Goal: Task Accomplishment & Management: Complete application form

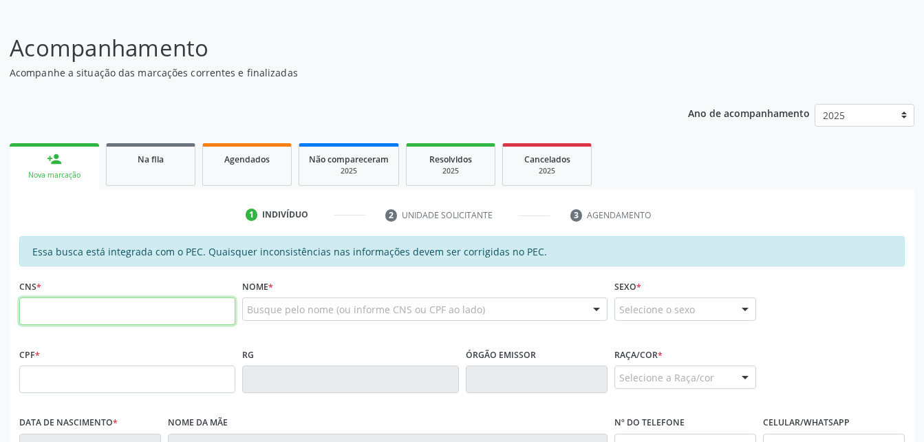
scroll to position [206, 0]
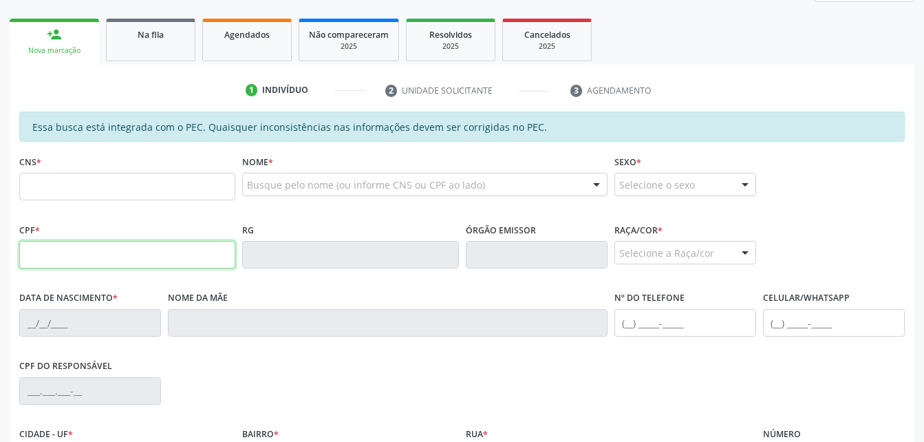
click at [175, 250] on input "text" at bounding box center [127, 255] width 216 height 28
type input "373.304.464-91"
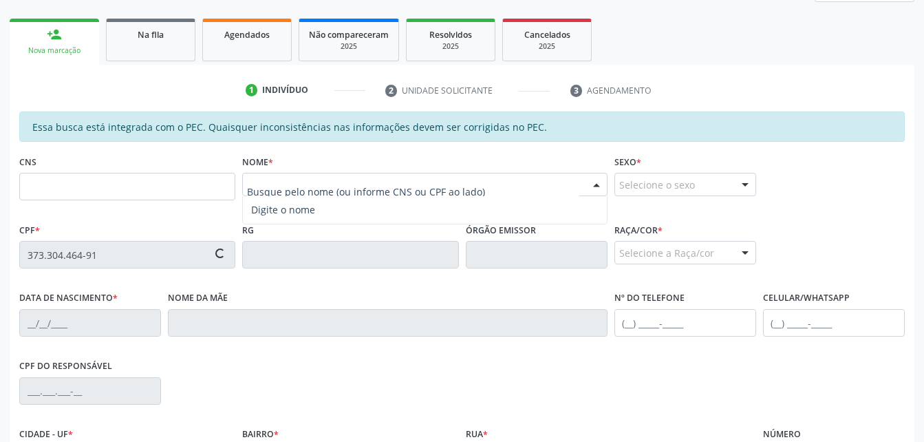
type input "709 0018 6630 2513"
type input "[DATE]"
type input "[PERSON_NAME]"
type input "(82) 99615-3682"
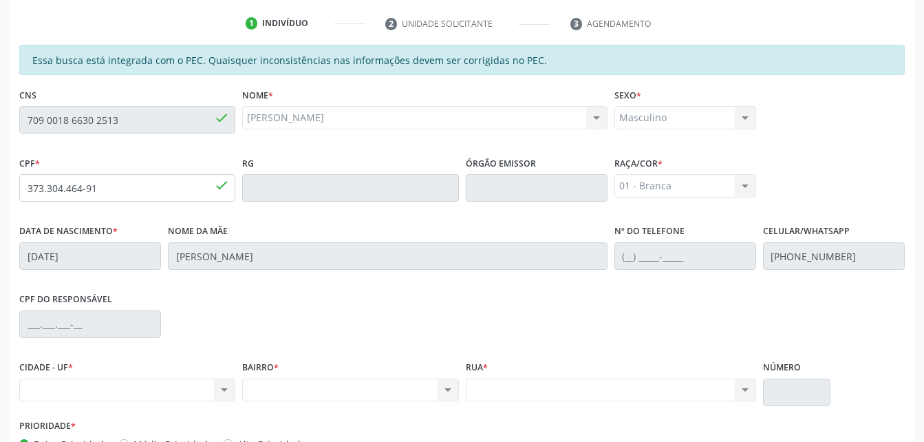
scroll to position [363, 0]
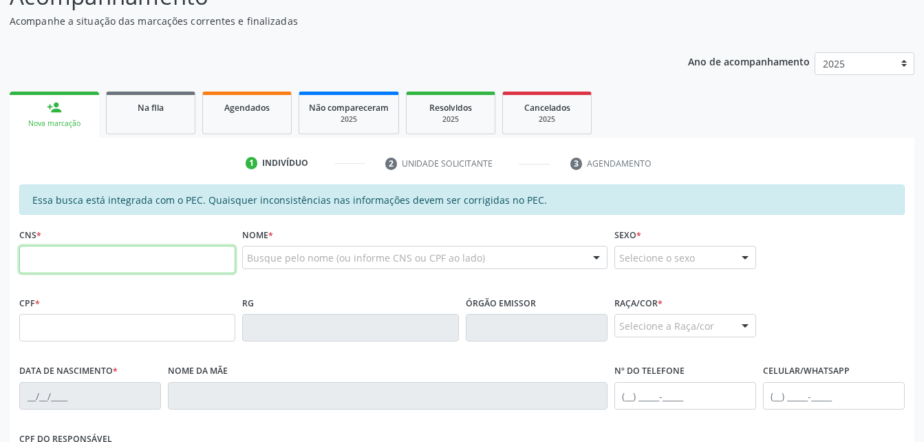
scroll to position [138, 0]
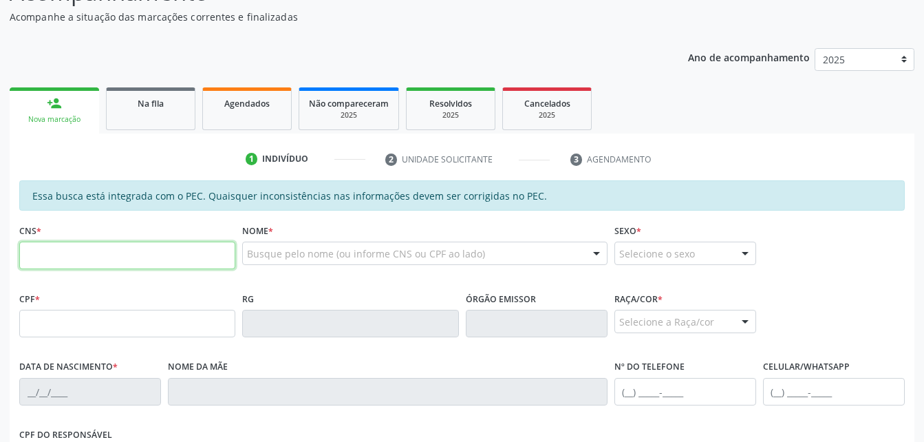
click at [135, 250] on input "text" at bounding box center [127, 255] width 216 height 28
paste input "709 0018 6630 2513"
type input "709 0018 6630 2513"
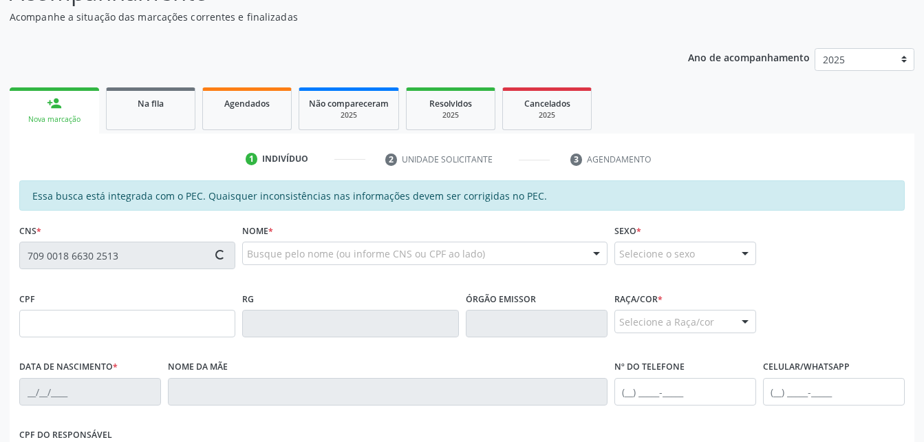
type input "373.304.464-91"
type input "[DATE]"
type input "[PERSON_NAME]"
type input "[PHONE_NUMBER]"
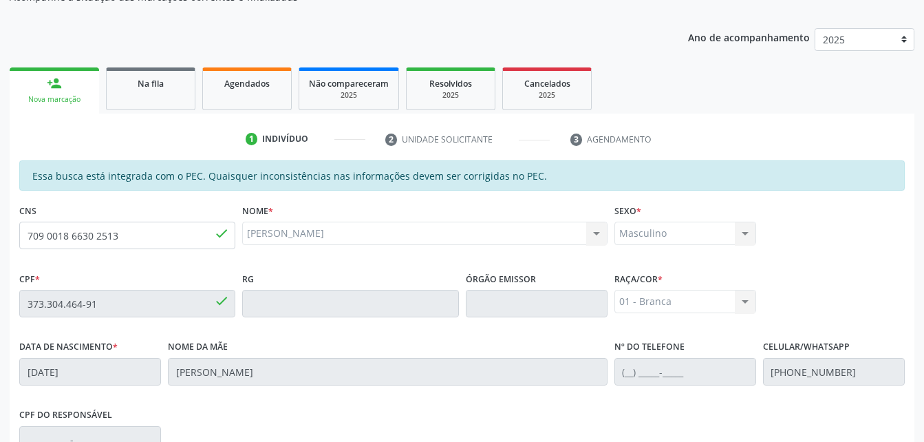
scroll to position [157, 0]
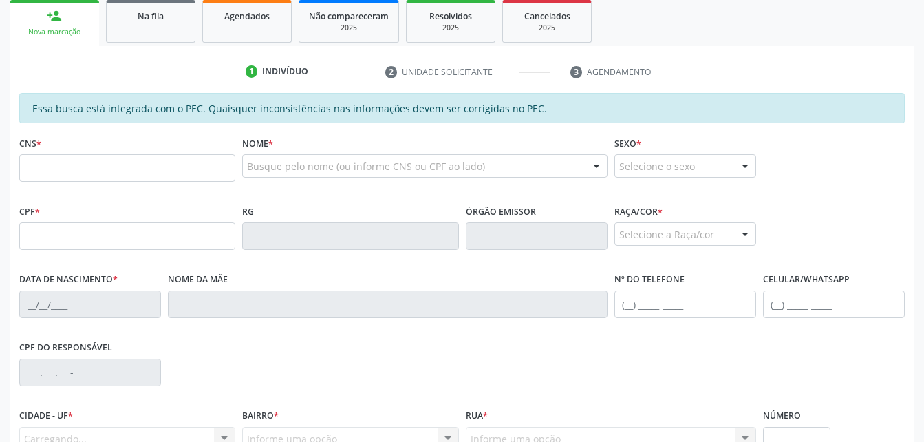
scroll to position [225, 0]
click at [153, 166] on input "text" at bounding box center [127, 168] width 216 height 28
click at [42, 232] on input "text" at bounding box center [127, 236] width 216 height 28
type input "373.304.464-91"
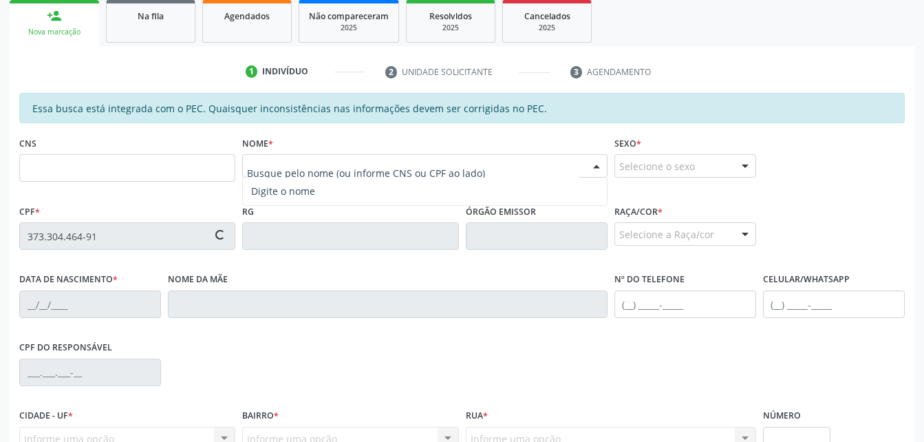
type input "709 0018 6630 2513"
type input "11/04/1960"
type input "Maria Jadir da Silva"
type input "(82) 99615-3682"
type input "S/N"
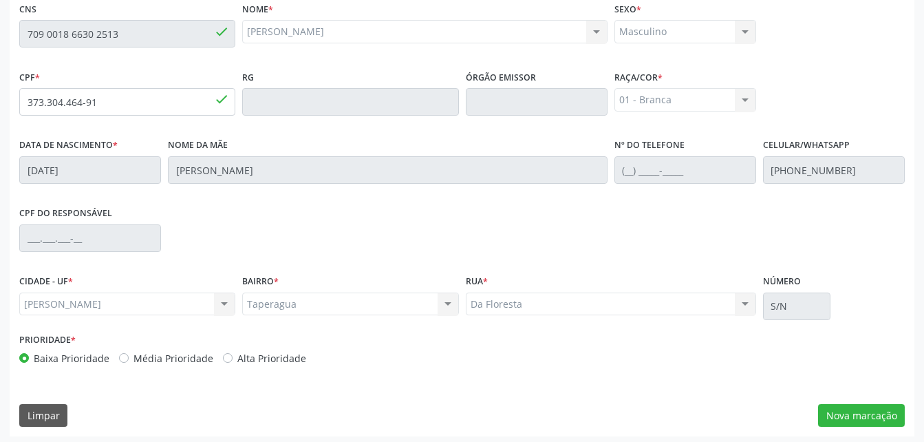
scroll to position [363, 0]
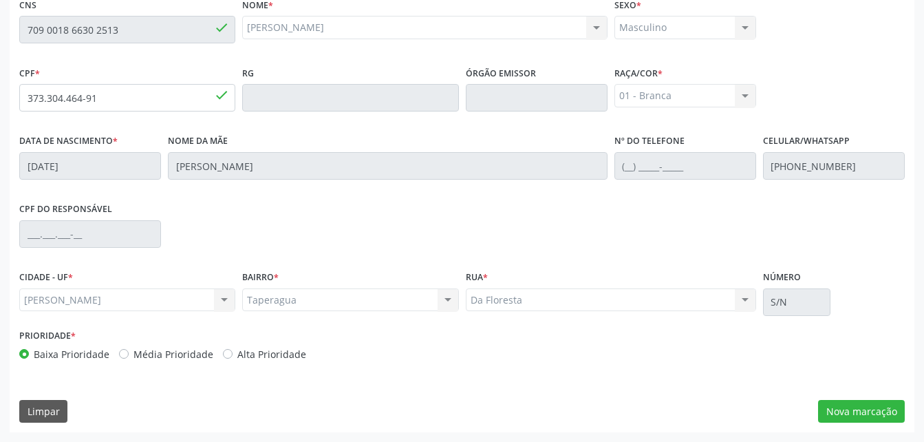
click at [869, 398] on div "Essa busca está integrada com o PEC. Quaisquer inconsistências nas informações …" at bounding box center [462, 193] width 904 height 477
click at [869, 407] on button "Nova marcação" at bounding box center [861, 411] width 87 height 23
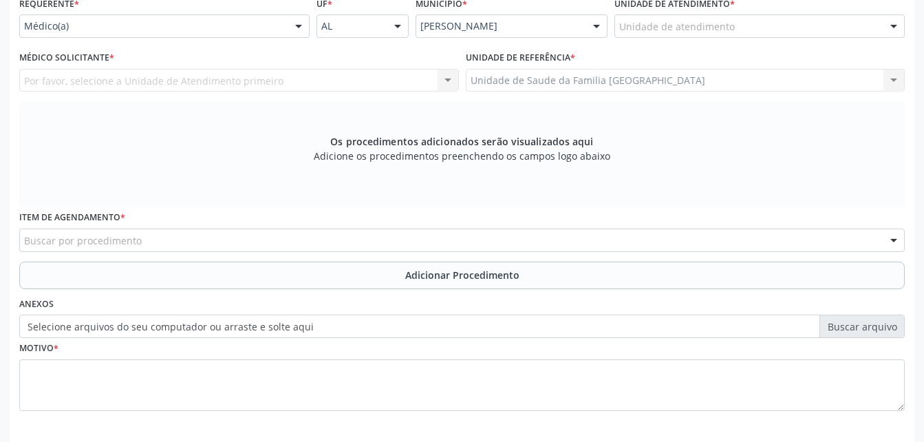
scroll to position [294, 0]
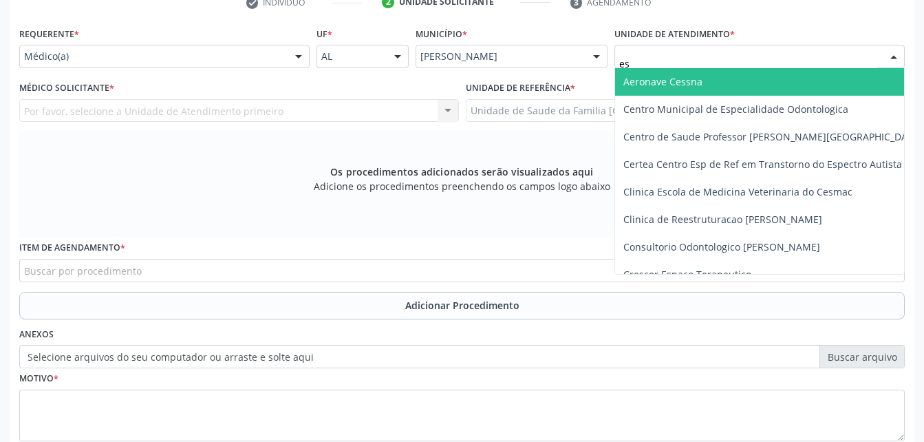
type input "est"
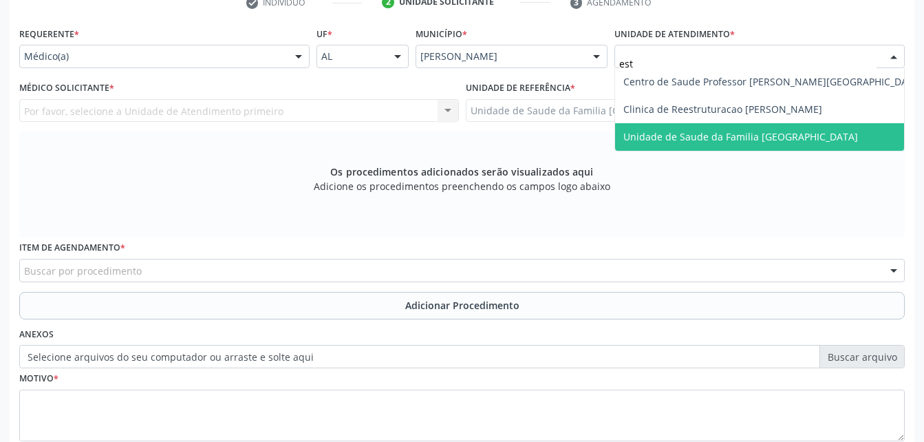
click at [736, 134] on span "Unidade de Saude da Familia [GEOGRAPHIC_DATA]" at bounding box center [740, 136] width 235 height 13
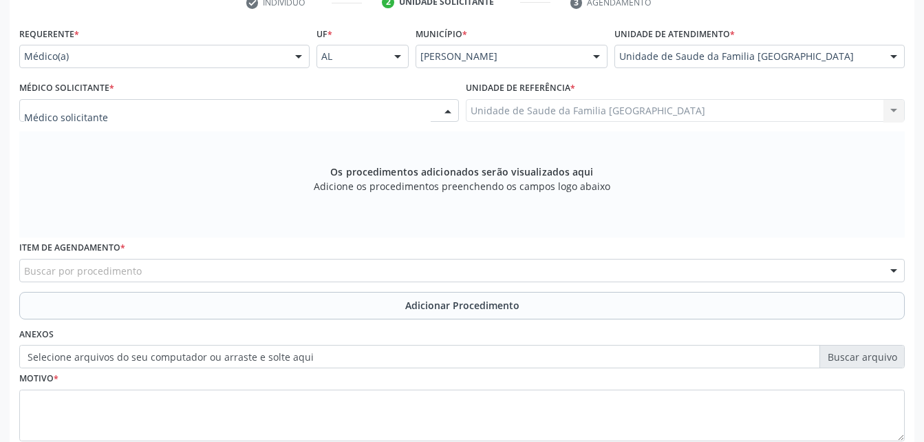
click at [409, 116] on div at bounding box center [239, 110] width 440 height 23
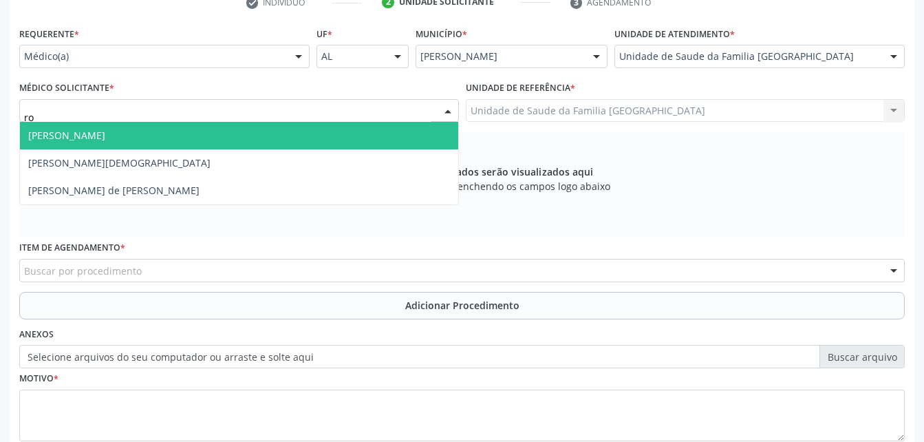
type input "rod"
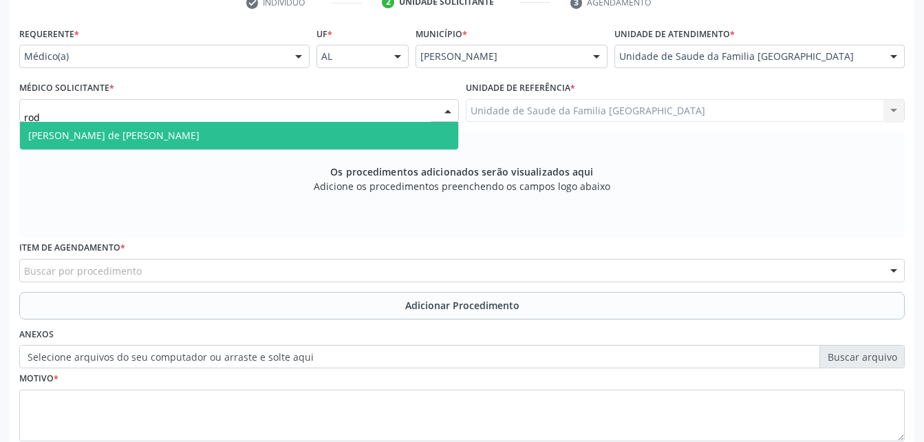
click at [413, 144] on span "Rodrigo Santana de Luna Batista" at bounding box center [239, 136] width 438 height 28
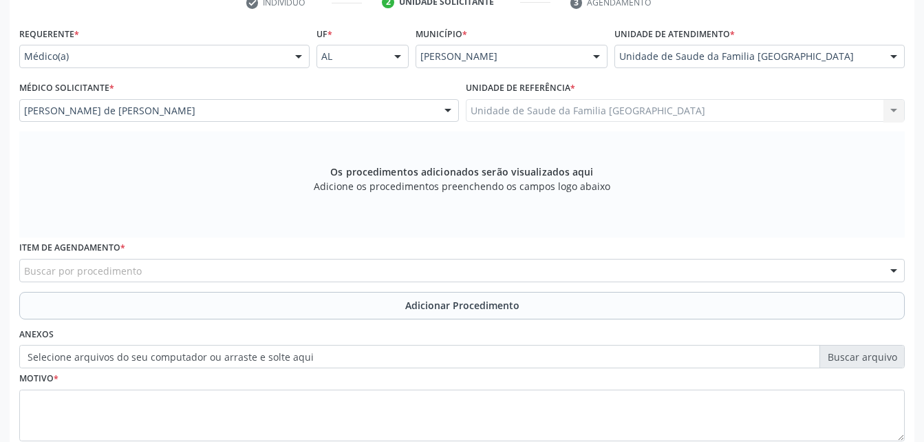
click at [287, 263] on div "Buscar por procedimento" at bounding box center [461, 270] width 885 height 23
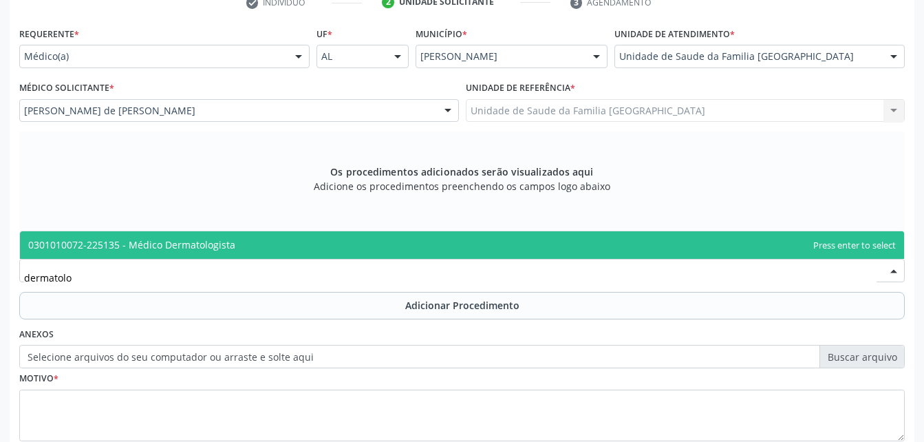
type input "dermatolog"
click at [285, 248] on span "0301010072-225135 - Médico Dermatologista" at bounding box center [462, 245] width 884 height 28
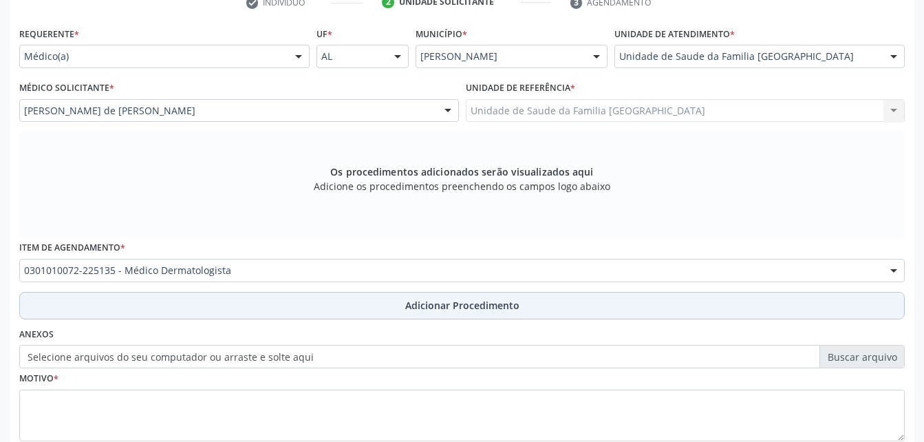
click at [307, 306] on button "Adicionar Procedimento" at bounding box center [461, 306] width 885 height 28
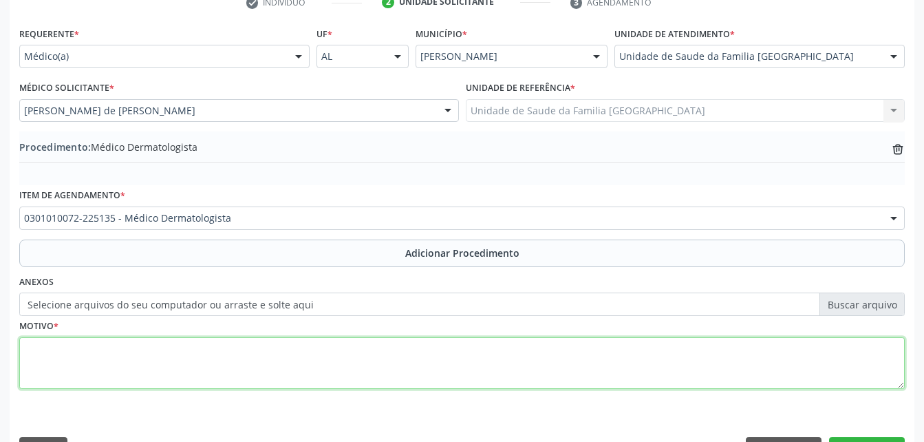
click at [305, 358] on textarea at bounding box center [461, 363] width 885 height 52
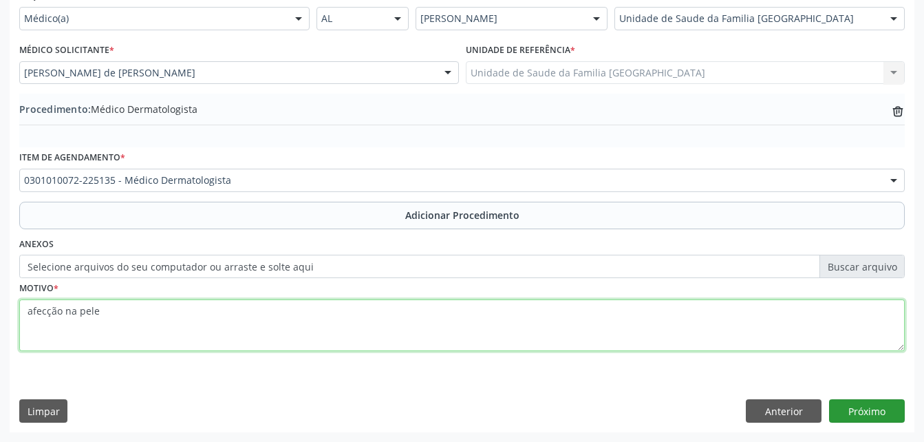
type textarea "afecção na pele"
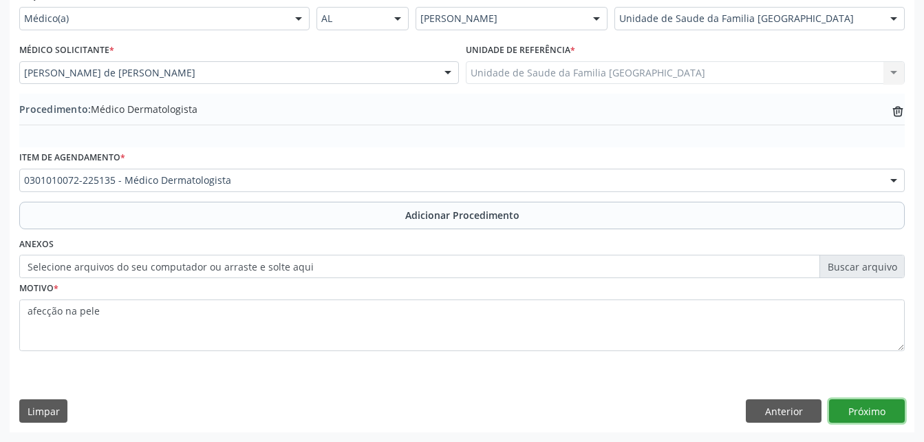
click at [867, 409] on button "Próximo" at bounding box center [867, 410] width 76 height 23
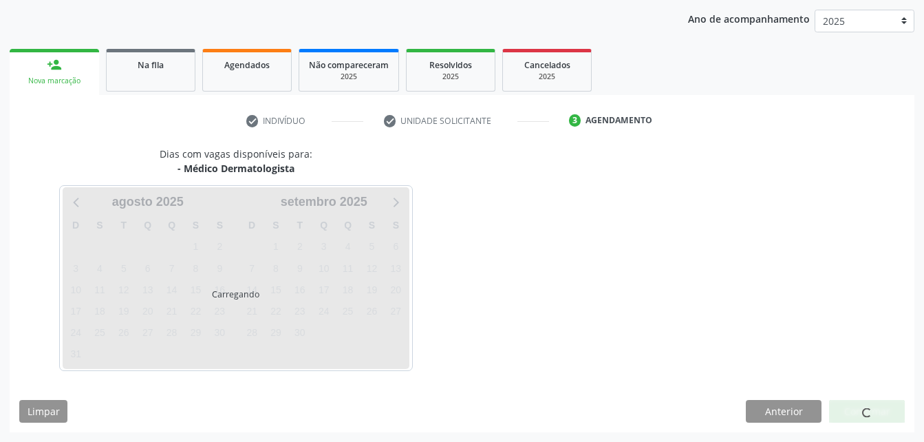
scroll to position [217, 0]
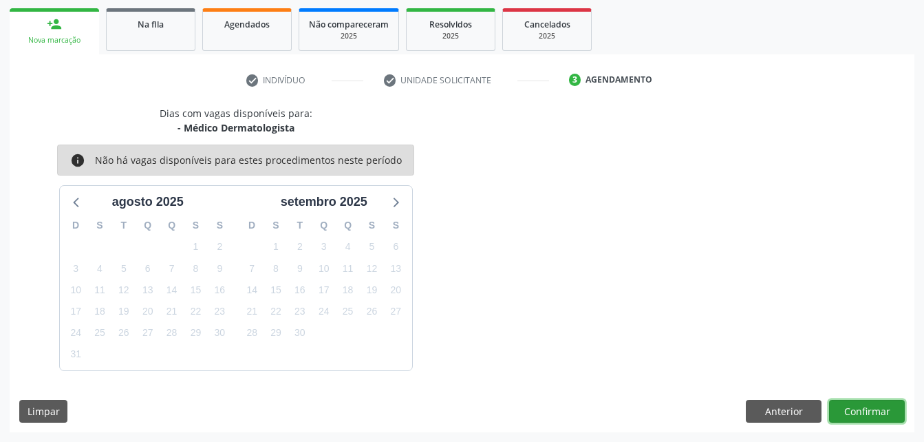
click at [867, 409] on button "Confirmar" at bounding box center [867, 411] width 76 height 23
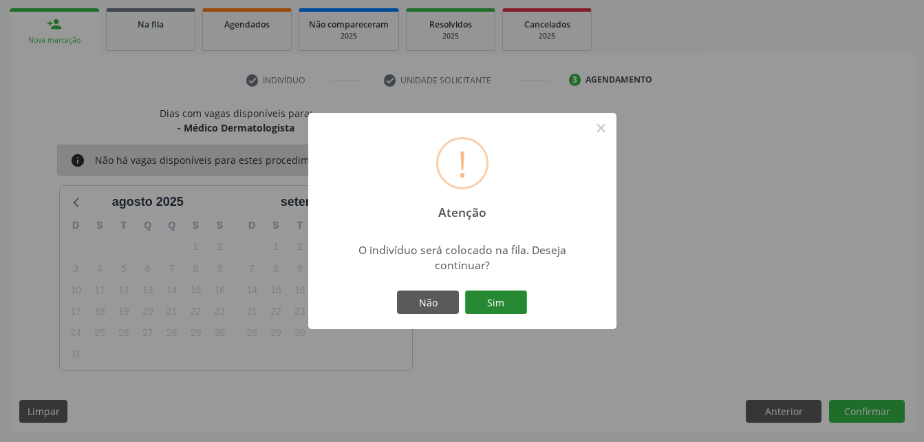
click at [516, 305] on button "Sim" at bounding box center [496, 301] width 62 height 23
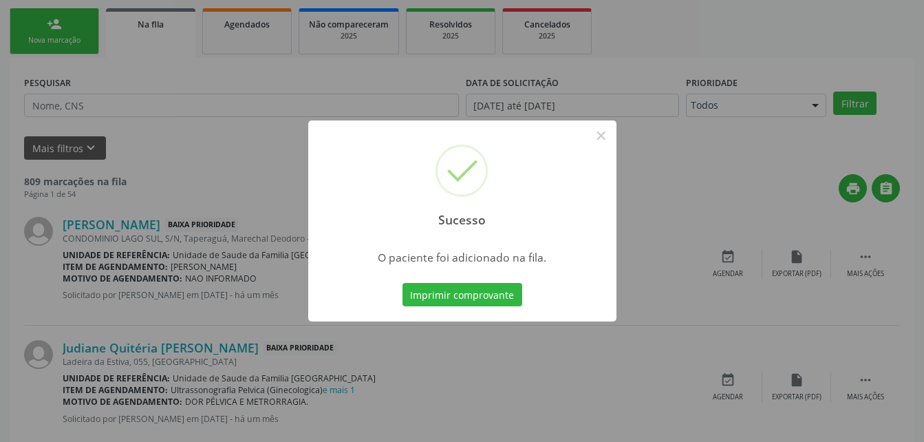
scroll to position [32, 0]
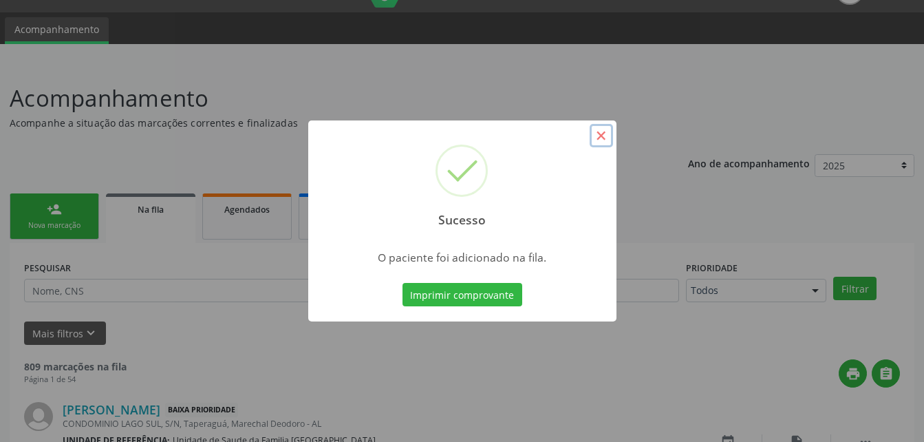
click at [596, 135] on button "×" at bounding box center [600, 135] width 23 height 23
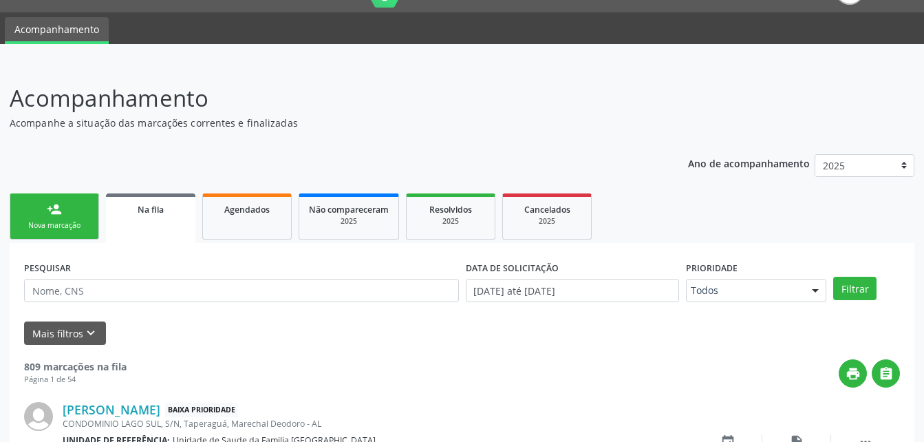
click at [66, 220] on div "Nova marcação" at bounding box center [54, 225] width 69 height 10
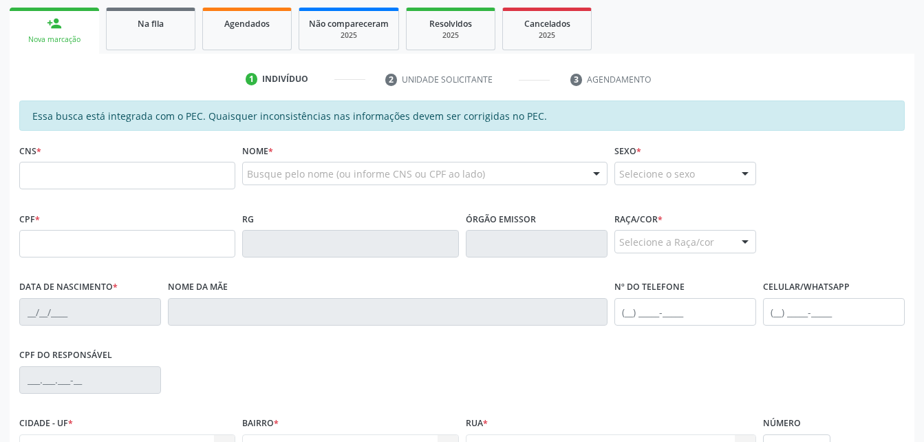
scroll to position [238, 0]
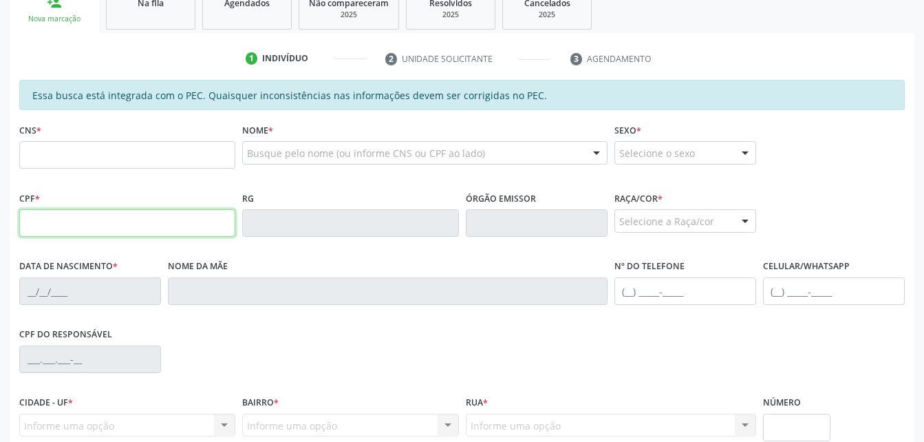
click at [98, 224] on input "text" at bounding box center [127, 223] width 216 height 28
type input "034.974.034-82"
type input "707 8026 2785 6914"
type input "15/10/1953"
type input "Margarida Filinto"
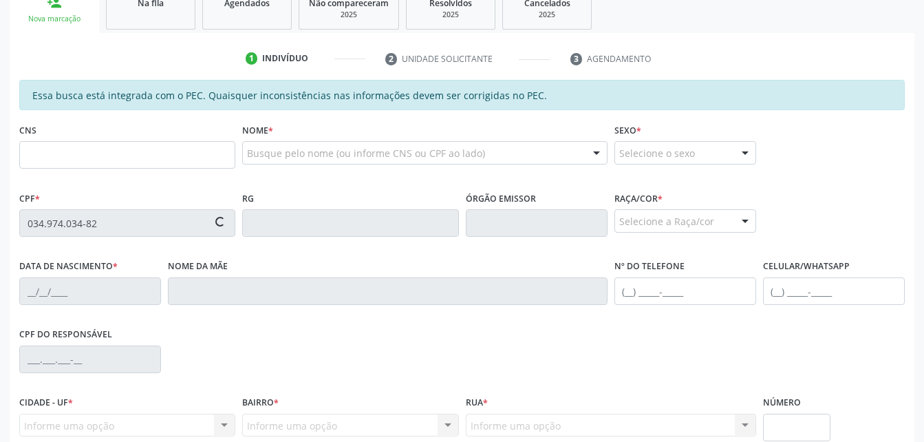
type input "(82) 99332-1887"
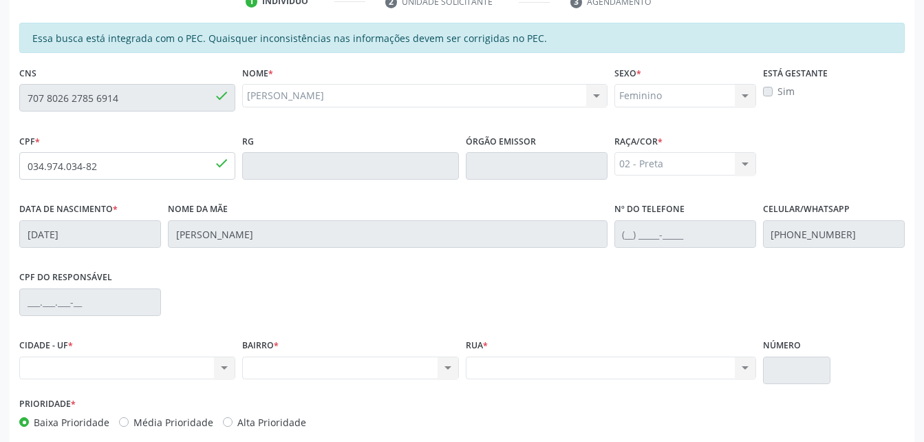
scroll to position [294, 0]
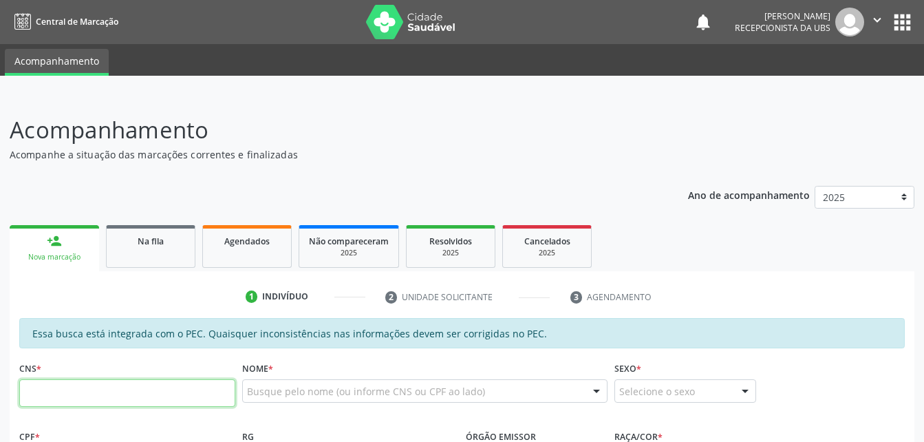
scroll to position [340, 0]
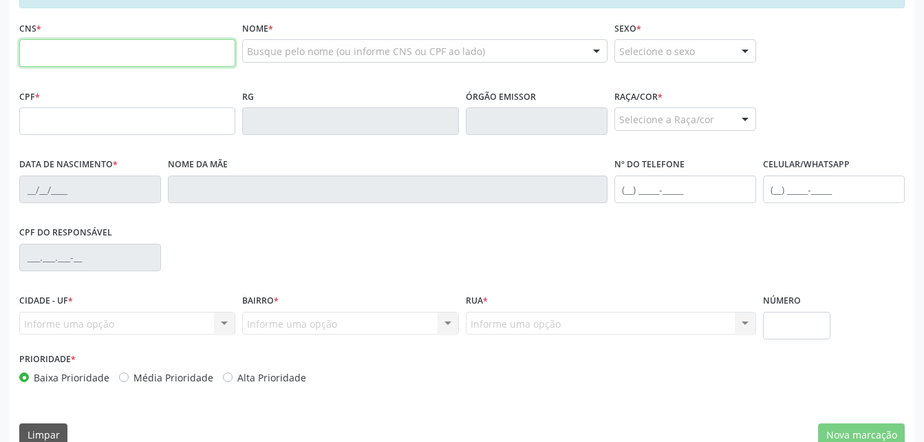
click at [138, 60] on input "text" at bounding box center [127, 53] width 216 height 28
paste input "707 8026 2785 6914"
type input "707 8026 2785 6914"
type input "034.974.034-82"
type input "[DATE]"
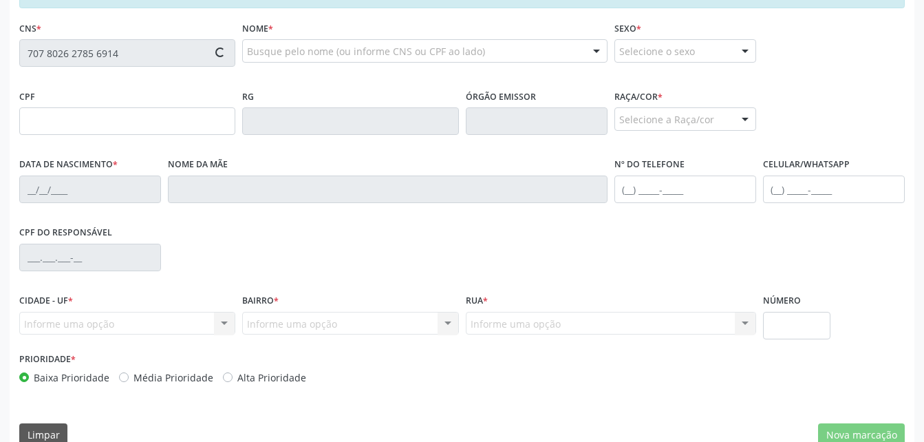
type input "[PERSON_NAME]"
type input "[PHONE_NUMBER]"
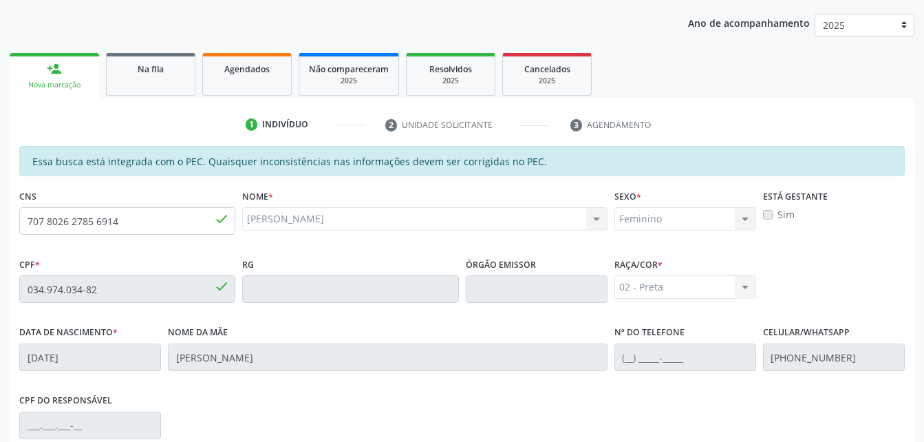
scroll to position [157, 0]
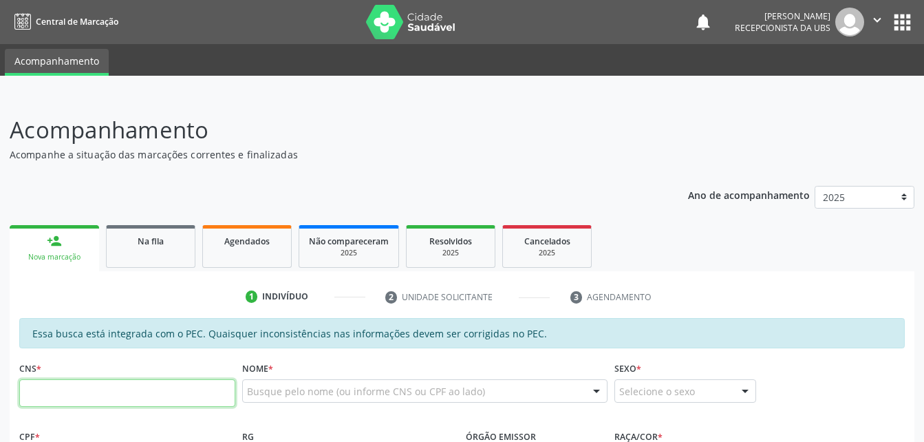
scroll to position [156, 0]
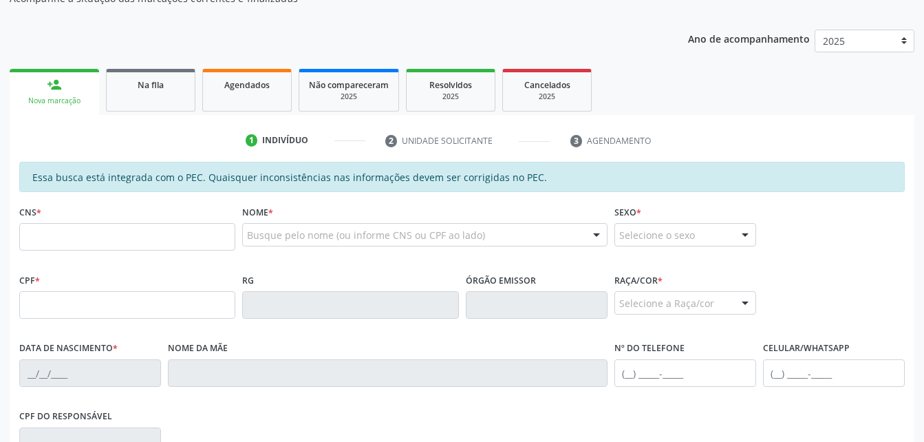
click at [167, 221] on div "CNS *" at bounding box center [127, 226] width 216 height 49
click at [172, 233] on input "text" at bounding box center [127, 237] width 216 height 28
paste input "707 8026 2785 6914"
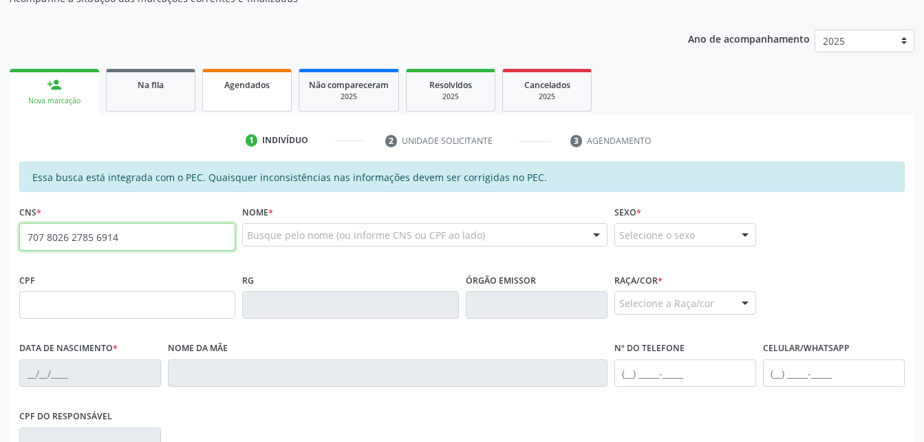
type input "707 8026 2785 6914"
type input "034.974.034-82"
type input "15/10/1953"
type input "Margarida Filinto"
type input "(82) 99332-1887"
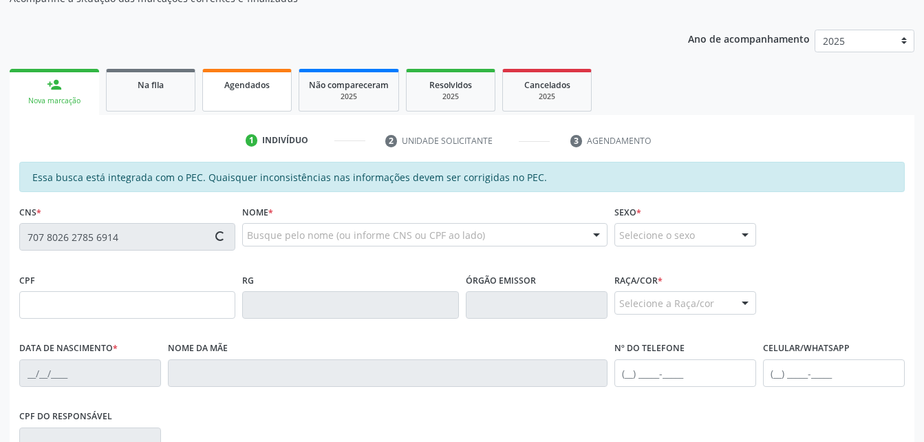
type input "S/N"
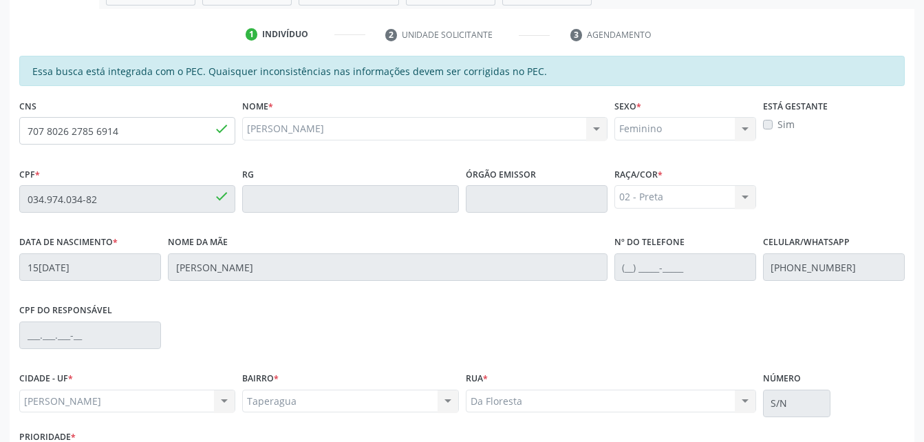
scroll to position [363, 0]
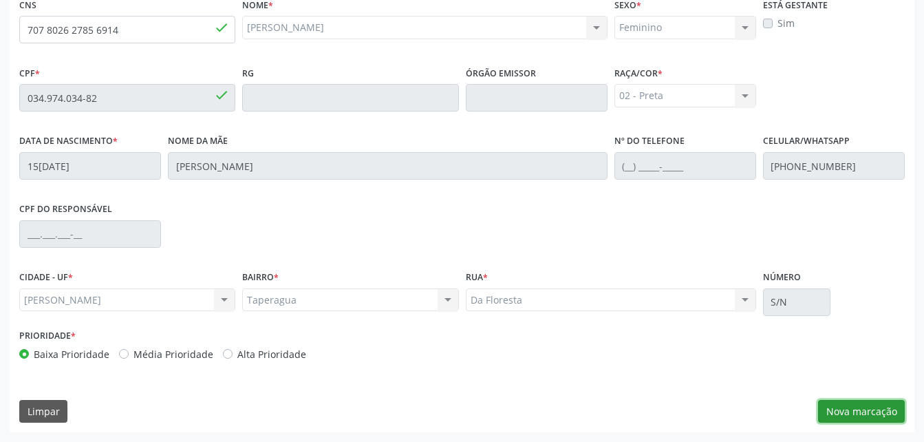
click at [867, 400] on button "Nova marcação" at bounding box center [861, 411] width 87 height 23
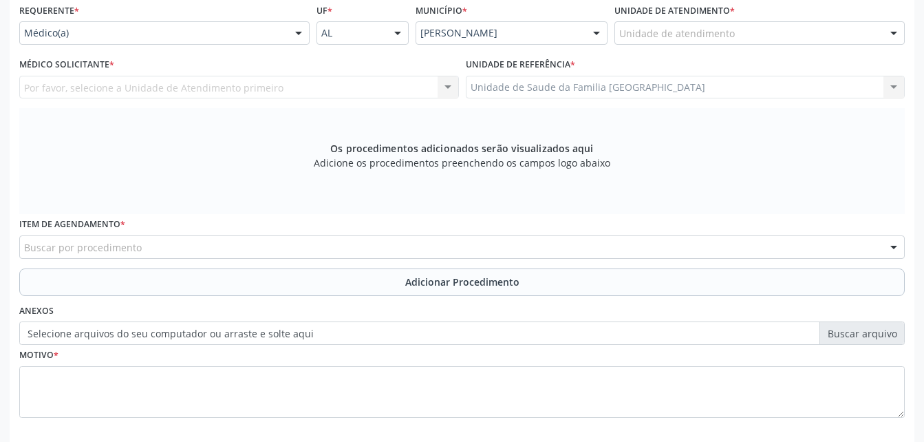
scroll to position [294, 0]
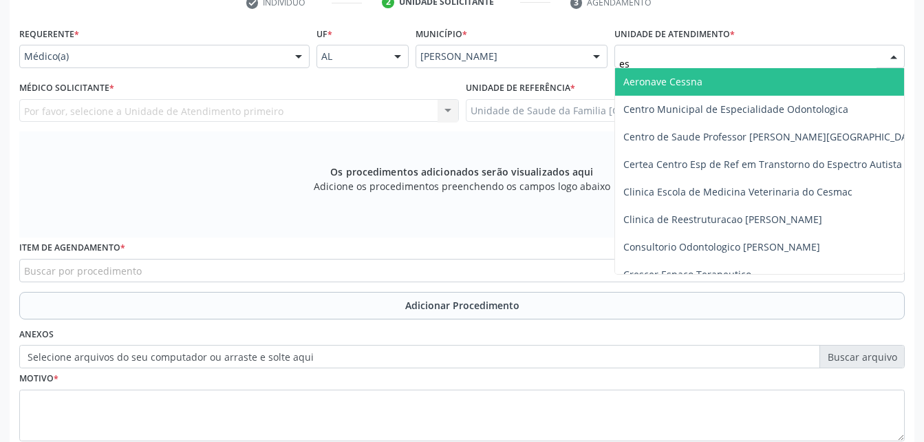
type input "est"
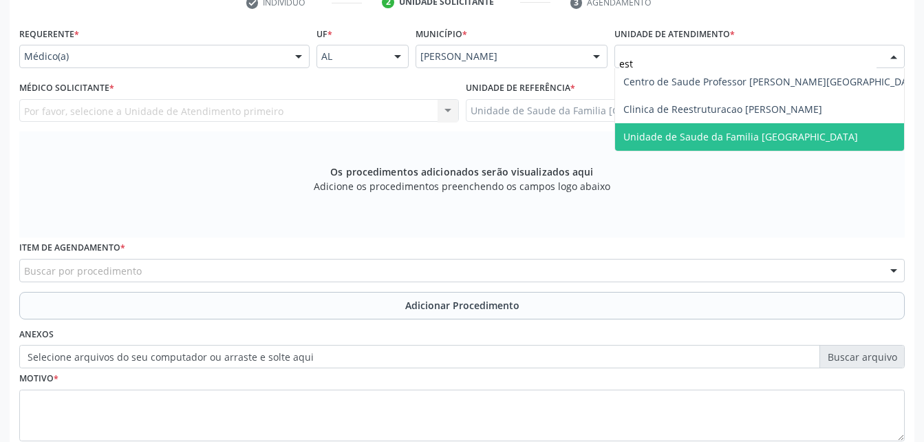
click at [663, 133] on span "Unidade de Saude da Familia [GEOGRAPHIC_DATA]" at bounding box center [740, 136] width 235 height 13
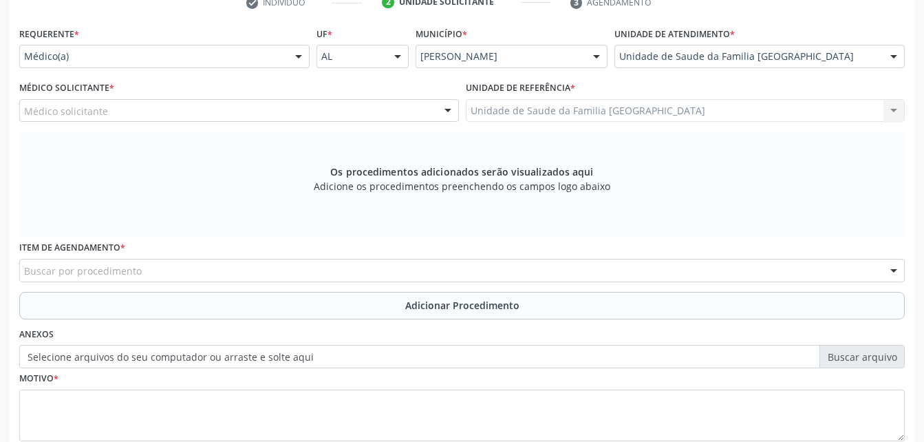
click at [237, 120] on div "Médico solicitante" at bounding box center [239, 110] width 440 height 23
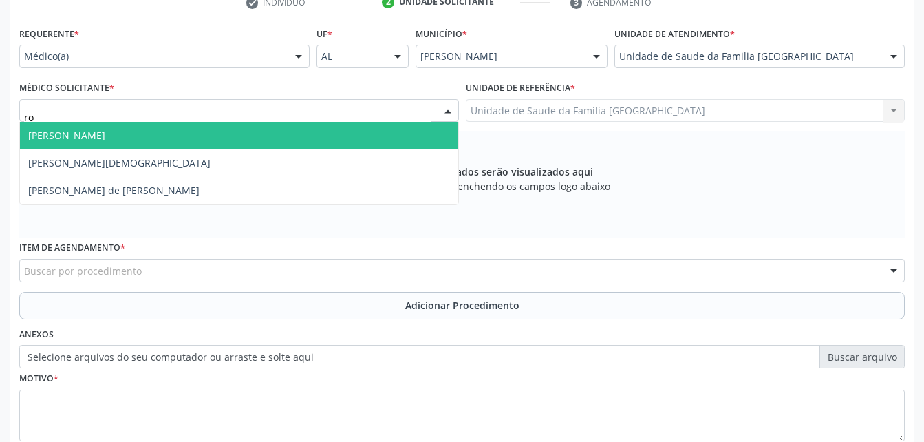
type input "rod"
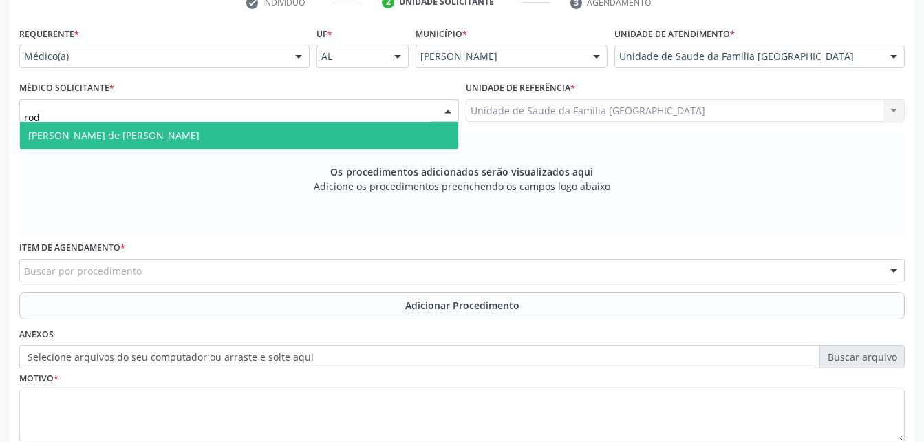
click at [239, 129] on span "Rodrigo Santana de Luna Batista" at bounding box center [239, 136] width 438 height 28
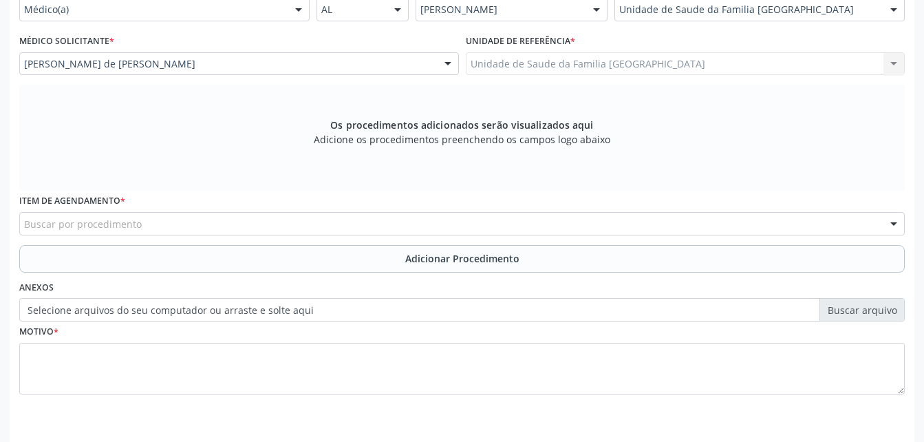
scroll to position [363, 0]
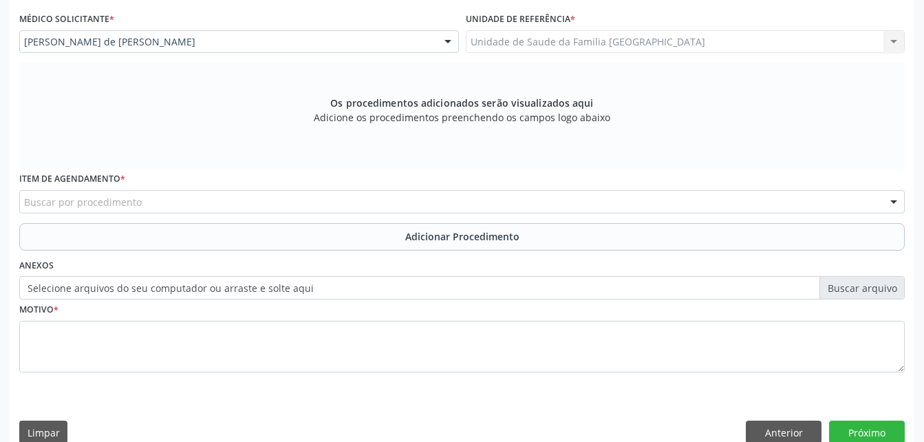
click at [316, 195] on div "Buscar por procedimento" at bounding box center [461, 201] width 885 height 23
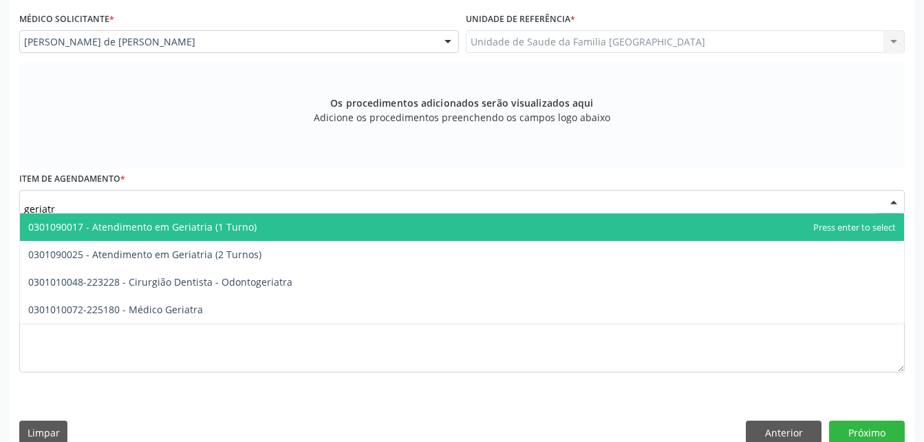
type input "geriatra"
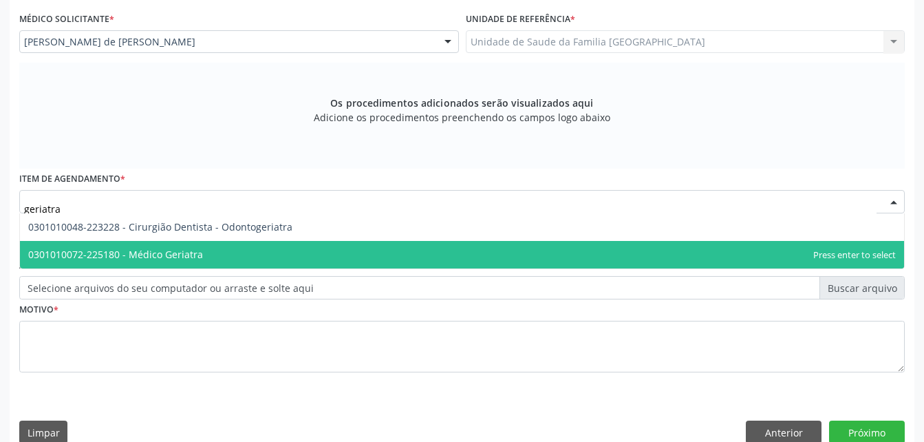
click at [323, 247] on span "0301010072-225180 - Médico Geriatra" at bounding box center [462, 255] width 884 height 28
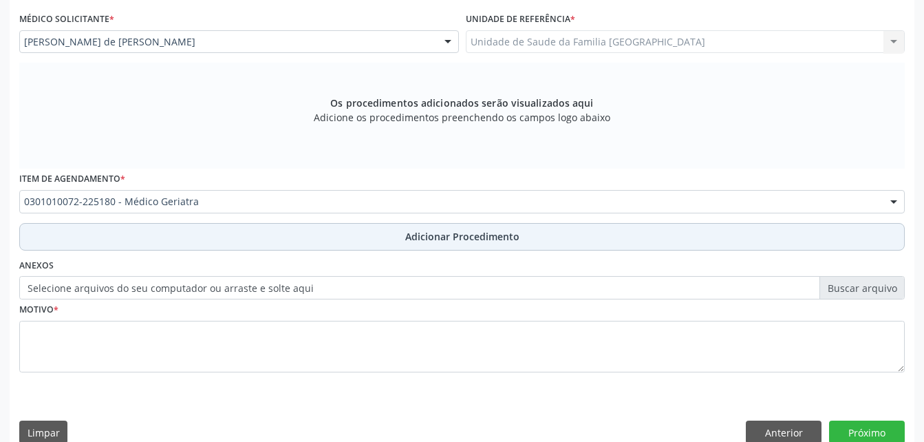
click at [343, 238] on button "Adicionar Procedimento" at bounding box center [461, 237] width 885 height 28
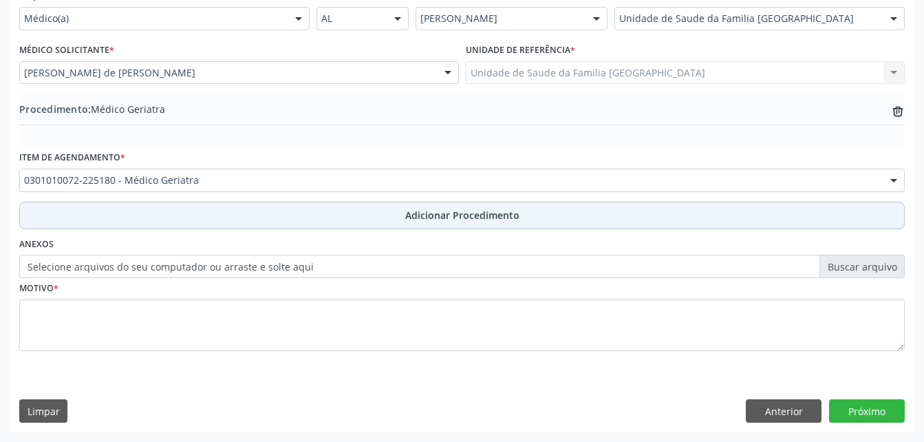
scroll to position [332, 0]
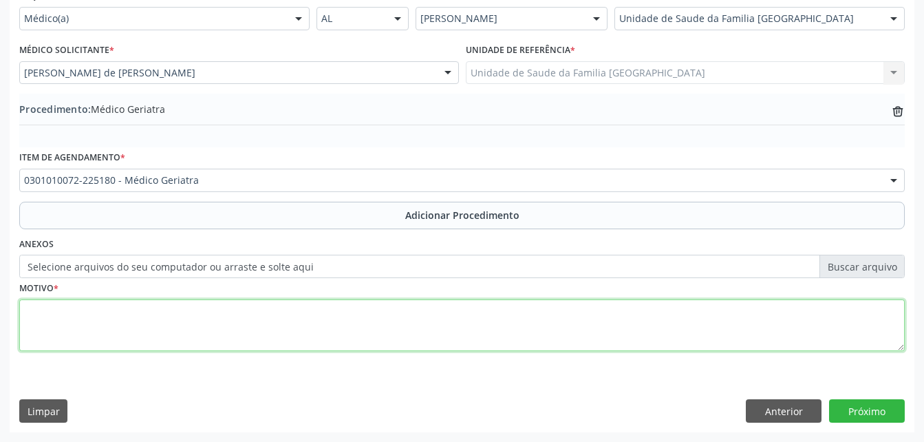
click at [345, 314] on textarea at bounding box center [461, 325] width 885 height 52
type textarea "has"
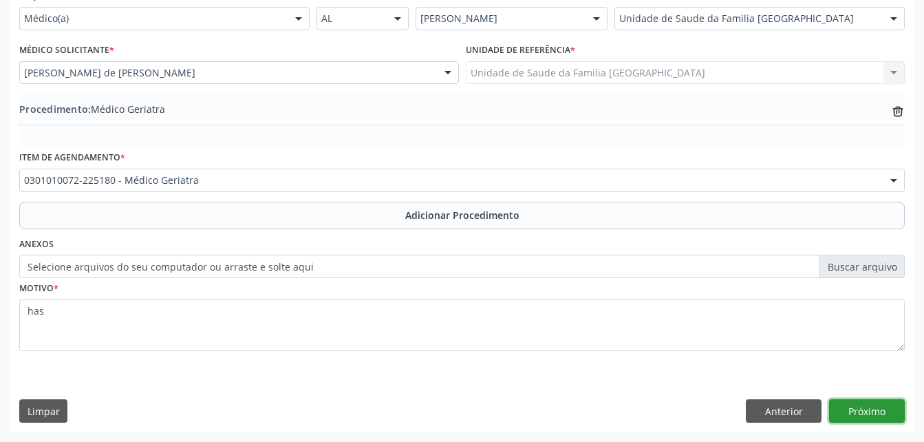
click at [900, 417] on button "Próximo" at bounding box center [867, 410] width 76 height 23
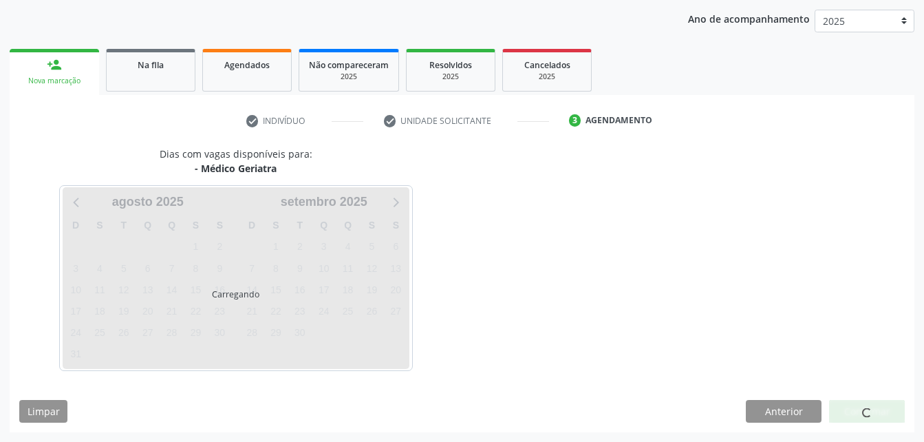
scroll to position [217, 0]
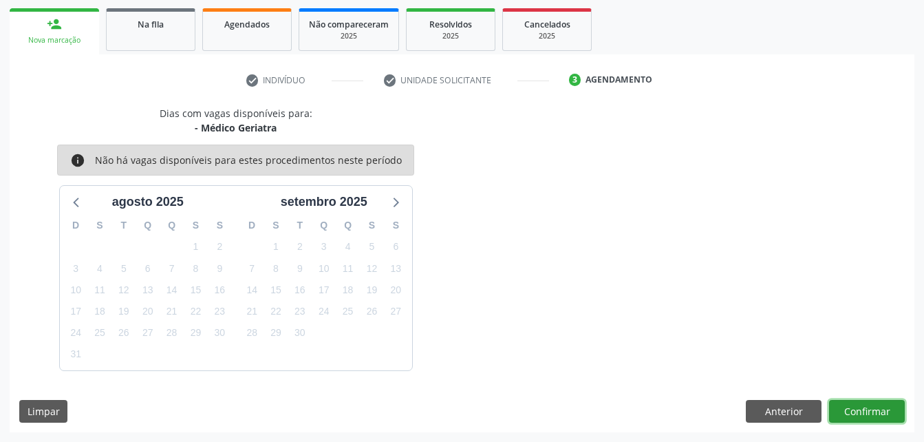
click at [870, 403] on button "Confirmar" at bounding box center [867, 411] width 76 height 23
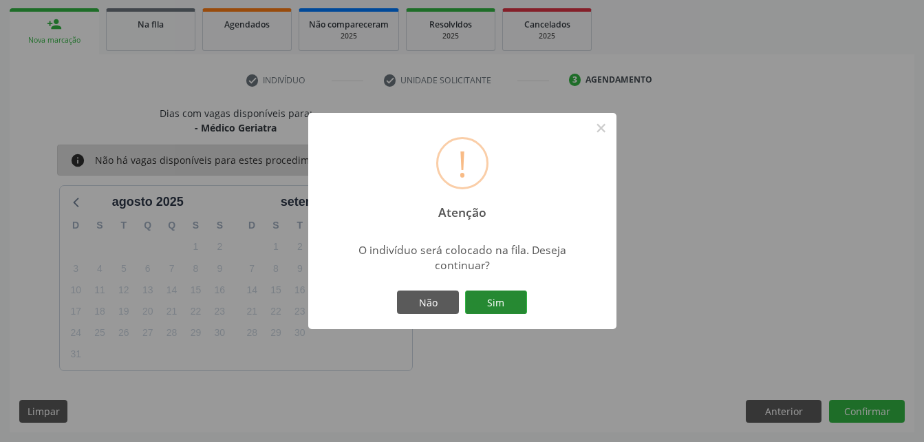
click at [506, 297] on button "Sim" at bounding box center [496, 301] width 62 height 23
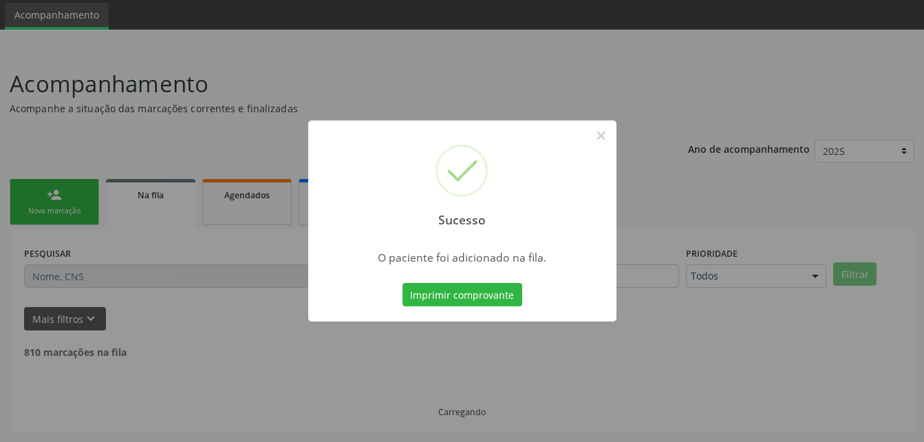
scroll to position [32, 0]
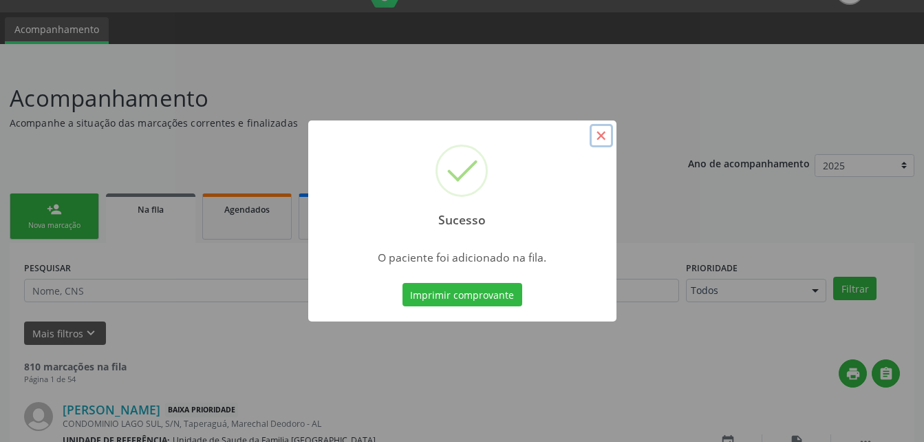
click at [598, 140] on button "×" at bounding box center [600, 135] width 23 height 23
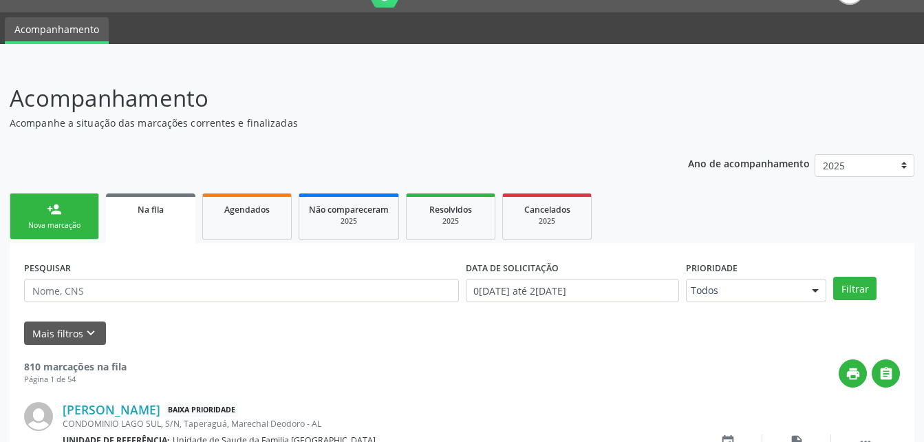
click at [76, 213] on link "person_add Nova marcação" at bounding box center [54, 216] width 89 height 46
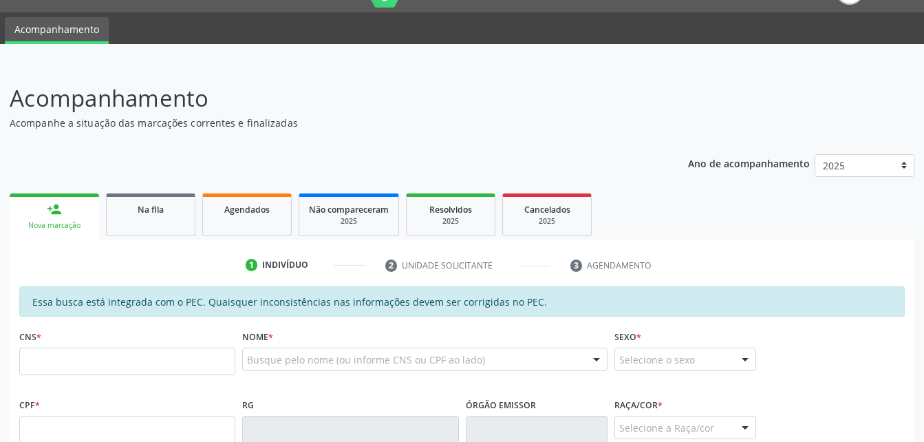
scroll to position [100, 0]
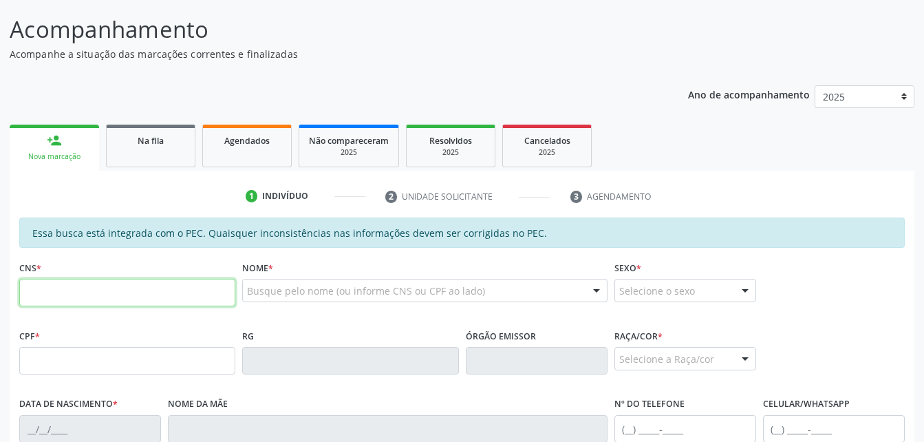
click at [93, 291] on input "text" at bounding box center [127, 293] width 216 height 28
paste input "707 8026 2785 6914"
type input "707 8026 2785 6914"
type input "034.974.034-82"
type input "15/10/1953"
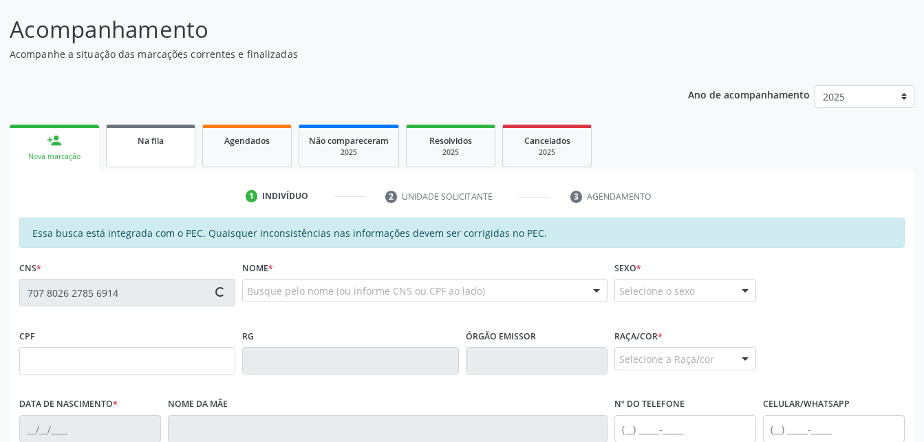
type input "Margarida Filinto"
type input "(82) 99332-1887"
type input "S/N"
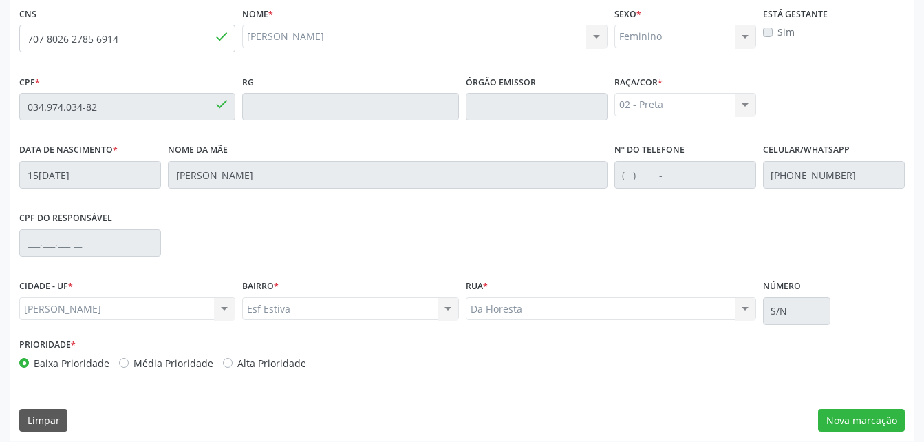
scroll to position [363, 0]
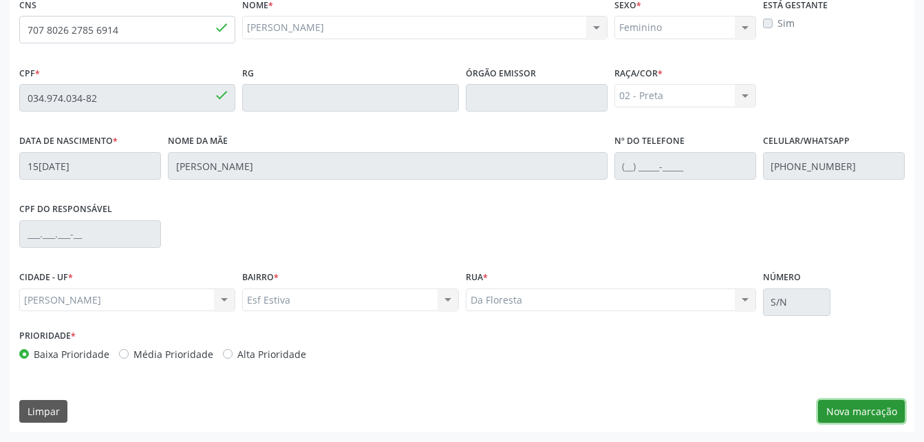
click at [841, 409] on button "Nova marcação" at bounding box center [861, 411] width 87 height 23
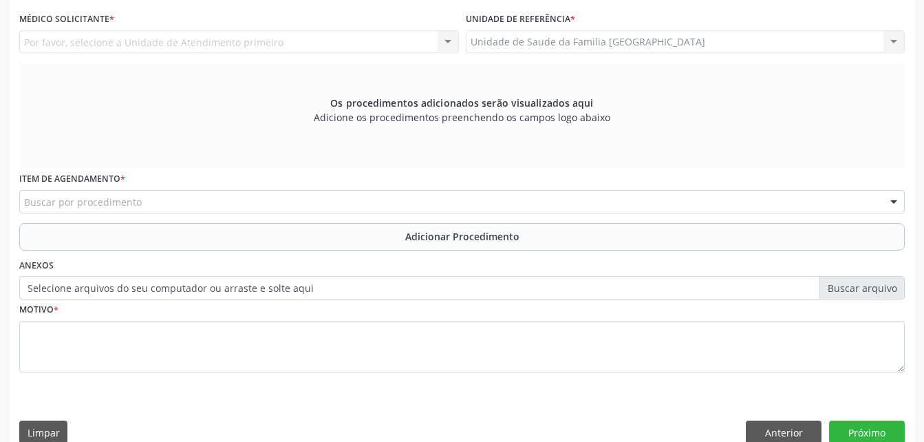
scroll to position [294, 0]
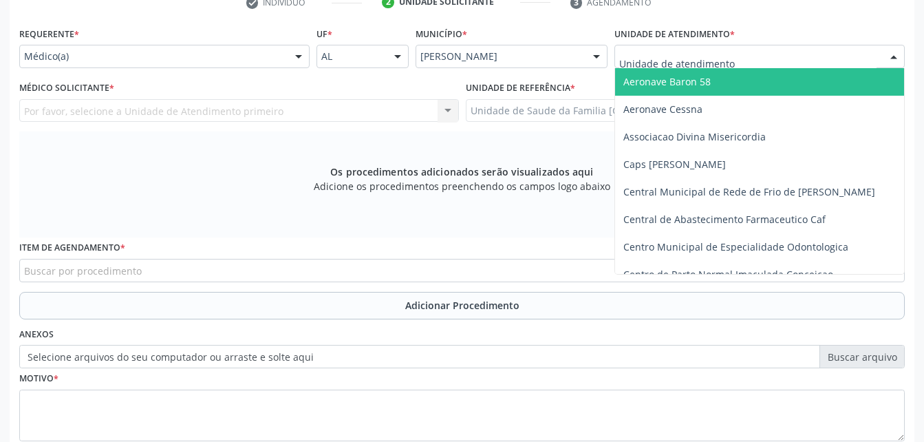
click at [614, 57] on div at bounding box center [759, 56] width 290 height 23
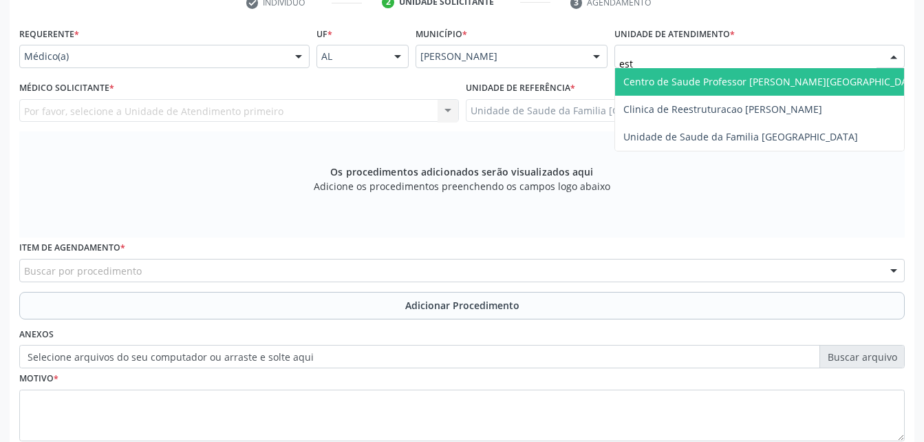
type input "esti"
drag, startPoint x: 697, startPoint y: 58, endPoint x: 697, endPoint y: 75, distance: 16.5
click at [697, 68] on div "esti Unidade de Saude da Familia Rua da Estiva Nenhum resultado encontrado para…" at bounding box center [759, 56] width 290 height 23
click at [697, 75] on span "Unidade de Saude da Familia [GEOGRAPHIC_DATA]" at bounding box center [740, 81] width 235 height 13
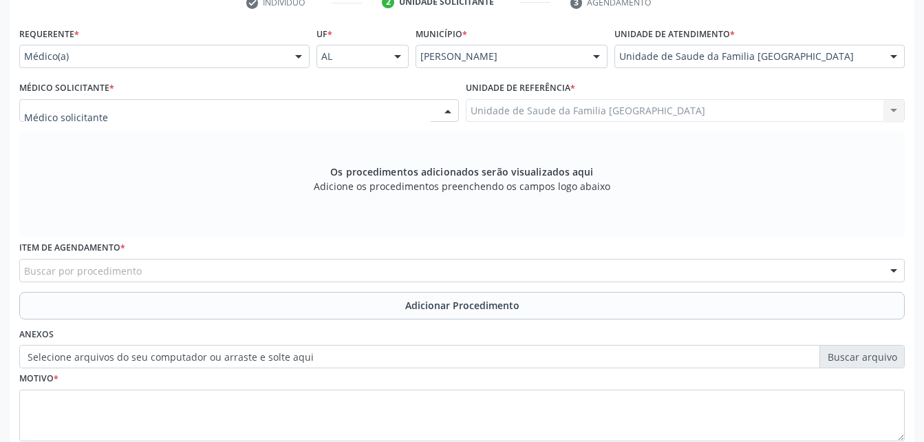
click at [410, 119] on div at bounding box center [239, 110] width 440 height 23
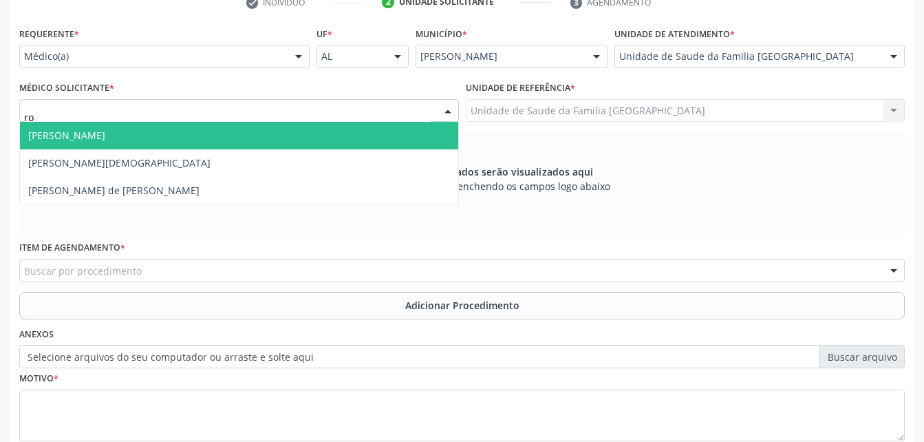
type input "rod"
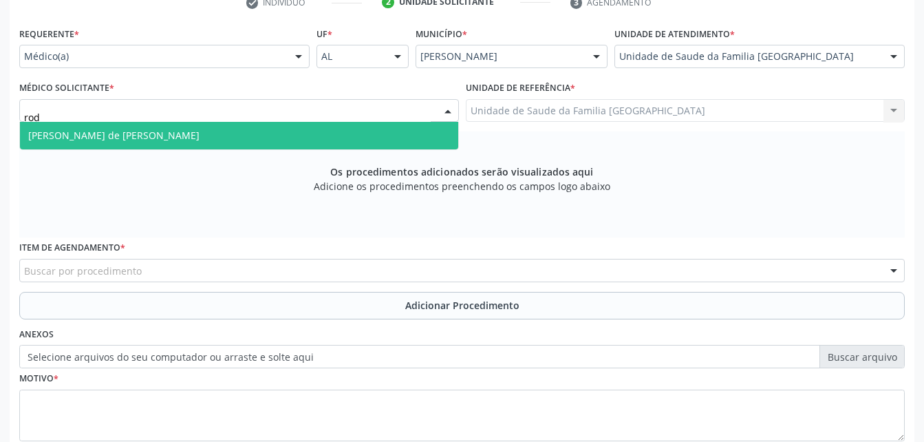
click at [403, 131] on span "[PERSON_NAME] de [PERSON_NAME]" at bounding box center [239, 136] width 438 height 28
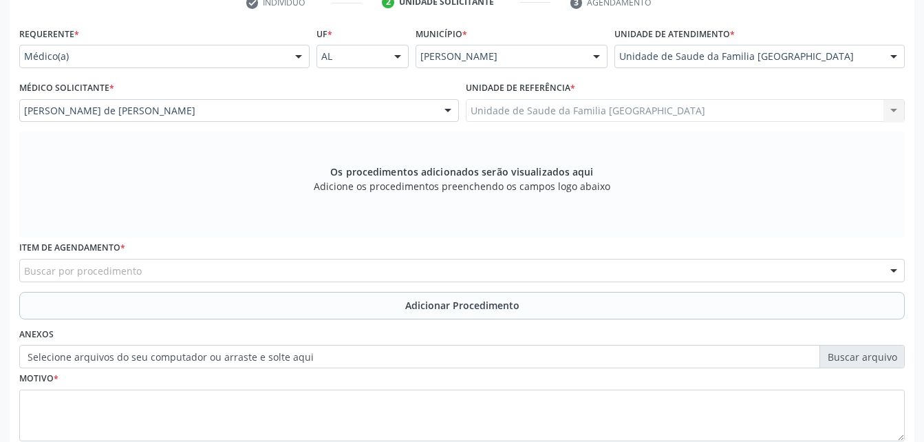
click at [405, 270] on div "Buscar por procedimento" at bounding box center [461, 270] width 885 height 23
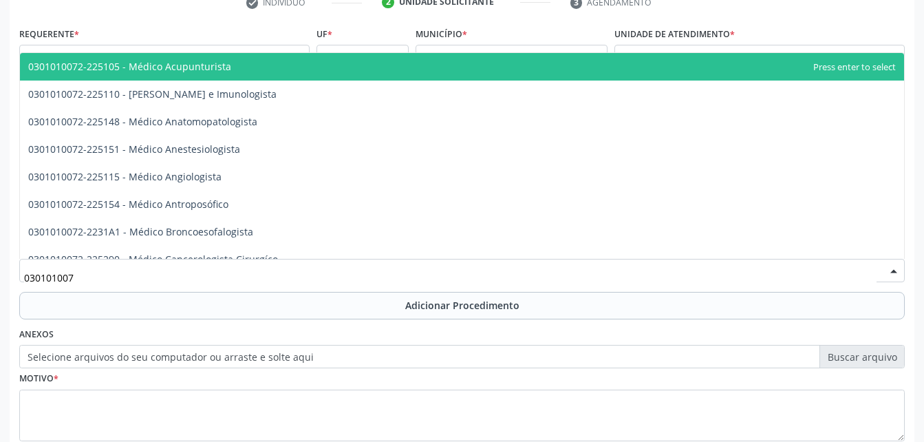
type input "0301010072"
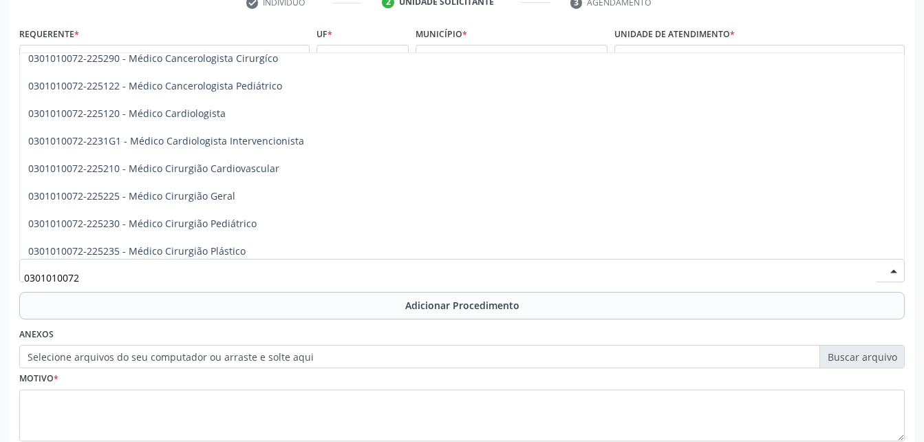
scroll to position [206, 0]
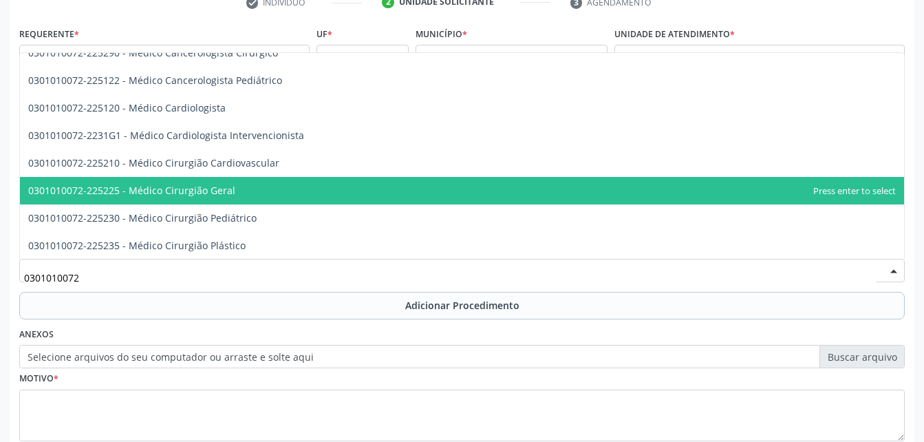
click at [292, 186] on span "0301010072-225225 - Médico Cirurgião Geral" at bounding box center [462, 191] width 884 height 28
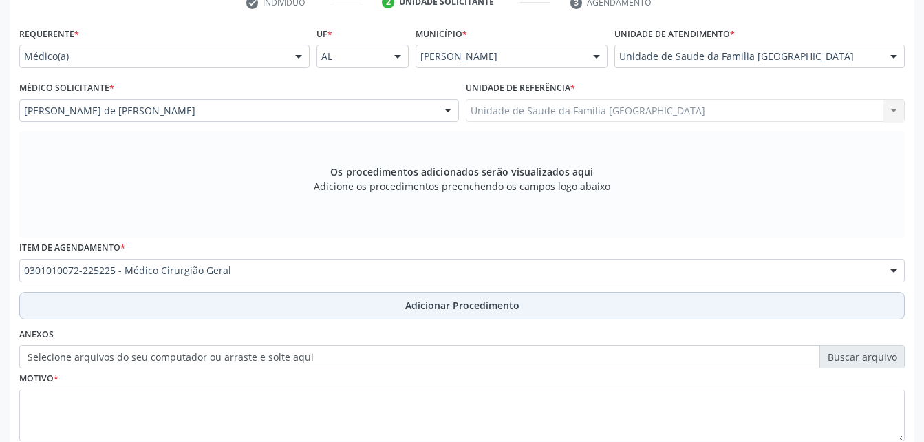
click at [324, 300] on button "Adicionar Procedimento" at bounding box center [461, 306] width 885 height 28
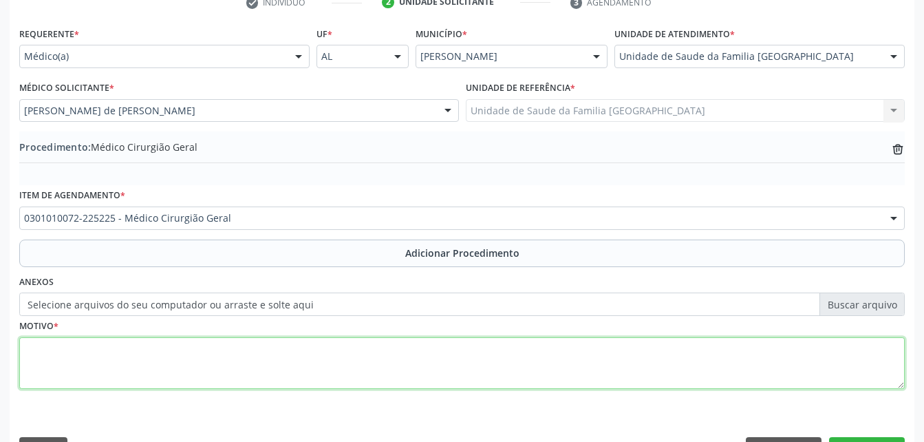
click at [531, 367] on textarea at bounding box center [461, 363] width 885 height 52
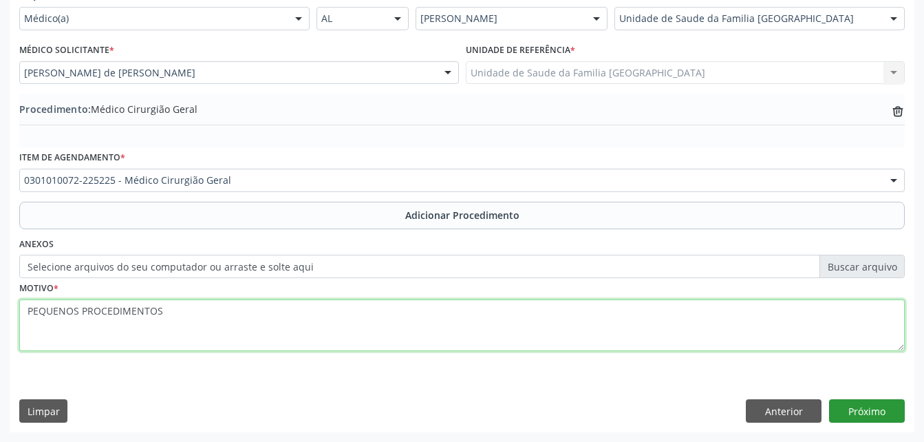
type textarea "PEQUENOS PROCEDIMENTOS"
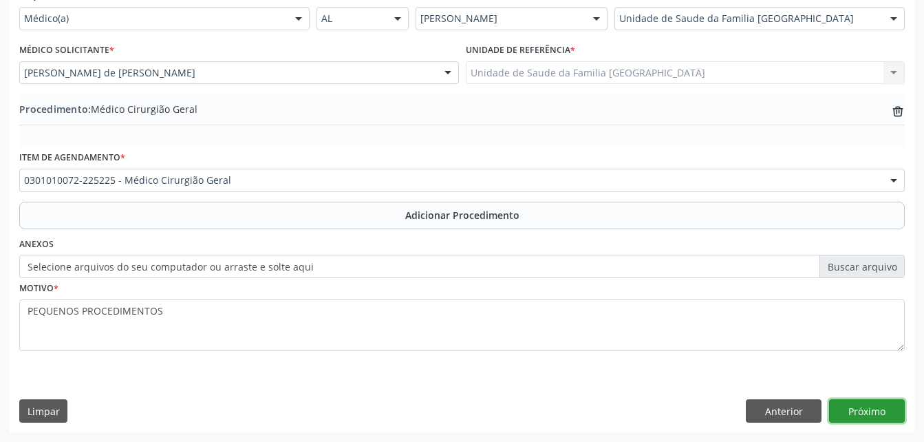
click at [841, 410] on button "Próximo" at bounding box center [867, 410] width 76 height 23
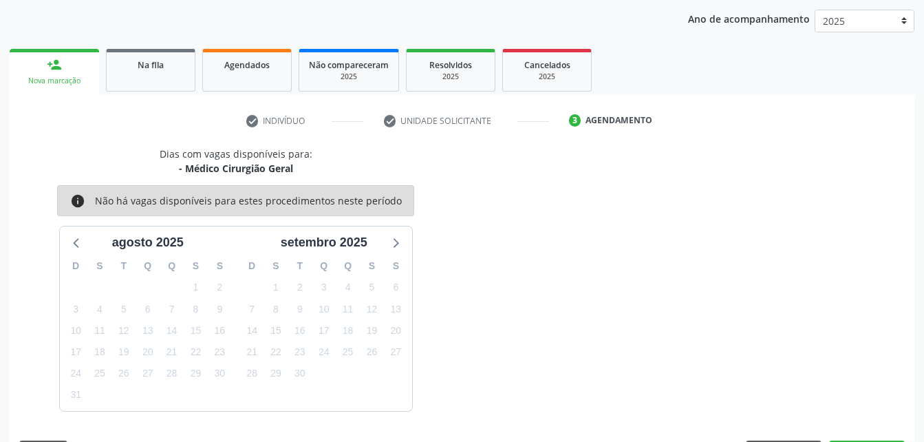
scroll to position [217, 0]
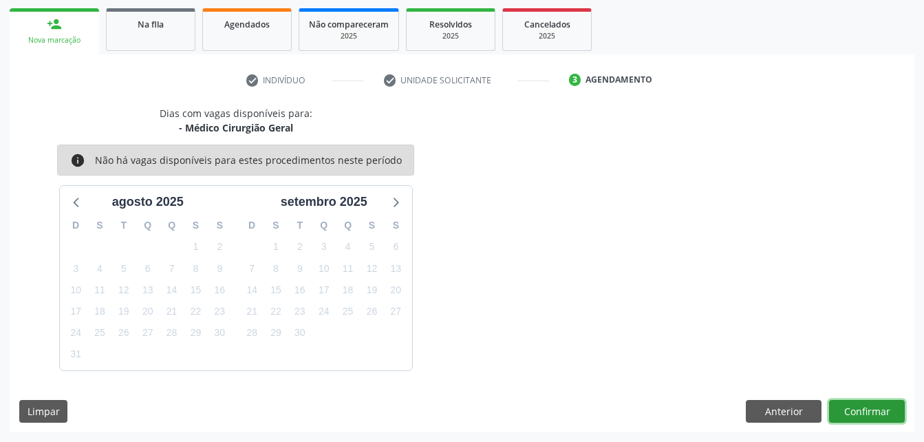
click at [841, 410] on button "Confirmar" at bounding box center [867, 411] width 76 height 23
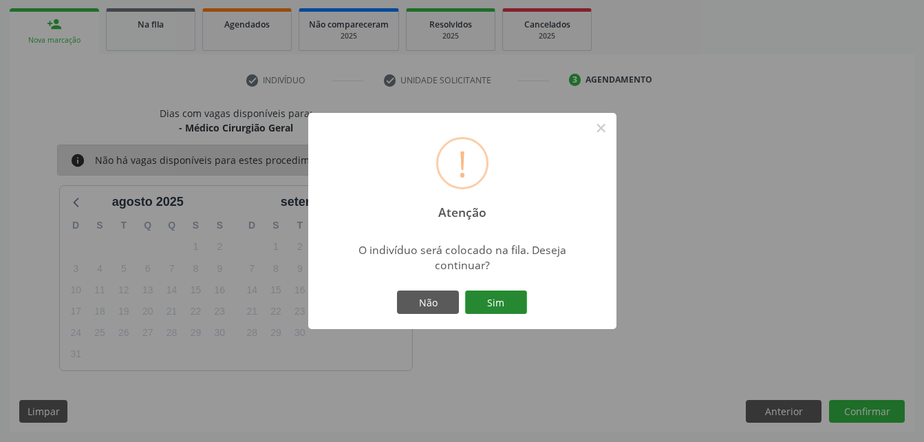
click at [525, 301] on button "Sim" at bounding box center [496, 301] width 62 height 23
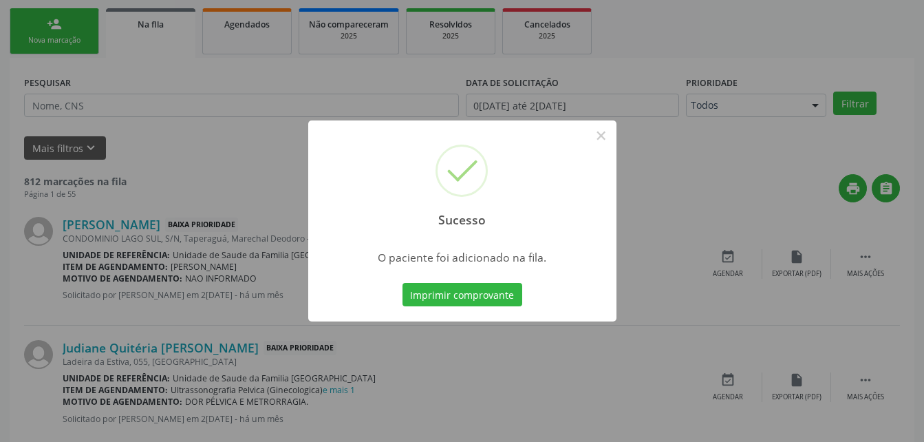
scroll to position [32, 0]
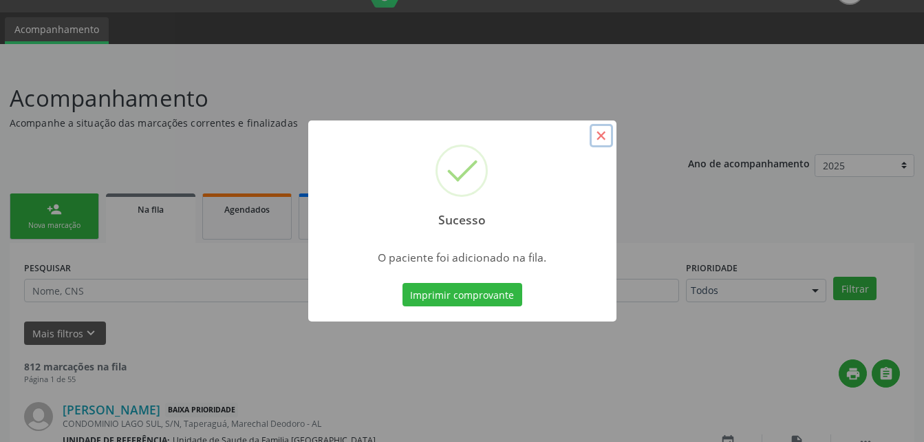
click at [602, 138] on button "×" at bounding box center [600, 135] width 23 height 23
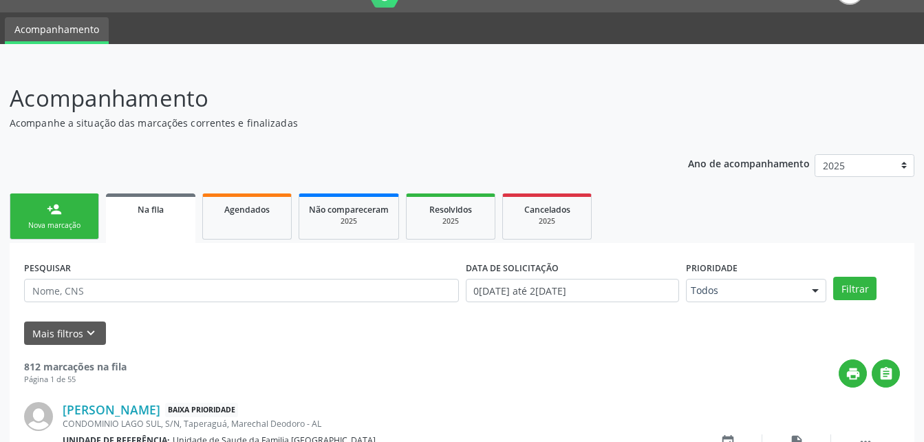
click at [54, 221] on div "Nova marcação" at bounding box center [54, 225] width 69 height 10
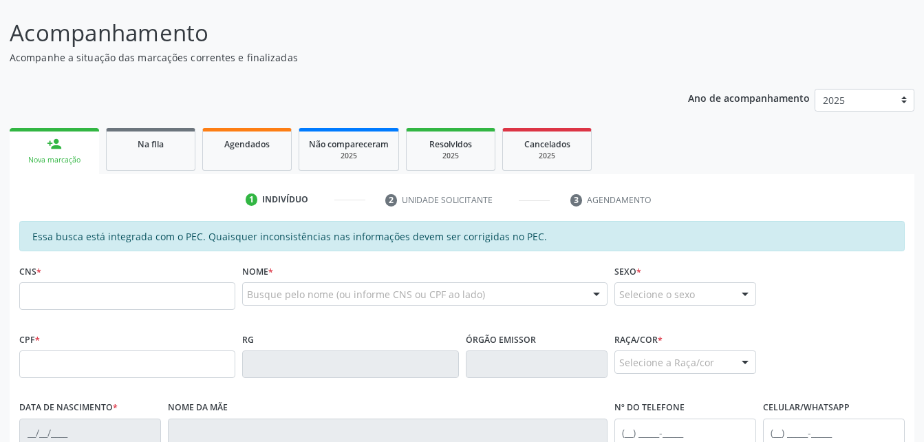
scroll to position [100, 0]
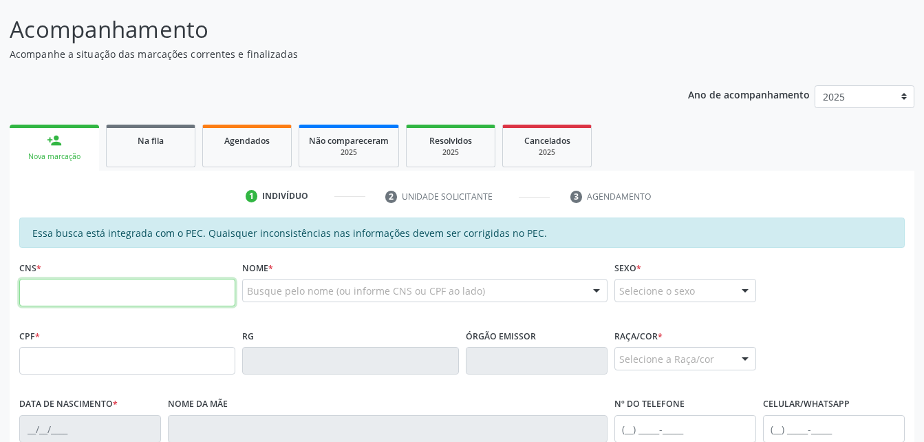
click at [163, 298] on input "text" at bounding box center [127, 293] width 216 height 28
type input "700 5015 0228 5851"
type input "757.399.504-06"
type input "08/10/1960"
type input "Maria Augusta da Conceição"
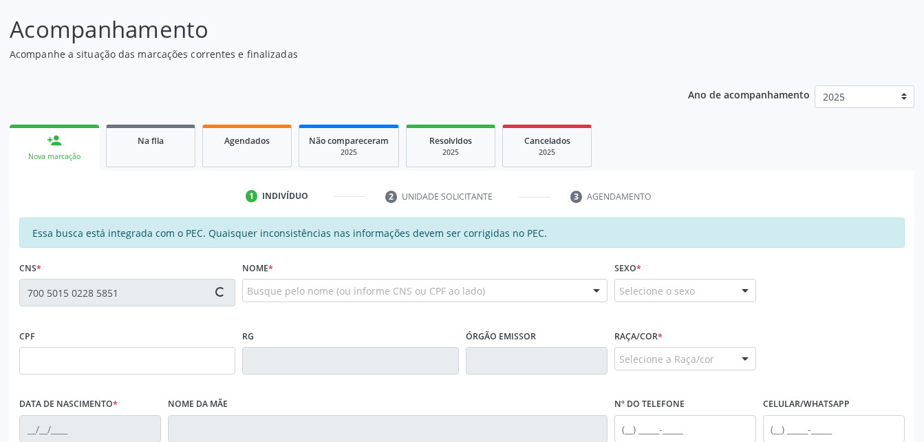
type input "(82) 99125-8028"
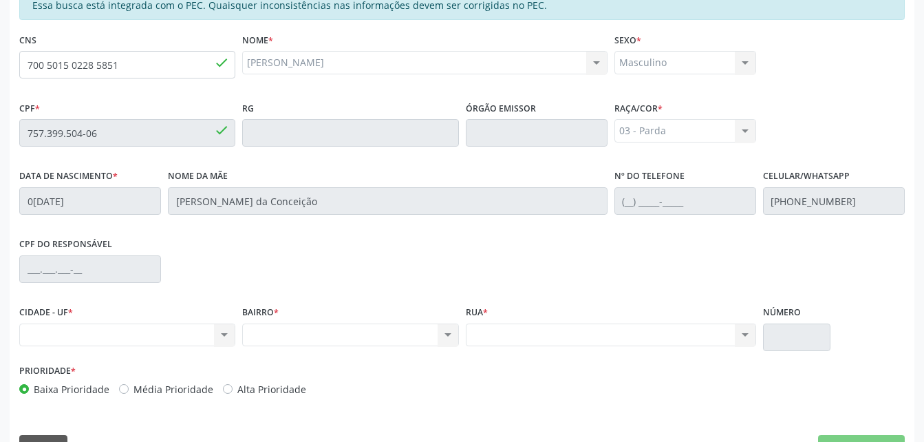
scroll to position [363, 0]
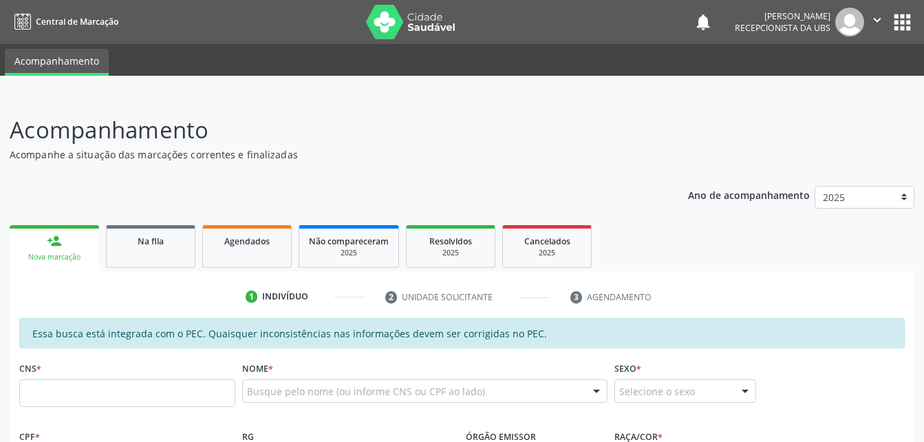
click at [135, 402] on input "text" at bounding box center [127, 393] width 216 height 28
click at [450, 113] on p "Acompanhamento" at bounding box center [326, 130] width 633 height 34
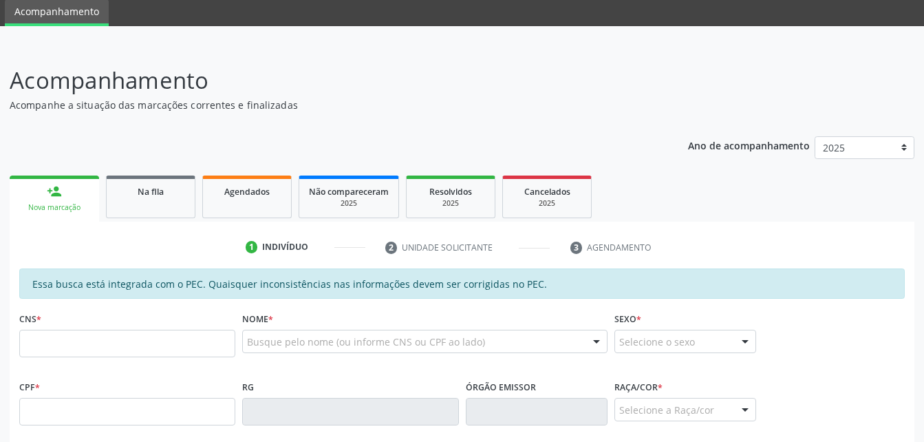
scroll to position [69, 0]
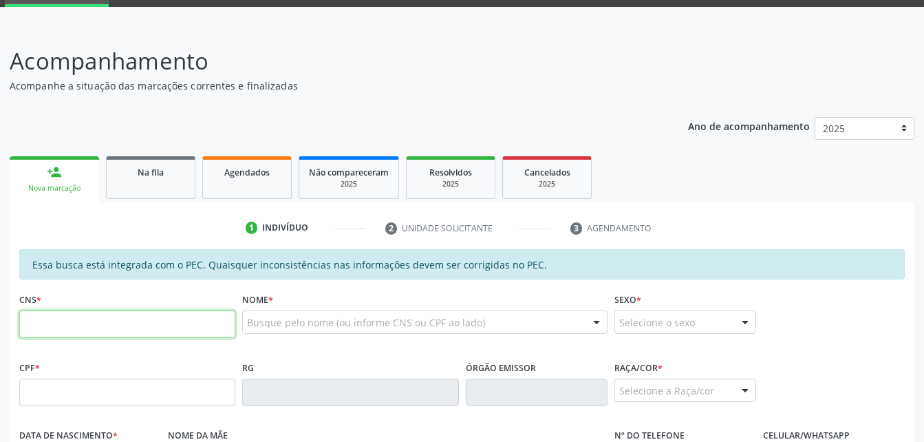
click at [166, 323] on input "text" at bounding box center [127, 324] width 216 height 28
type input "700 5015 0228 5851"
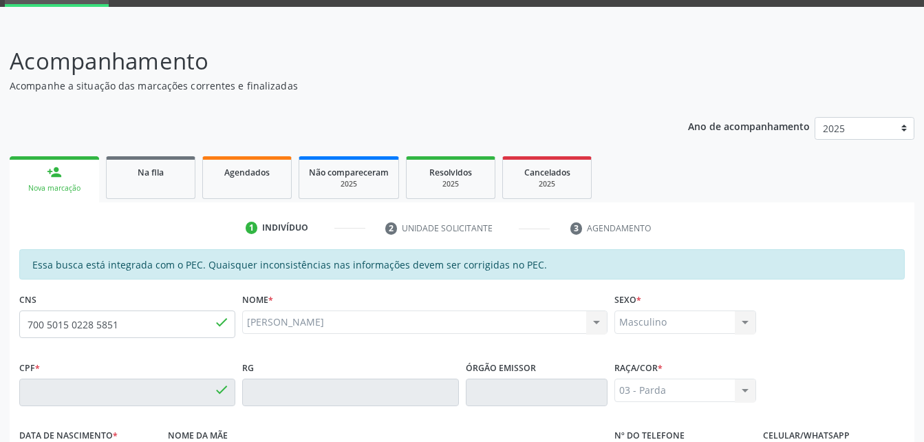
type input "757.399.504-06"
type input "0[DATE]"
type input "[PERSON_NAME] da Conceição"
type input "[PHONE_NUMBER]"
type input "S/N"
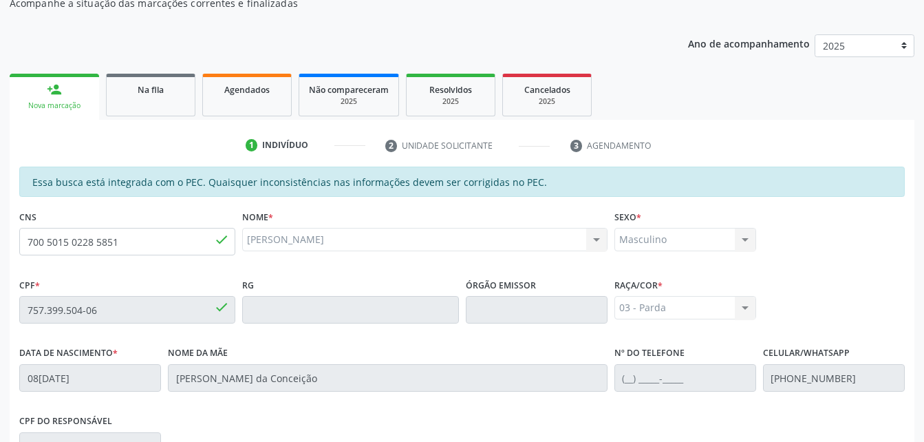
scroll to position [344, 0]
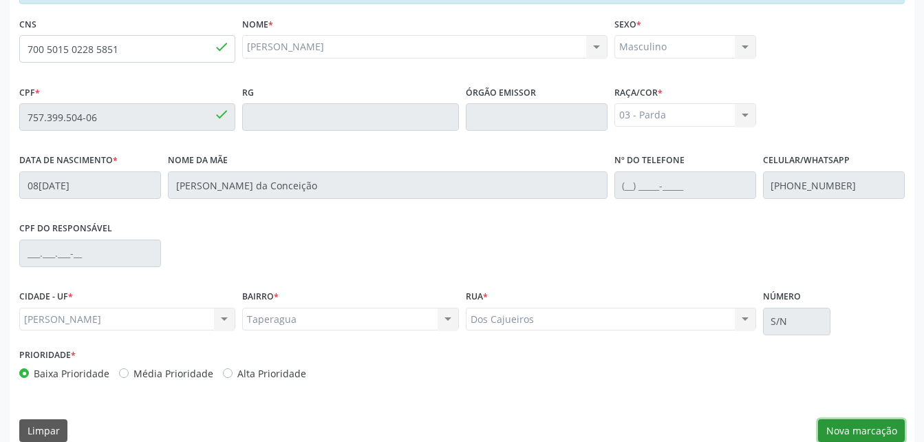
click at [877, 423] on button "Nova marcação" at bounding box center [861, 430] width 87 height 23
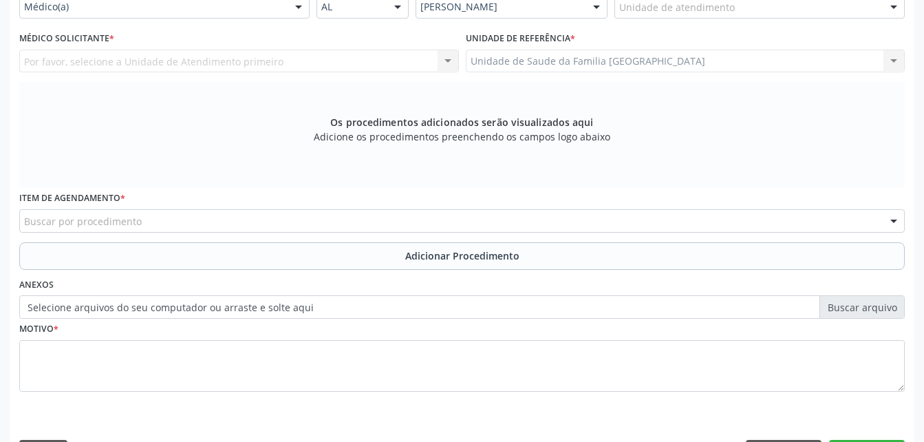
click at [649, 17] on div "Unidade de atendimento" at bounding box center [759, 6] width 290 height 23
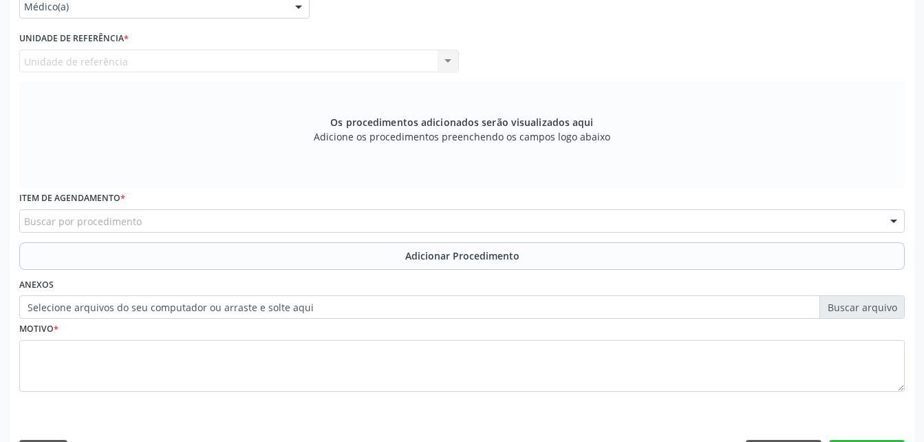
click at [267, 219] on div "Buscar por procedimento" at bounding box center [461, 220] width 885 height 23
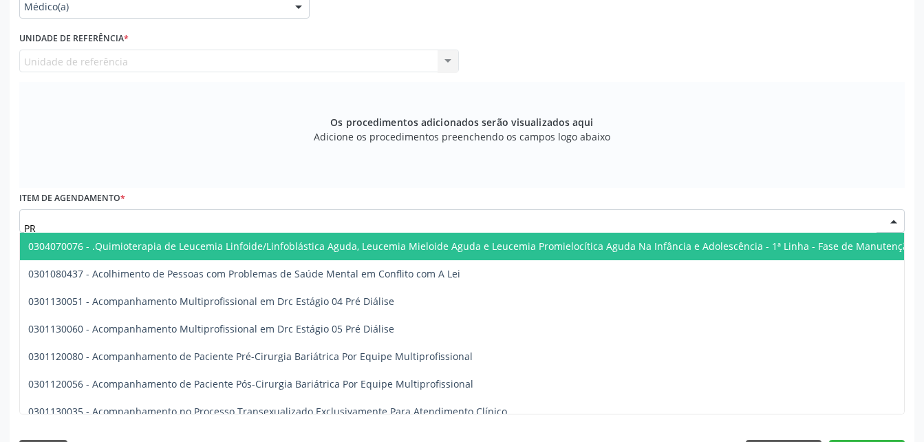
type input "P"
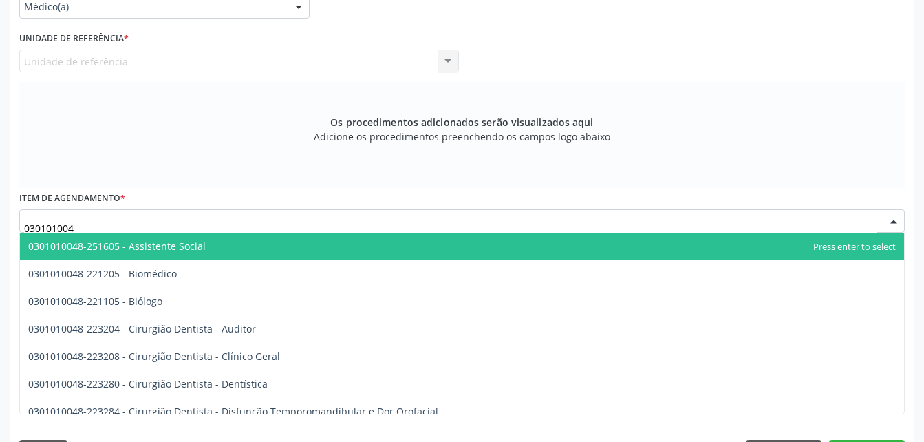
type input "0301010048"
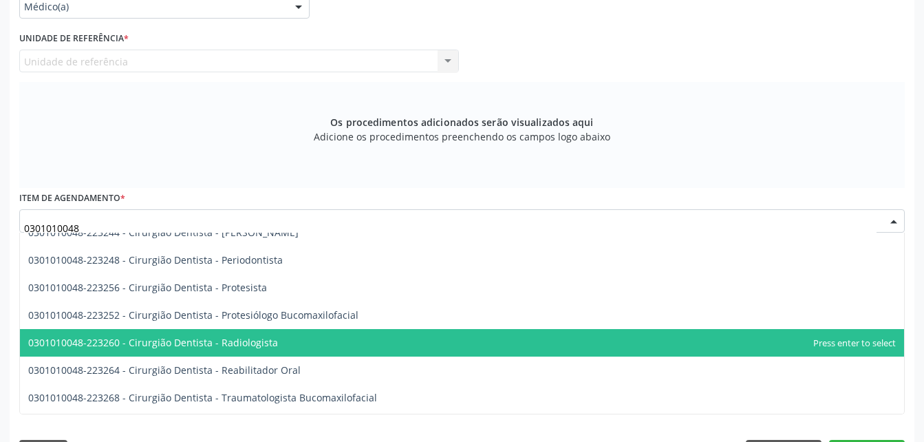
scroll to position [413, 0]
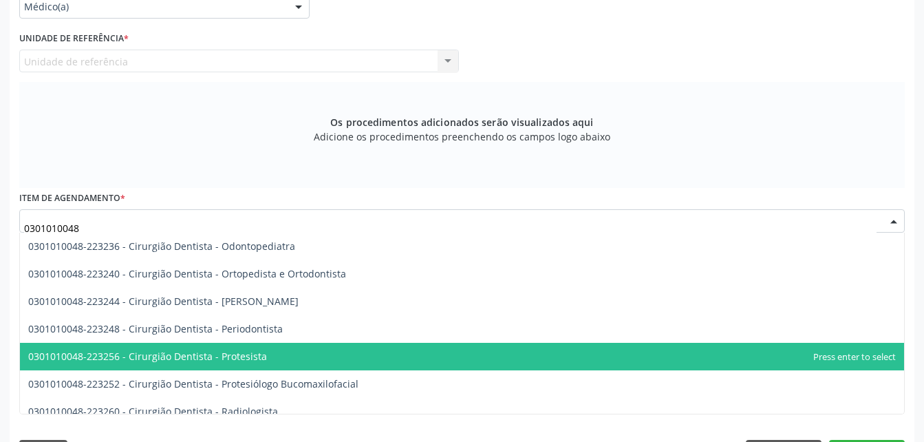
click at [373, 346] on span "0301010048-223256 - Cirurgião Dentista - Protesista" at bounding box center [462, 357] width 884 height 28
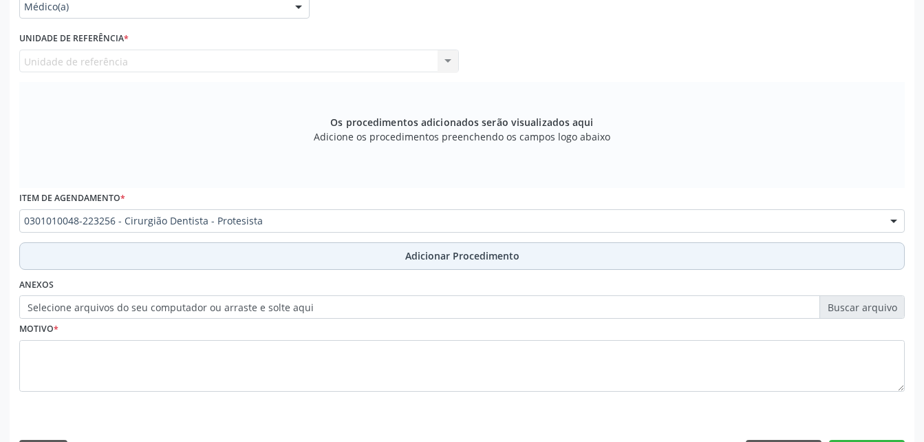
click at [370, 257] on button "Adicionar Procedimento" at bounding box center [461, 256] width 885 height 28
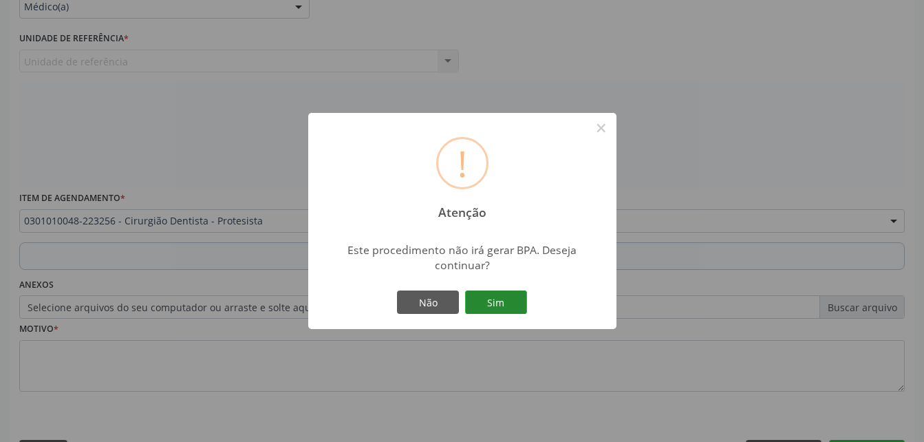
click at [492, 306] on button "Sim" at bounding box center [496, 301] width 62 height 23
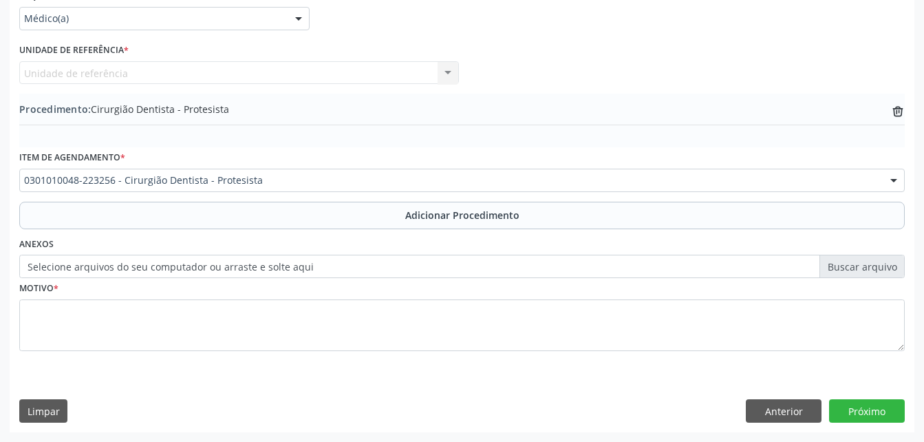
scroll to position [332, 0]
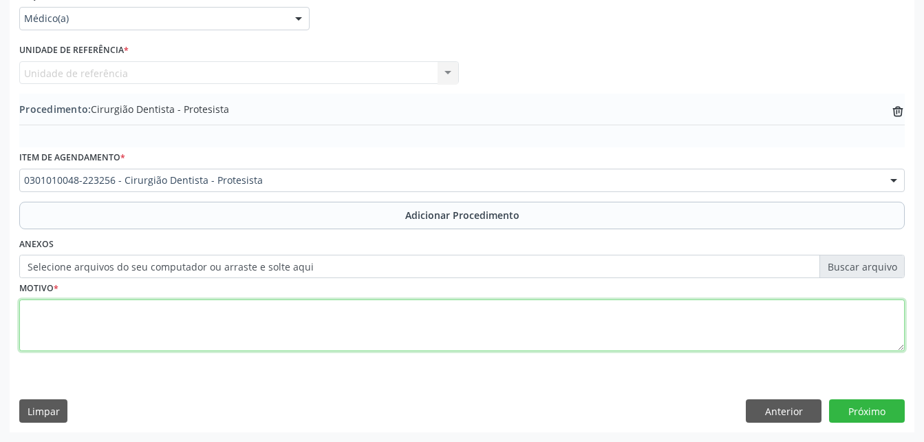
click at [397, 325] on textarea at bounding box center [461, 325] width 885 height 52
type textarea "PRÓTESE PARCIAL"
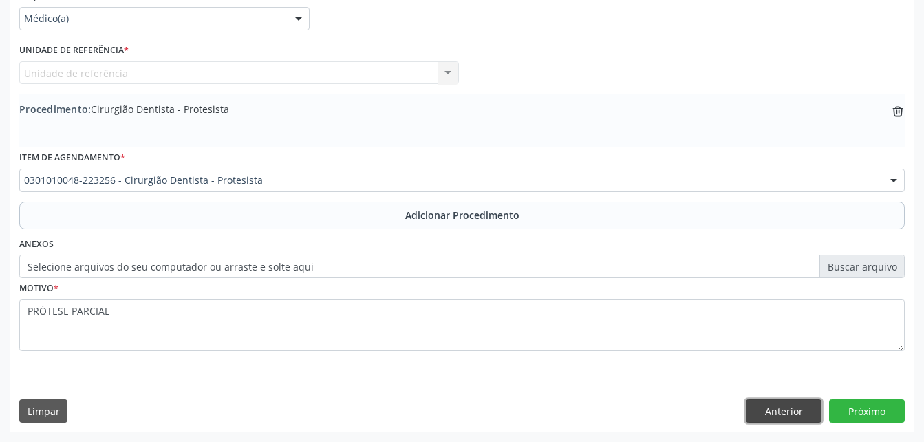
click at [761, 404] on button "Anterior" at bounding box center [784, 410] width 76 height 23
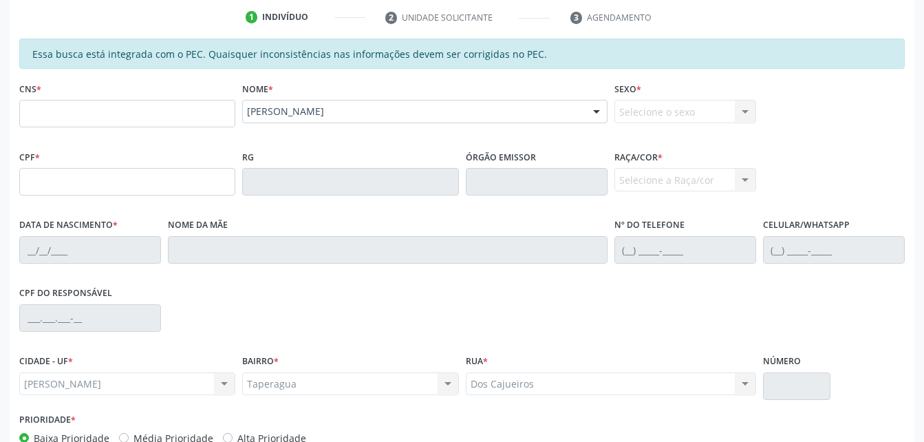
scroll to position [195, 0]
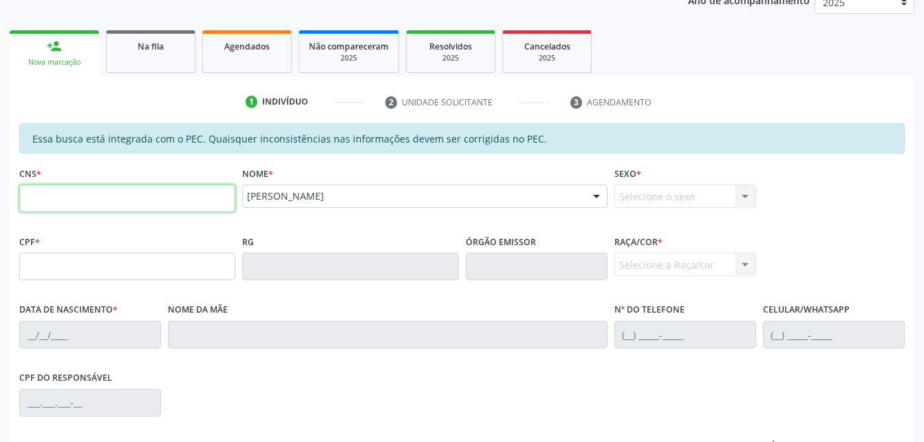
click at [201, 202] on input "text" at bounding box center [127, 198] width 216 height 28
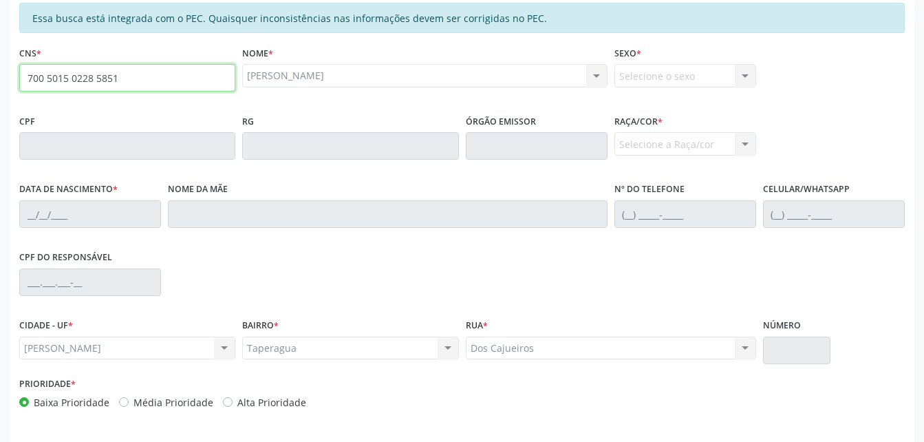
scroll to position [294, 0]
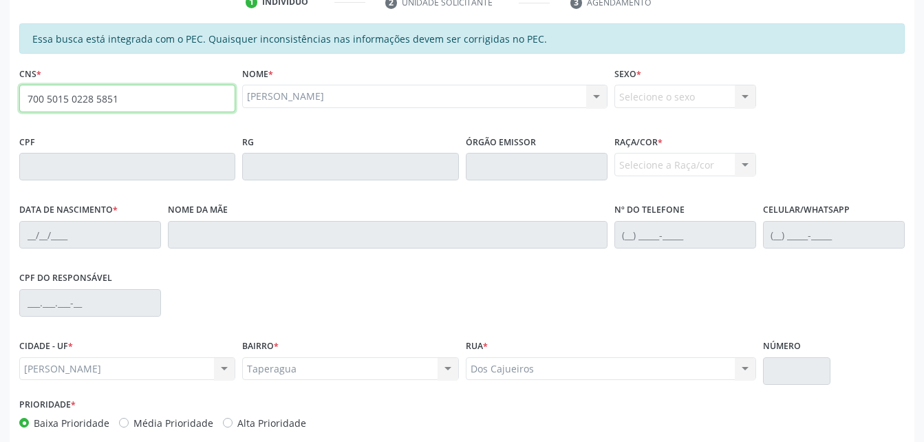
type input "700 5015 0228 5851"
click at [649, 80] on div "Sexo * Selecione o sexo Masculino Feminino Nenhum resultado encontrado para: " …" at bounding box center [685, 85] width 142 height 44
click at [655, 104] on div "Selecione o sexo Masculino Feminino Nenhum resultado encontrado para: " " Não h…" at bounding box center [685, 96] width 142 height 23
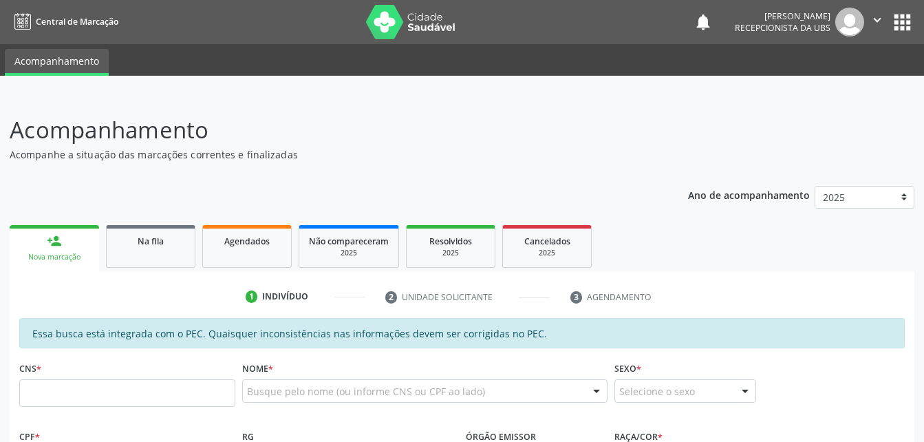
scroll to position [363, 0]
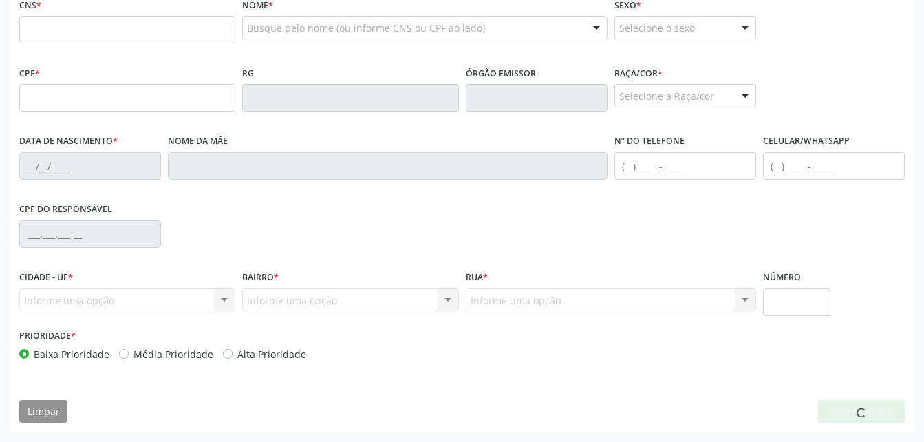
drag, startPoint x: 0, startPoint y: 0, endPoint x: 78, endPoint y: 26, distance: 82.0
click at [78, 27] on input "text" at bounding box center [127, 30] width 216 height 28
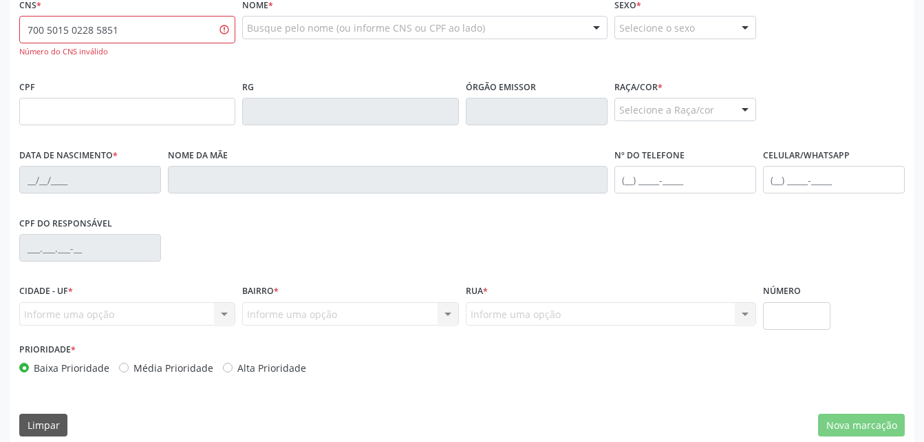
type input "700 5015 0228 5851"
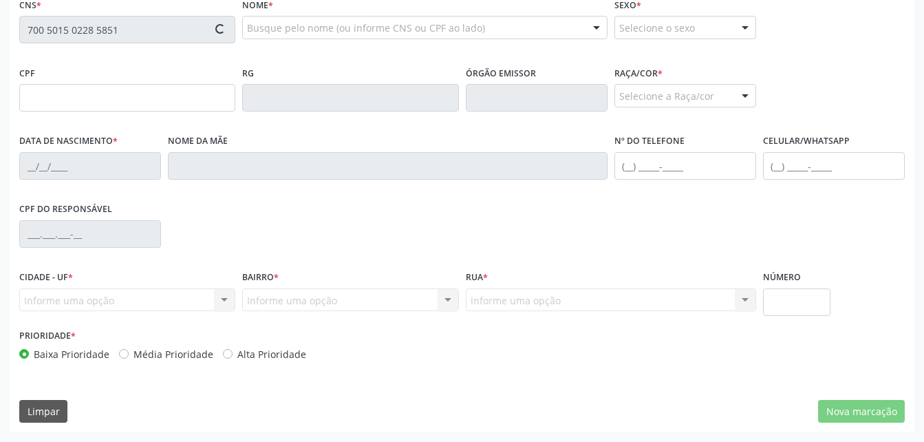
type input "757.399.504-06"
type input "0[DATE]"
type input "[PERSON_NAME] da Conceição"
type input "[PHONE_NUMBER]"
type input "S/N"
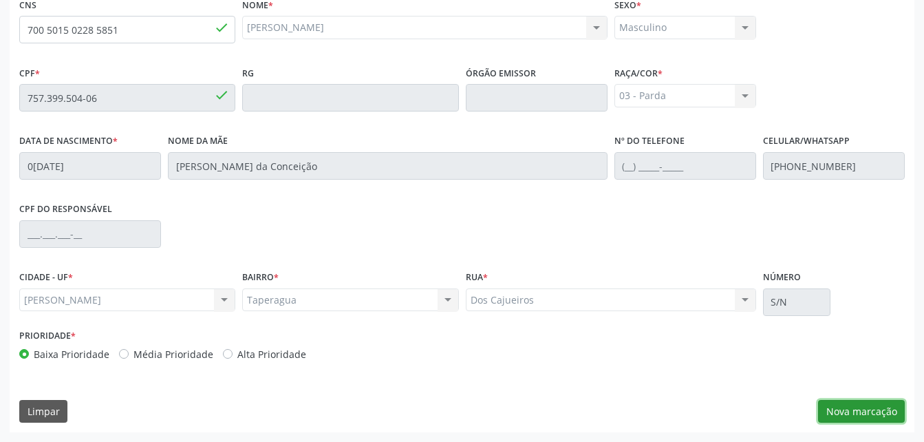
click at [878, 411] on button "Nova marcação" at bounding box center [861, 411] width 87 height 23
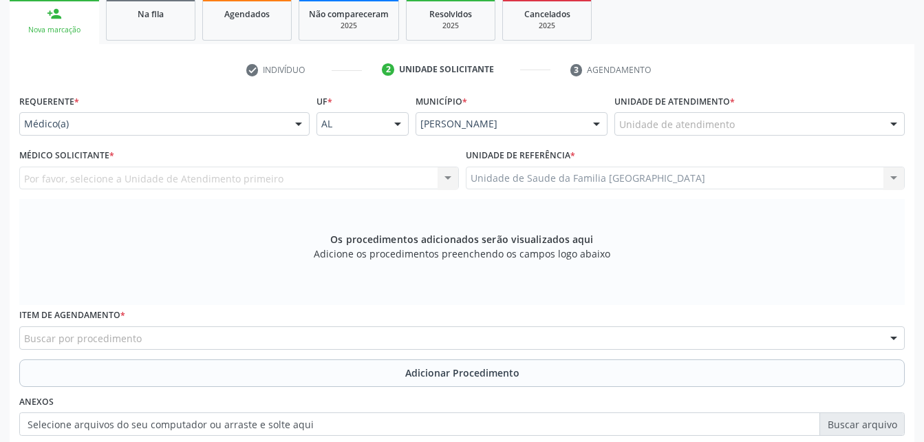
scroll to position [226, 0]
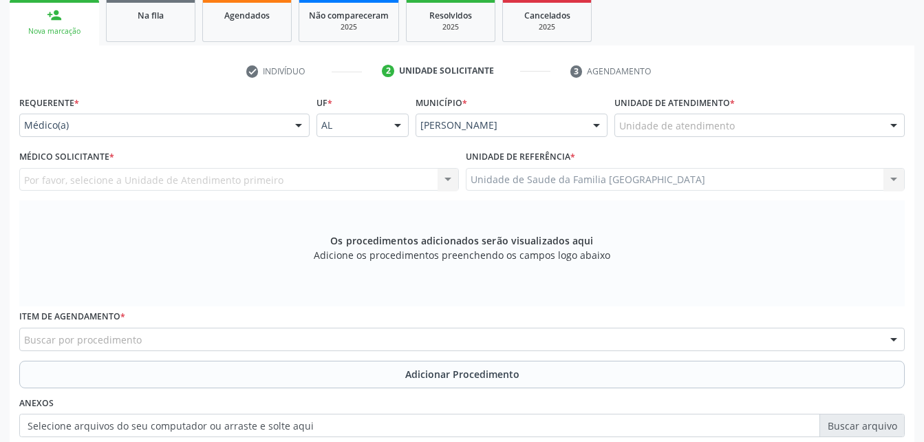
click at [270, 113] on div "Médico(a)" at bounding box center [164, 124] width 290 height 23
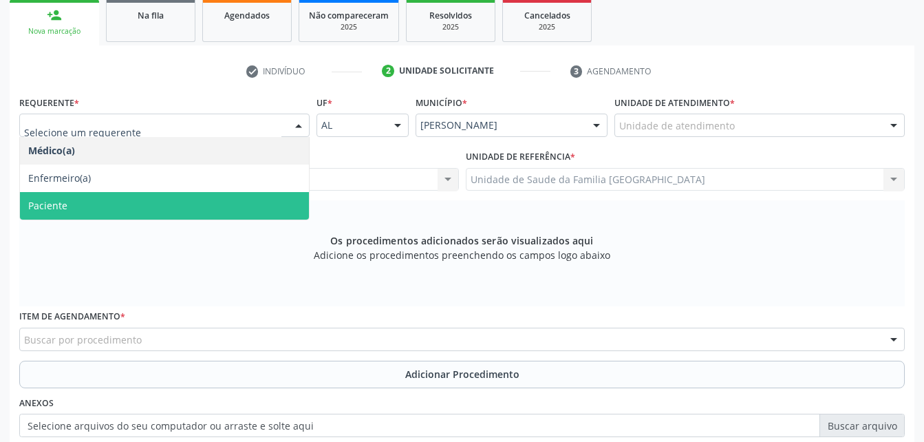
click at [273, 198] on span "Paciente" at bounding box center [164, 206] width 289 height 28
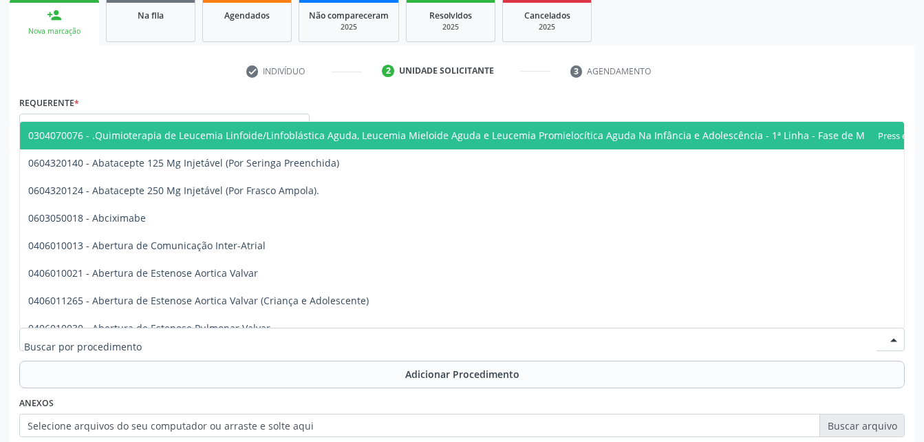
click at [266, 341] on div at bounding box center [461, 338] width 885 height 23
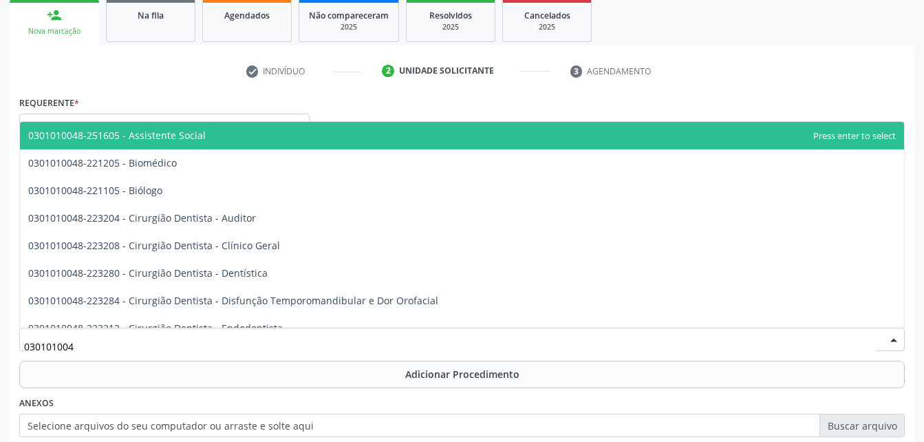
type input "0301010048"
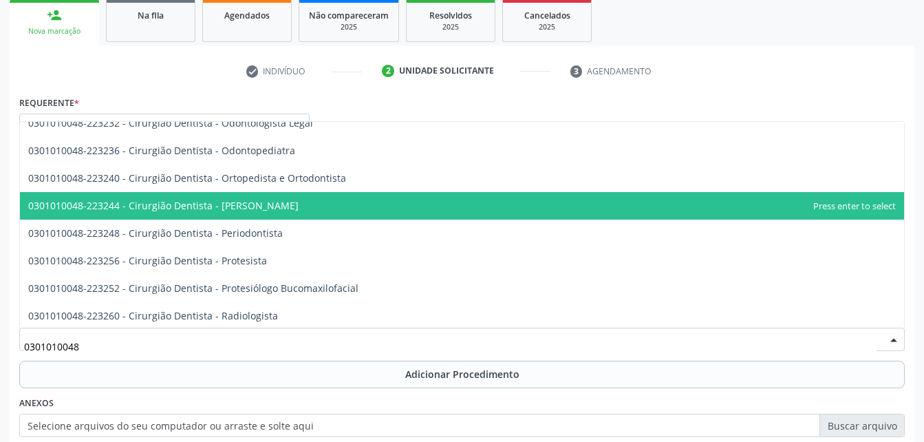
scroll to position [413, 0]
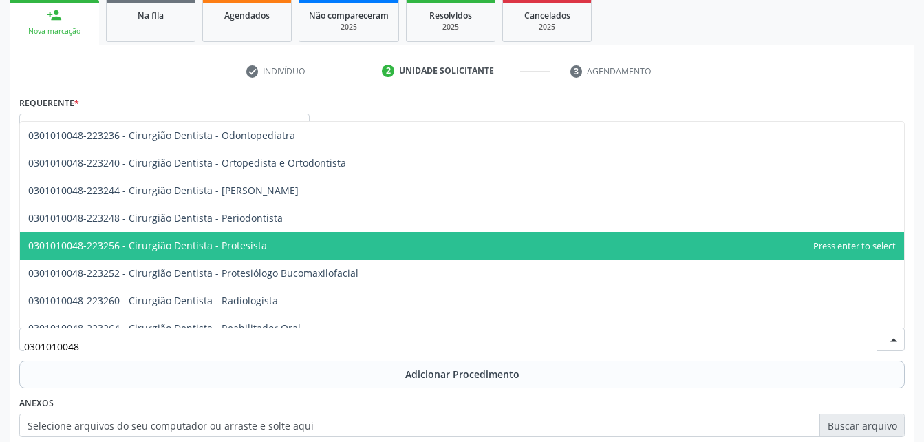
click at [318, 241] on span "0301010048-223256 - Cirurgião Dentista - Protesista" at bounding box center [462, 246] width 884 height 28
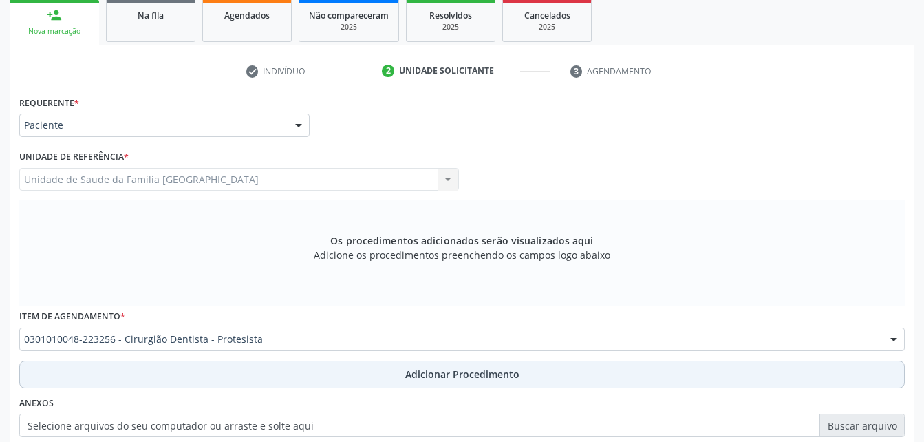
click at [354, 380] on button "Adicionar Procedimento" at bounding box center [461, 374] width 885 height 28
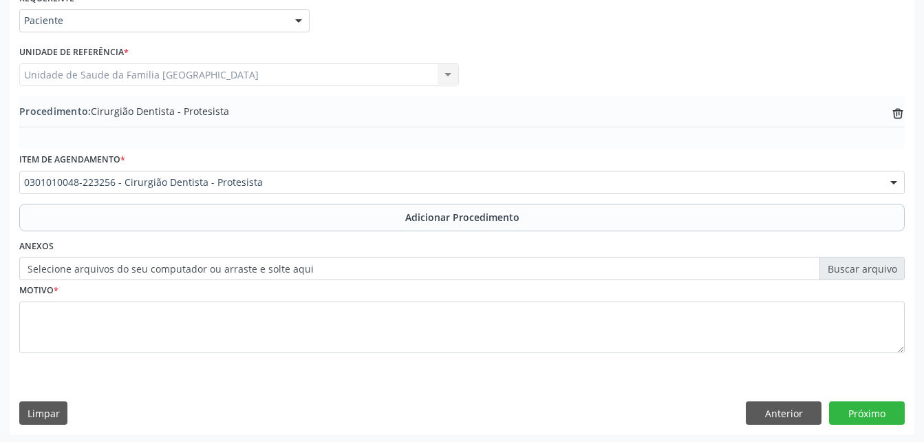
scroll to position [332, 0]
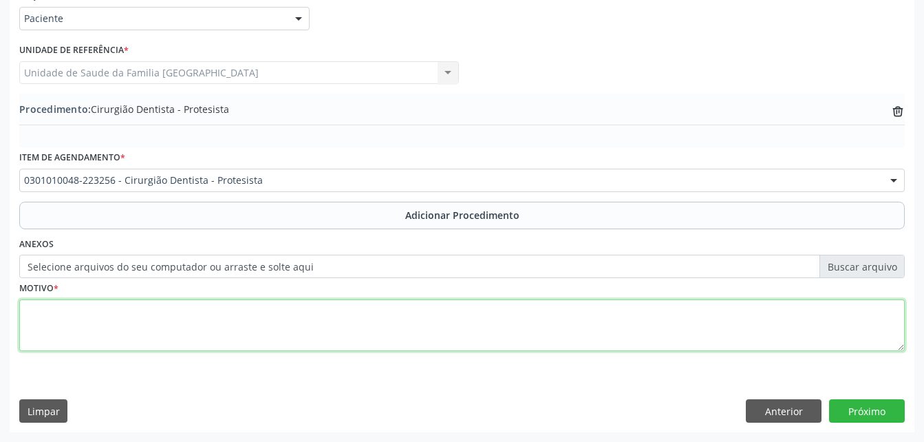
click at [327, 341] on textarea at bounding box center [461, 325] width 885 height 52
type textarea "PRÓTESE PARCIAL"
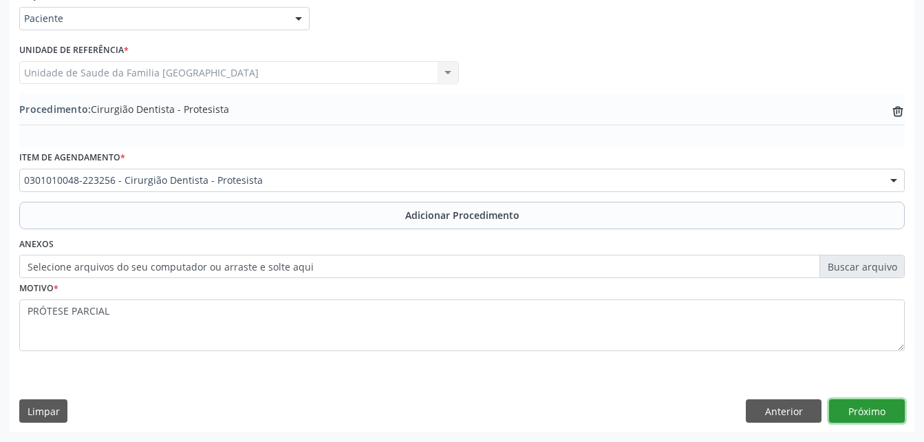
click at [880, 404] on button "Próximo" at bounding box center [867, 410] width 76 height 23
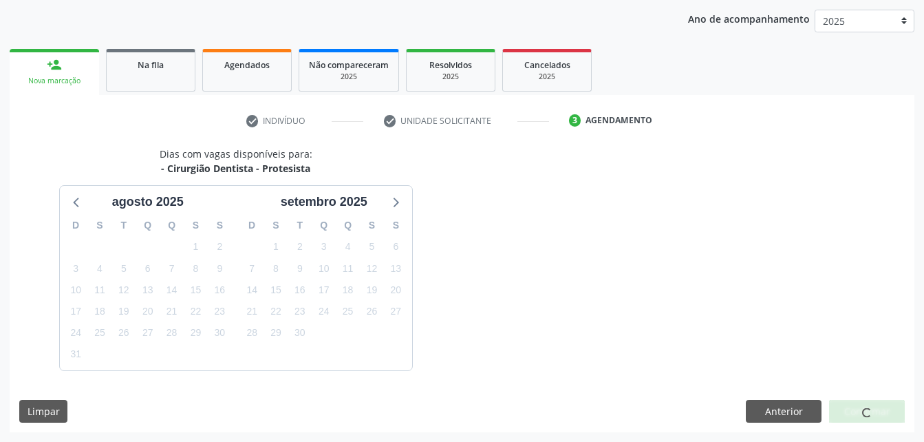
scroll to position [217, 0]
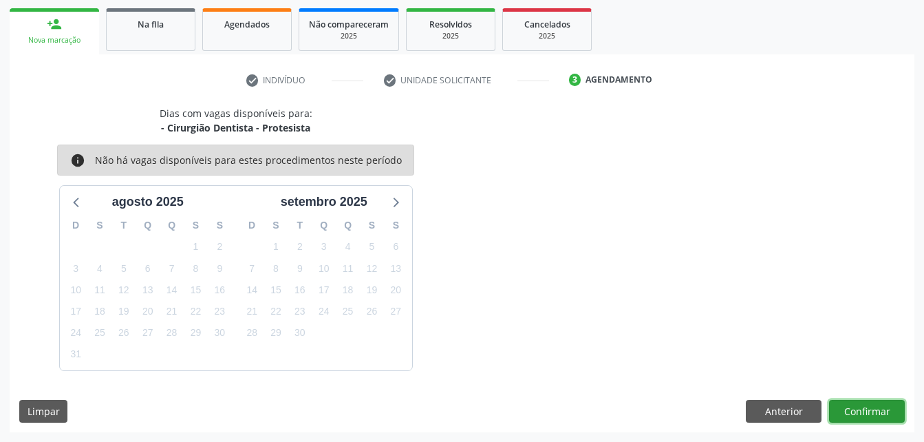
click at [878, 402] on button "Confirmar" at bounding box center [867, 411] width 76 height 23
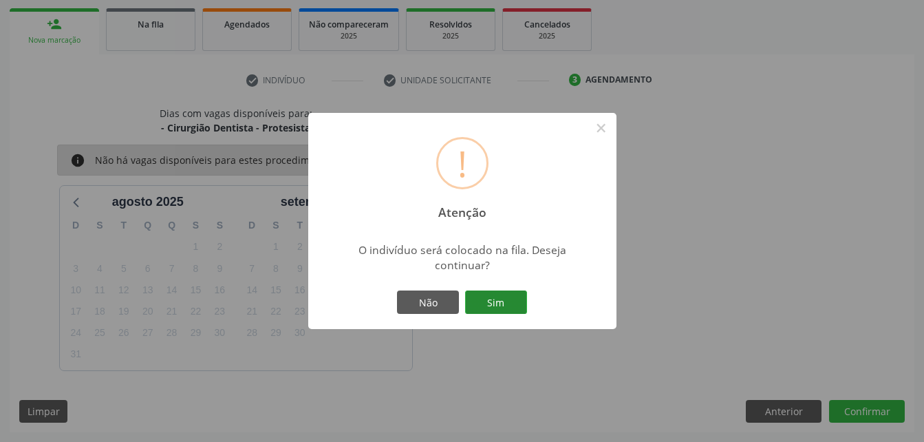
click at [479, 305] on button "Sim" at bounding box center [496, 301] width 62 height 23
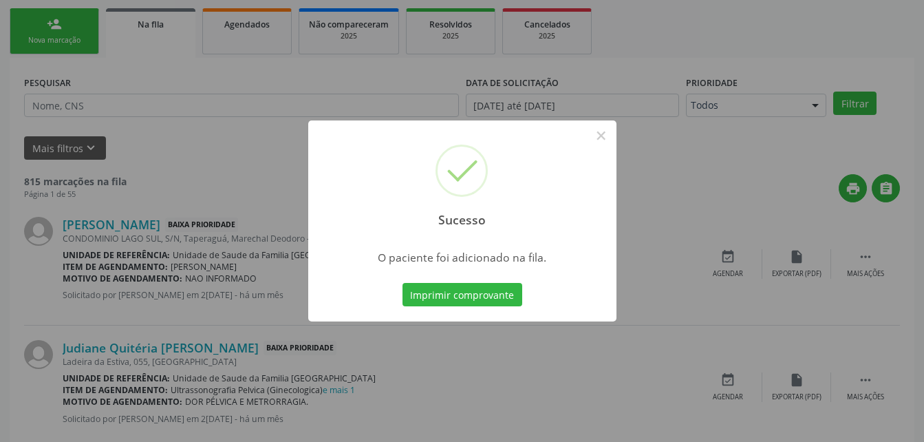
scroll to position [32, 0]
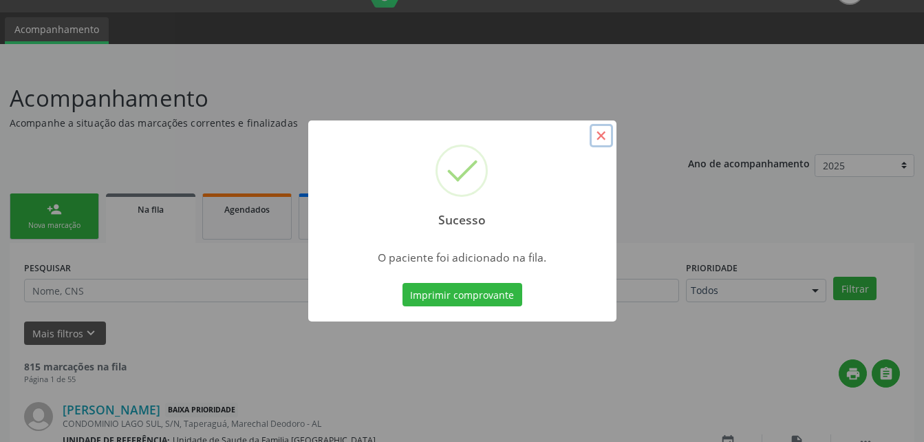
click at [598, 135] on button "×" at bounding box center [600, 135] width 23 height 23
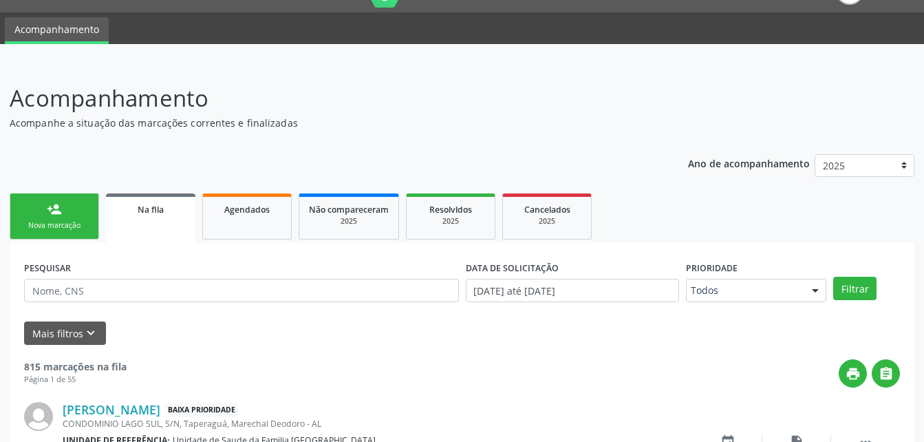
click at [89, 214] on link "person_add Nova marcação" at bounding box center [54, 216] width 89 height 46
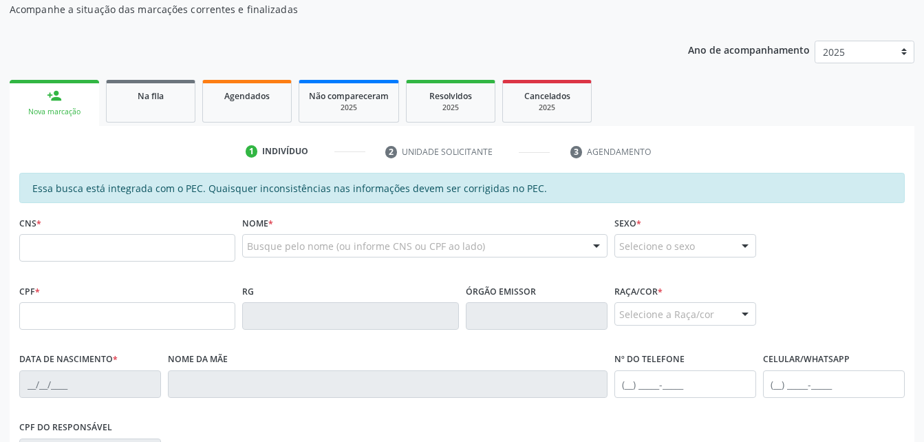
scroll to position [169, 0]
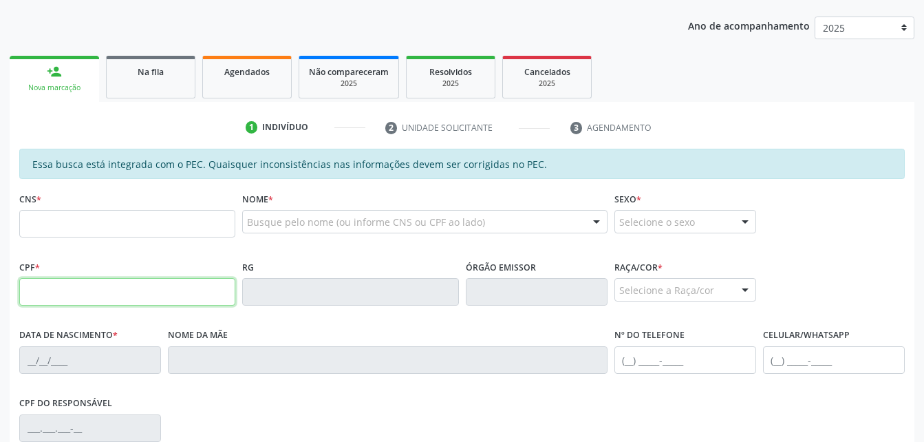
click at [171, 290] on input "text" at bounding box center [127, 292] width 216 height 28
paste input "131.202.624-39"
type input "131.202.624-39"
type input "708 6055 3939 1181"
type input "[DATE]"
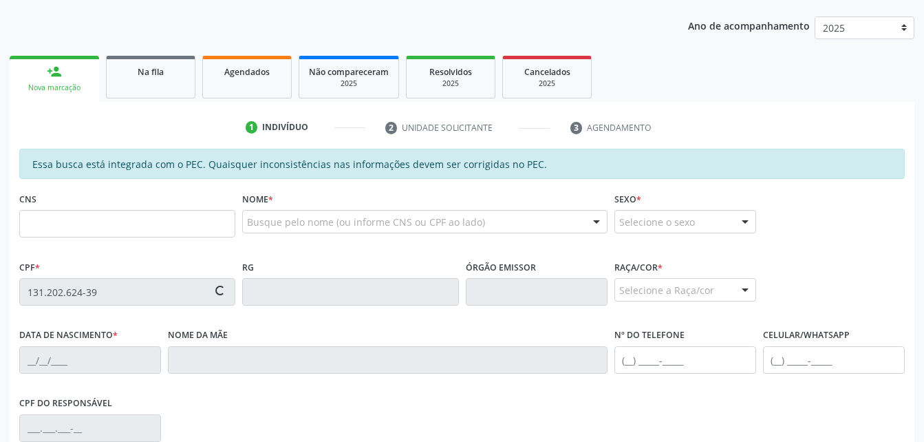
type input "[PERSON_NAME]"
type input "[PHONE_NUMBER]"
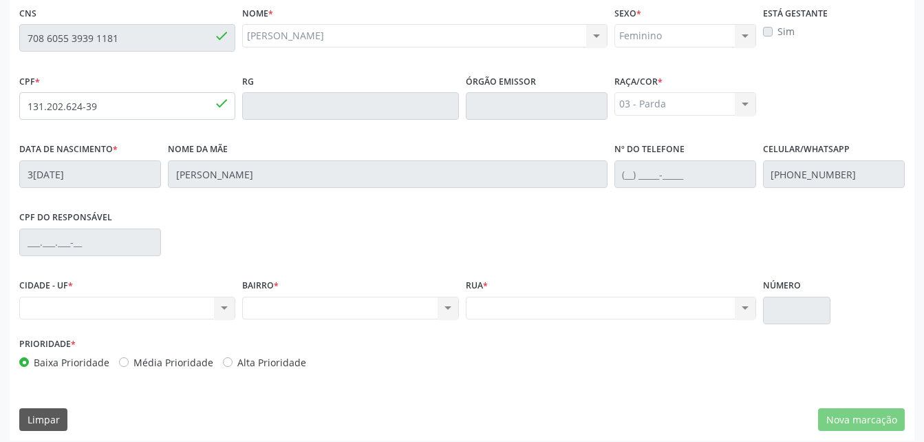
scroll to position [363, 0]
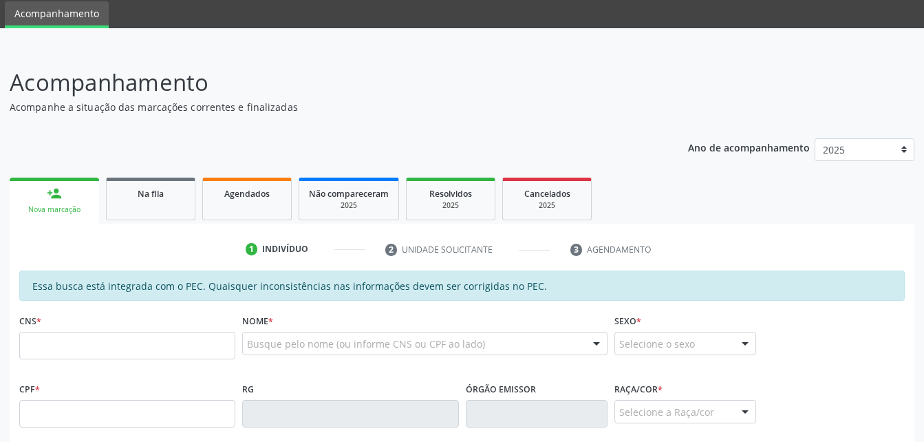
scroll to position [69, 0]
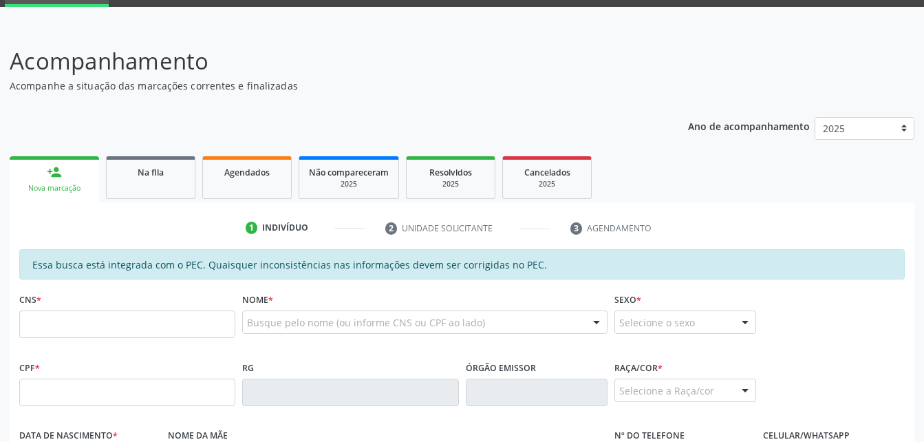
click at [132, 309] on div "CNS *" at bounding box center [127, 313] width 216 height 49
click at [134, 325] on input "text" at bounding box center [127, 324] width 216 height 28
click at [135, 404] on input "text" at bounding box center [127, 392] width 216 height 28
paste input "131.202.624-39"
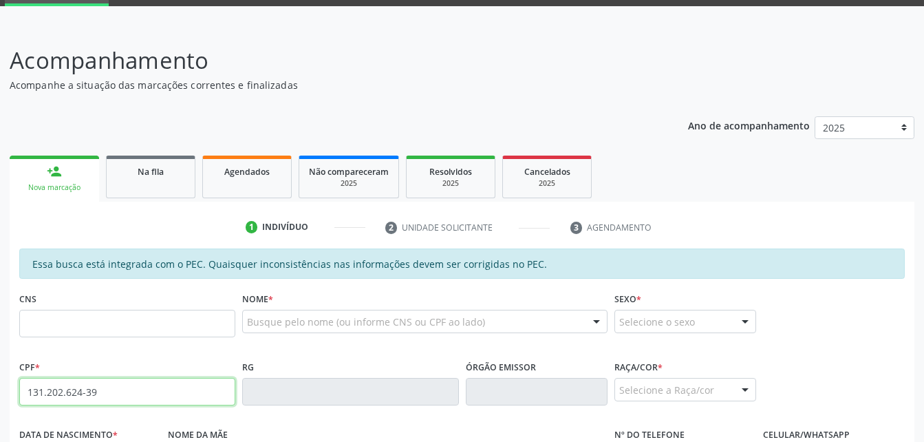
type input "131.202.624-39"
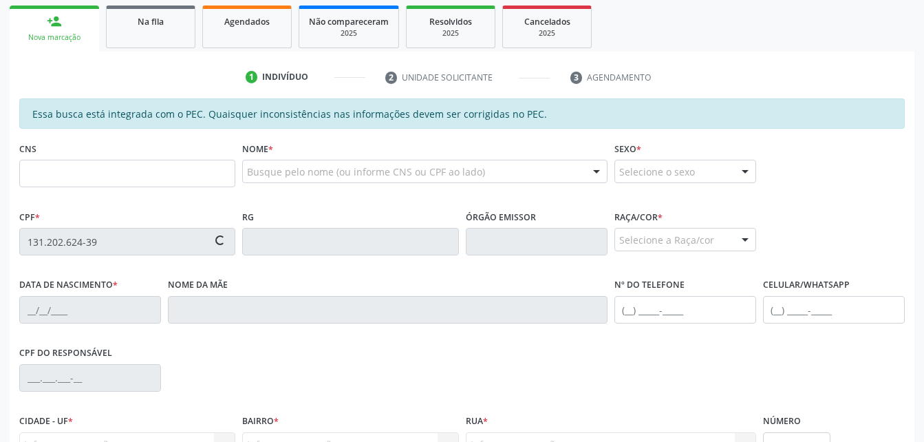
scroll to position [275, 0]
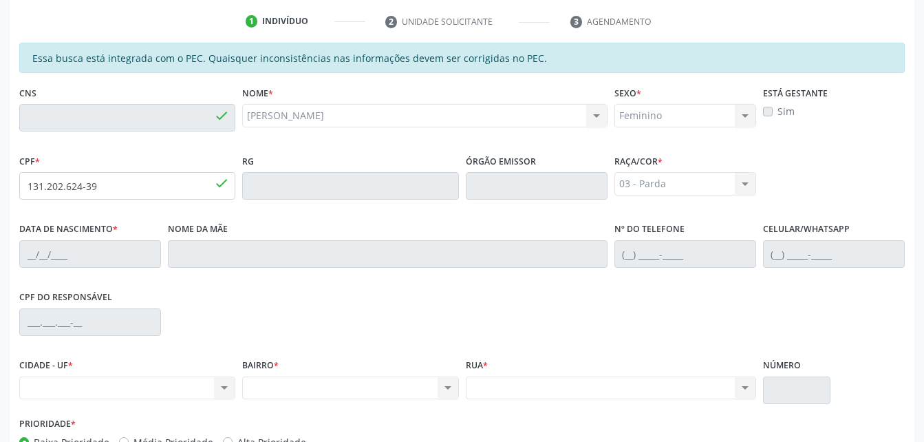
type input "708 6055 3939 1181"
type input "[DATE]"
type input "[PERSON_NAME]"
type input "[PHONE_NUMBER]"
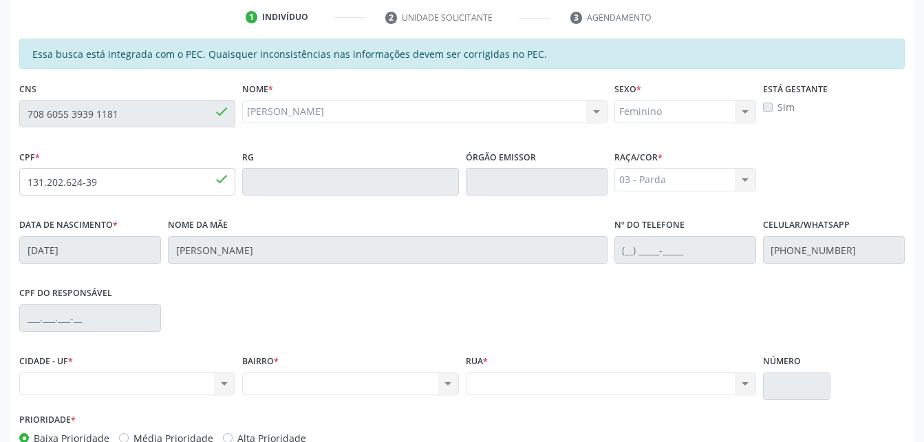
scroll to position [363, 0]
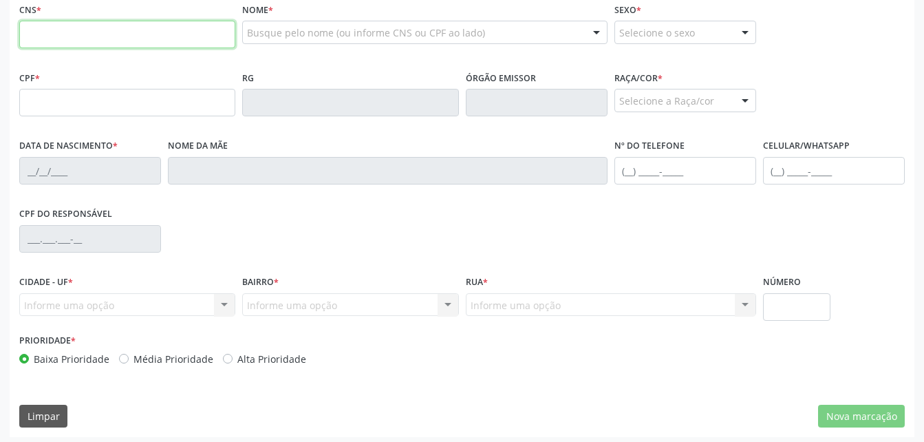
scroll to position [358, 0]
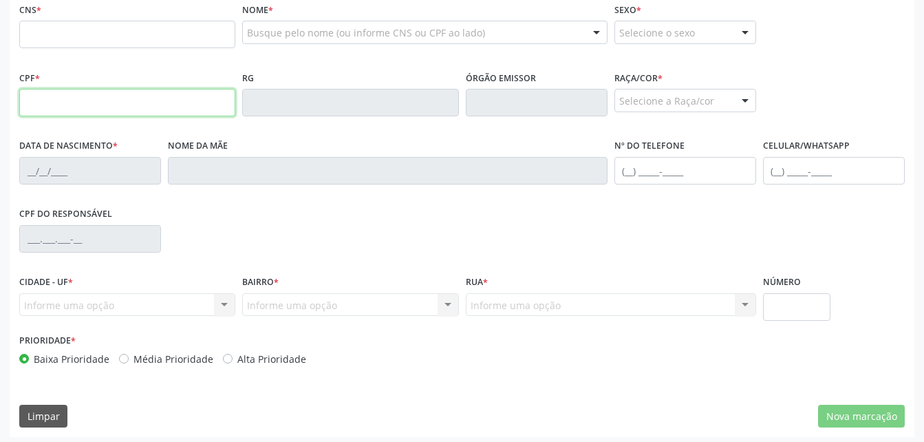
click at [113, 97] on input "text" at bounding box center [127, 103] width 216 height 28
paste input "131.202.624-39"
type input "131.202.624-39"
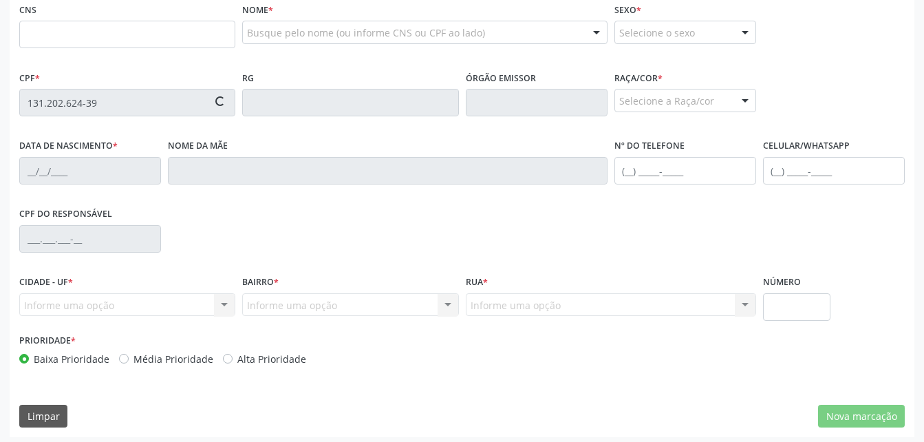
type input "708 6055 3939 1181"
type input "30[DATE]"
type input "[PERSON_NAME]"
type input "[PHONE_NUMBER]"
type input "S/N"
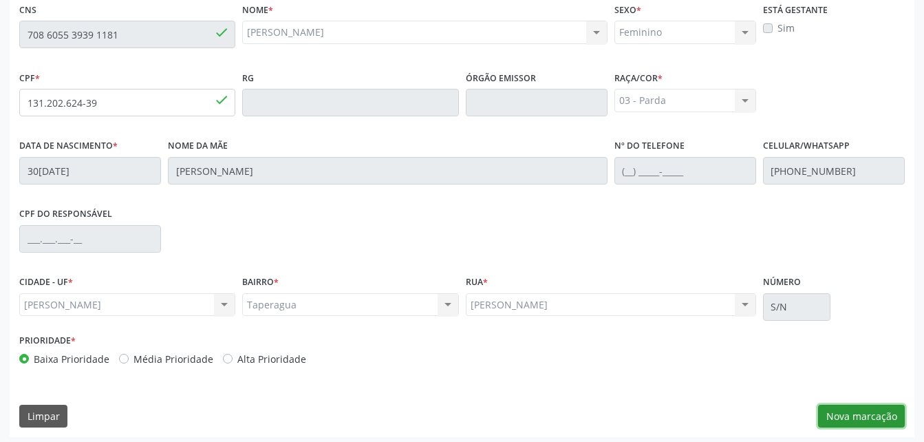
click at [849, 421] on button "Nova marcação" at bounding box center [861, 415] width 87 height 23
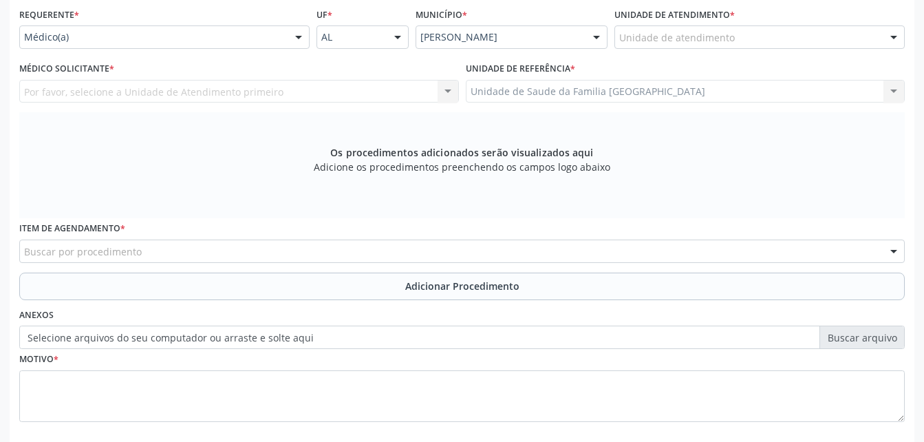
scroll to position [290, 0]
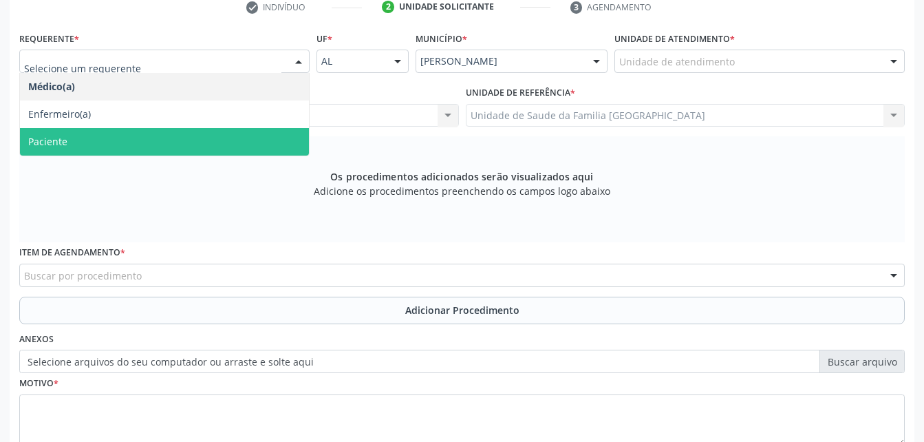
click at [252, 136] on span "Paciente" at bounding box center [164, 142] width 289 height 28
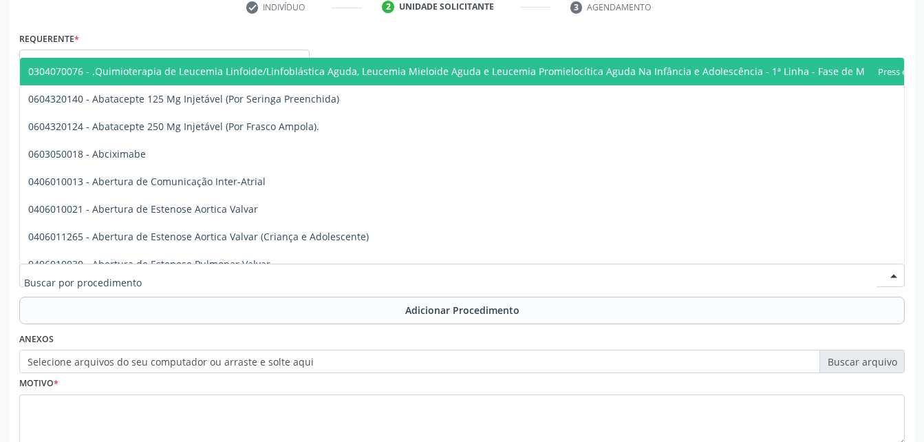
click at [396, 268] on div at bounding box center [461, 274] width 885 height 23
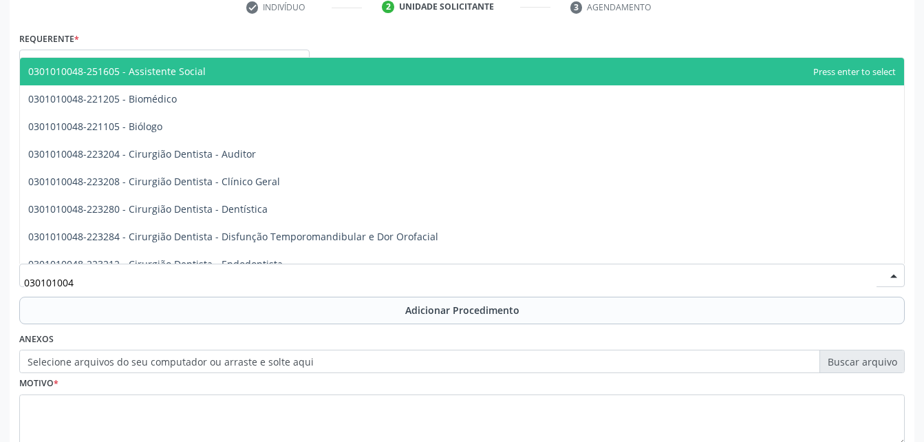
type input "0301010048"
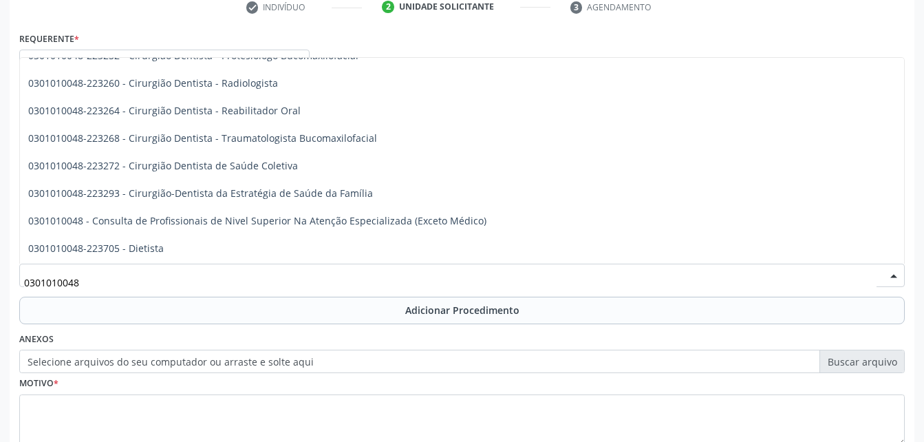
scroll to position [550, 0]
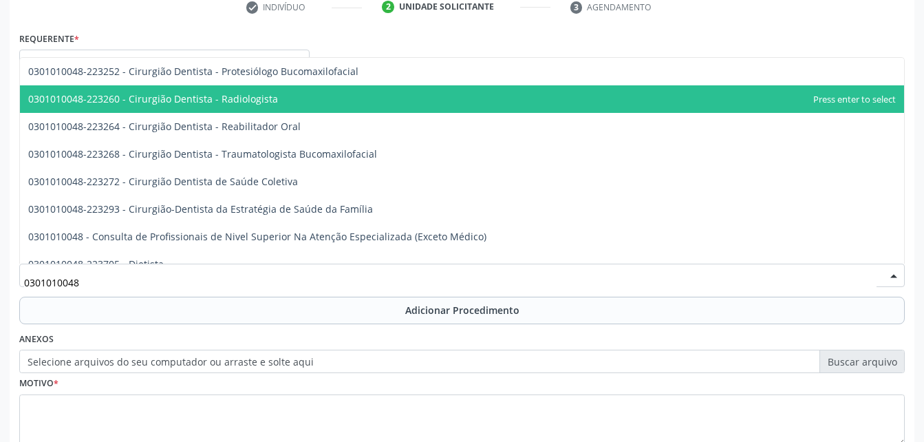
click at [375, 105] on span "0301010048-223260 - Cirurgião Dentista - Radiologista" at bounding box center [462, 99] width 884 height 28
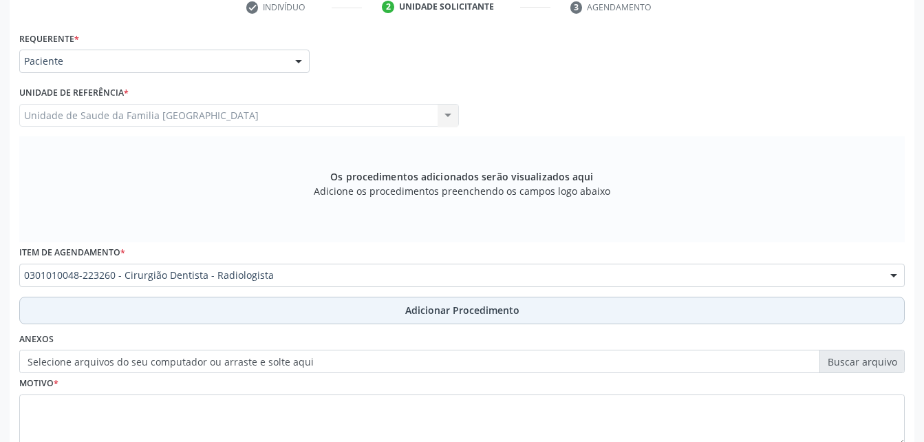
click at [416, 308] on span "Adicionar Procedimento" at bounding box center [462, 310] width 114 height 14
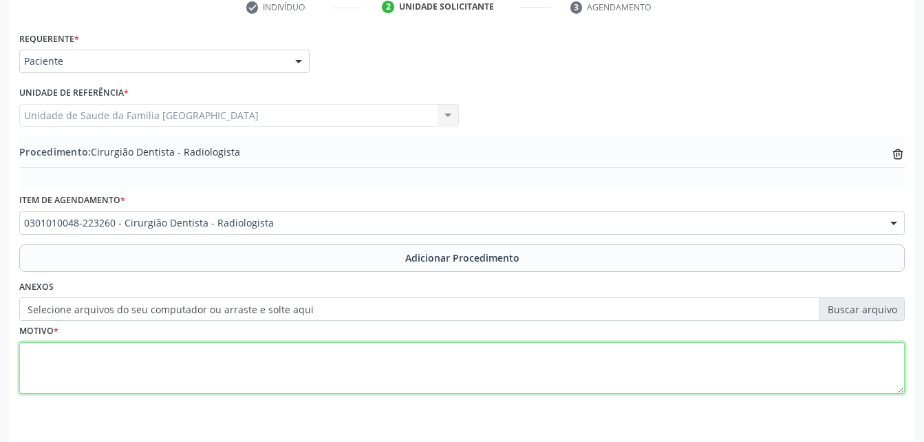
click at [358, 364] on textarea at bounding box center [461, 368] width 885 height 52
click at [61, 352] on textarea "RAIO X 12 11 21 22 24" at bounding box center [461, 368] width 885 height 52
click at [154, 350] on textarea "RAIO X (12 11 21 22 24" at bounding box center [461, 368] width 885 height 52
click at [74, 352] on textarea "RAIO X (12 11 21 22 24)" at bounding box center [461, 368] width 885 height 52
click at [89, 356] on textarea "RAIO X (12, 11 21 22 24)" at bounding box center [461, 368] width 885 height 52
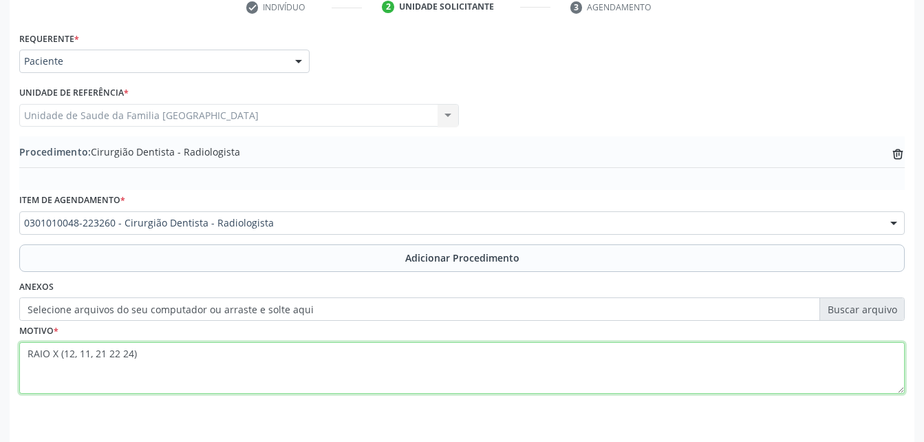
click at [110, 357] on textarea "RAIO X (12, 11, 21 22 24)" at bounding box center [461, 368] width 885 height 52
click at [124, 357] on textarea "RAIO X (12, 11, 21 ,22 24)" at bounding box center [461, 368] width 885 height 52
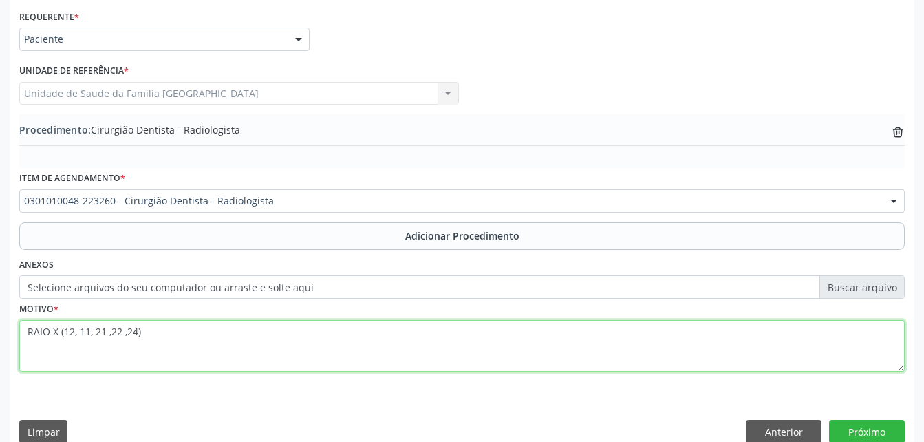
scroll to position [332, 0]
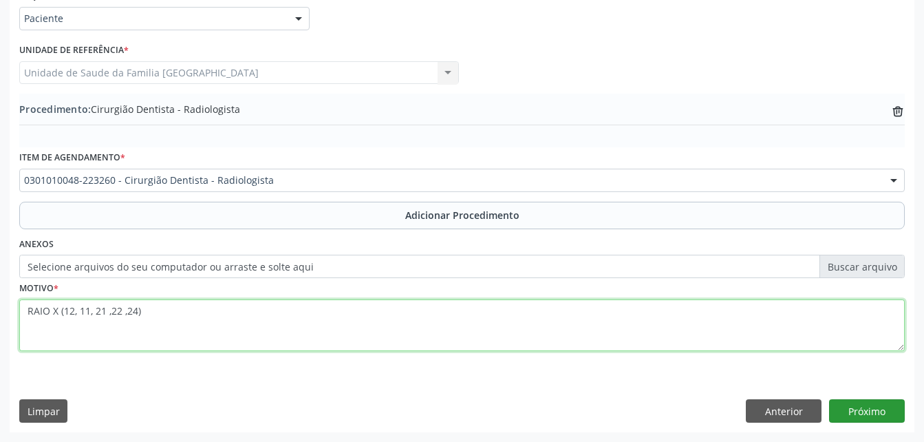
type textarea "RAIO X (12, 11, 21 ,22 ,24)"
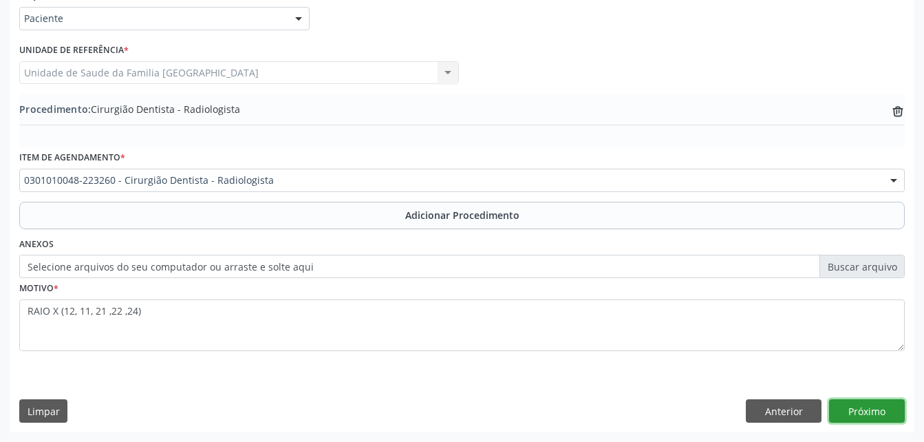
click at [871, 412] on button "Próximo" at bounding box center [867, 410] width 76 height 23
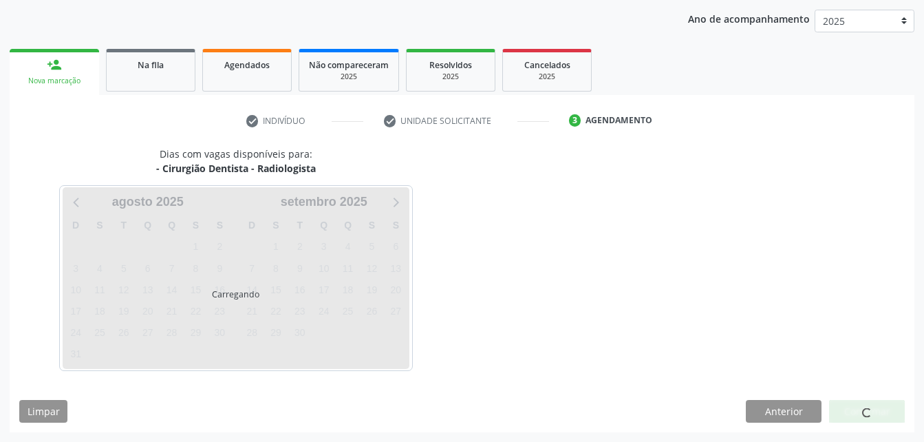
scroll to position [217, 0]
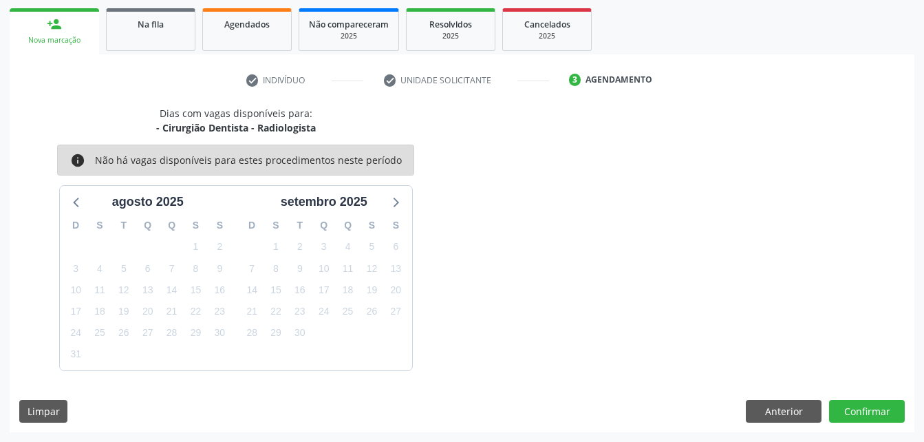
click at [871, 395] on div "Dias com vagas disponíveis para: - Cirurgião Dentista - Radiologista info Não h…" at bounding box center [462, 269] width 904 height 326
click at [869, 409] on button "Confirmar" at bounding box center [867, 411] width 76 height 23
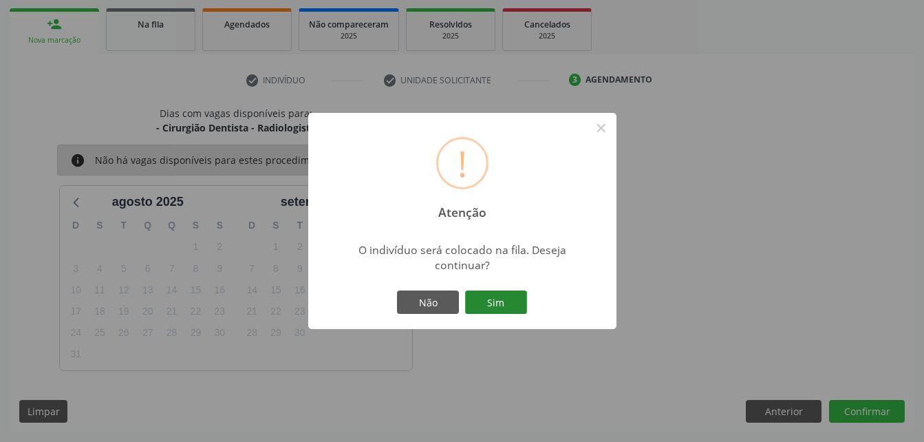
click at [521, 298] on button "Sim" at bounding box center [496, 301] width 62 height 23
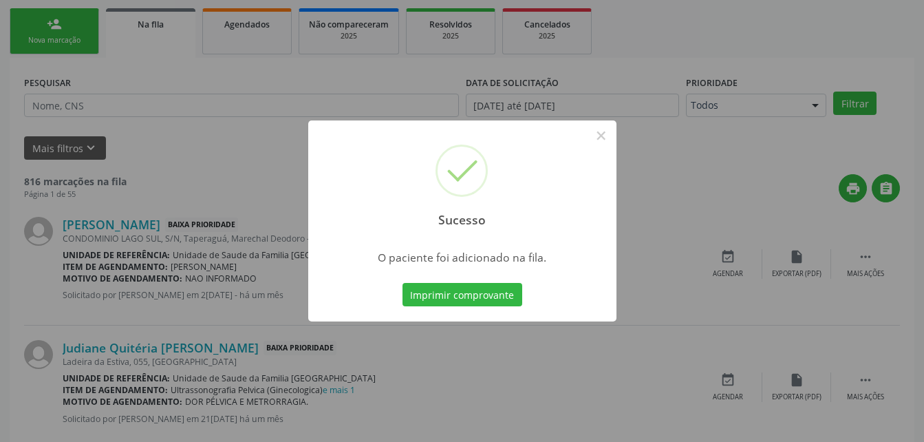
scroll to position [32, 0]
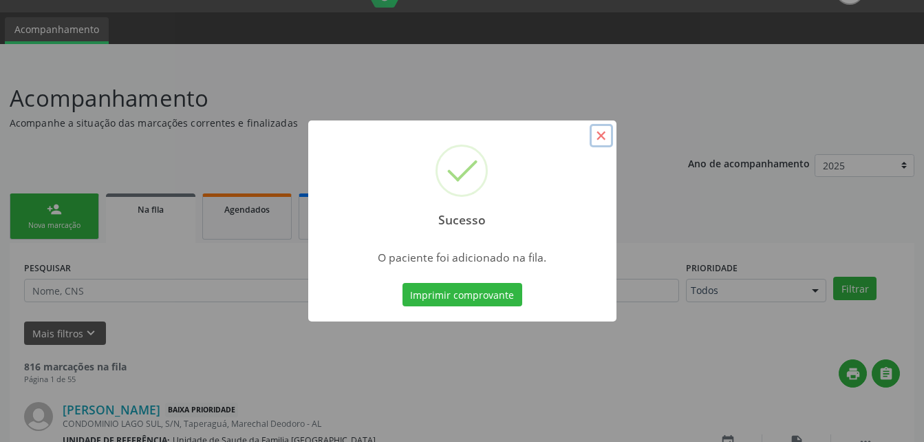
click at [599, 143] on button "×" at bounding box center [600, 135] width 23 height 23
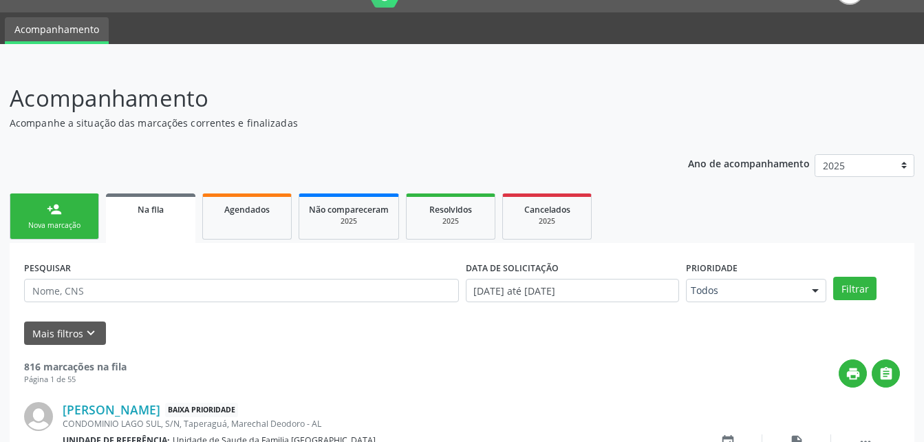
drag, startPoint x: 63, startPoint y: 223, endPoint x: 133, endPoint y: 209, distance: 70.8
click at [63, 222] on div "Nova marcação" at bounding box center [54, 225] width 69 height 10
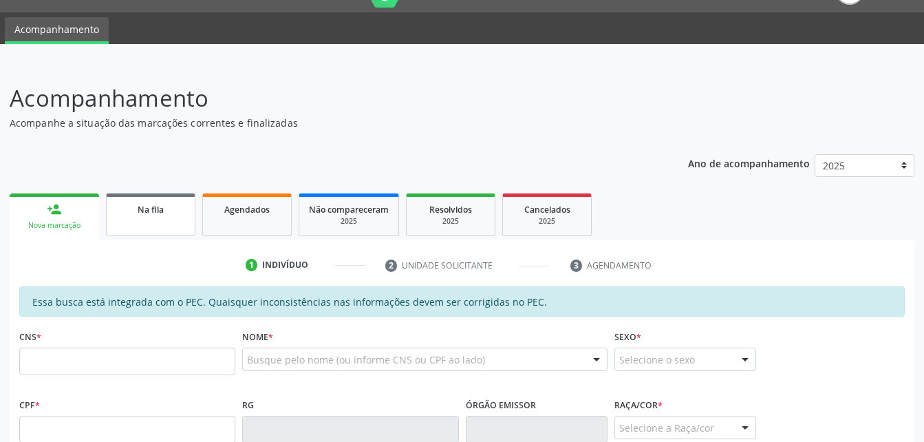
click at [148, 218] on link "Na fila" at bounding box center [150, 214] width 89 height 43
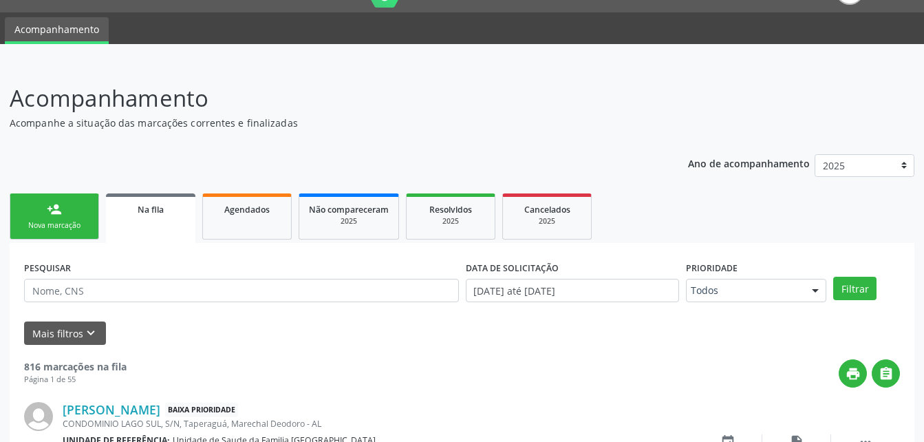
click at [193, 230] on link "Na fila" at bounding box center [150, 218] width 89 height 50
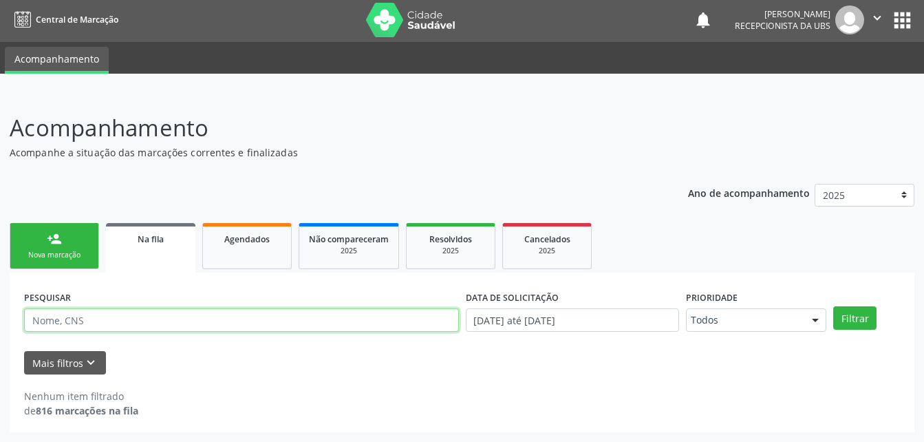
click at [204, 315] on input "text" at bounding box center [241, 319] width 435 height 23
paste input "708605539391181"
type input "708605539391181"
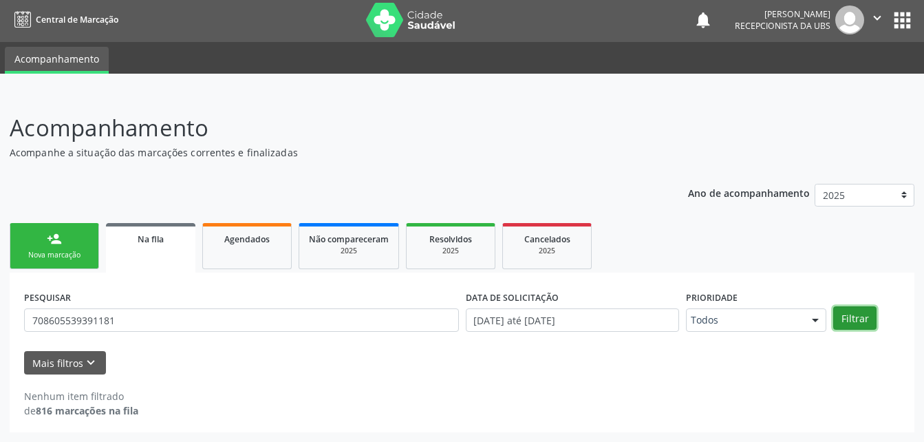
click at [847, 319] on button "Filtrar" at bounding box center [854, 317] width 43 height 23
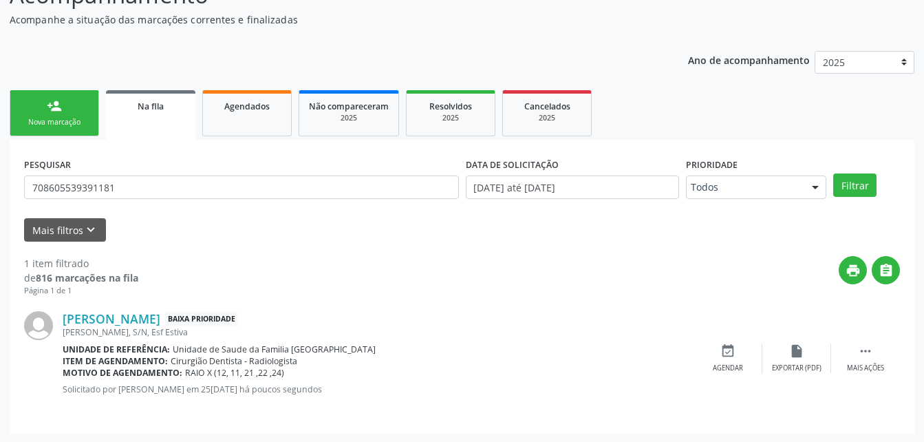
scroll to position [136, 0]
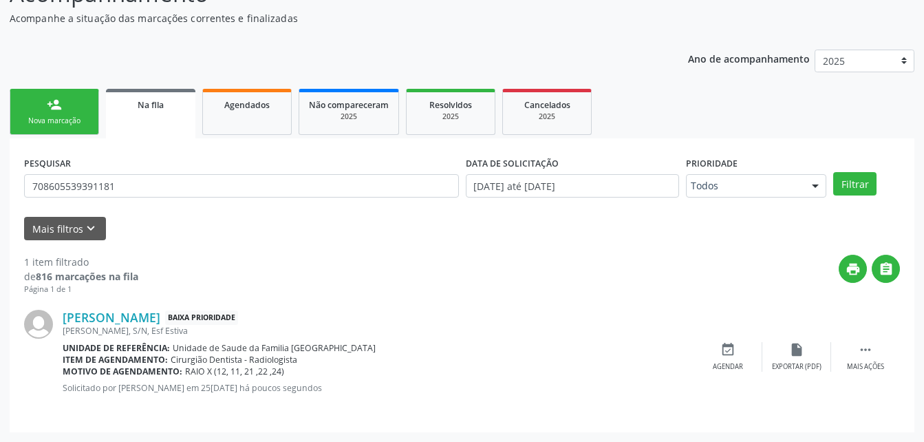
click at [83, 102] on link "person_add Nova marcação" at bounding box center [54, 112] width 89 height 46
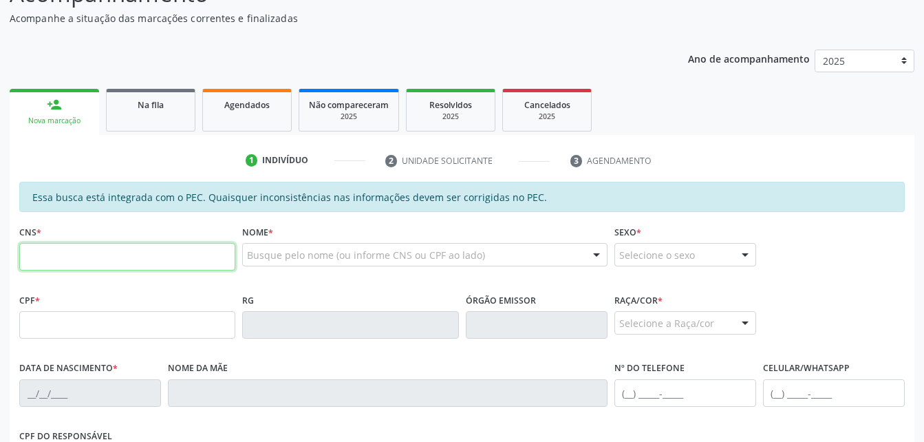
click at [151, 243] on input "text" at bounding box center [127, 257] width 216 height 28
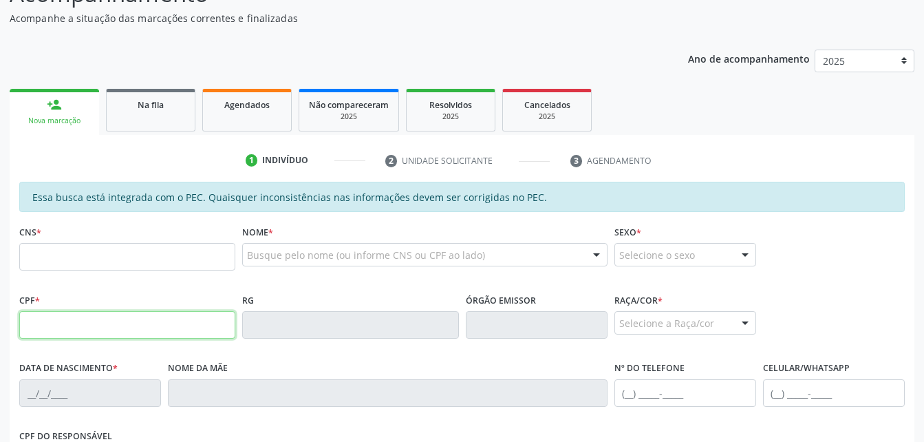
click at [164, 314] on input "text" at bounding box center [127, 325] width 216 height 28
paste input "814.949.804-44"
type input "814.949.804-44"
type input "08[DATE]"
type input "[PERSON_NAME]"
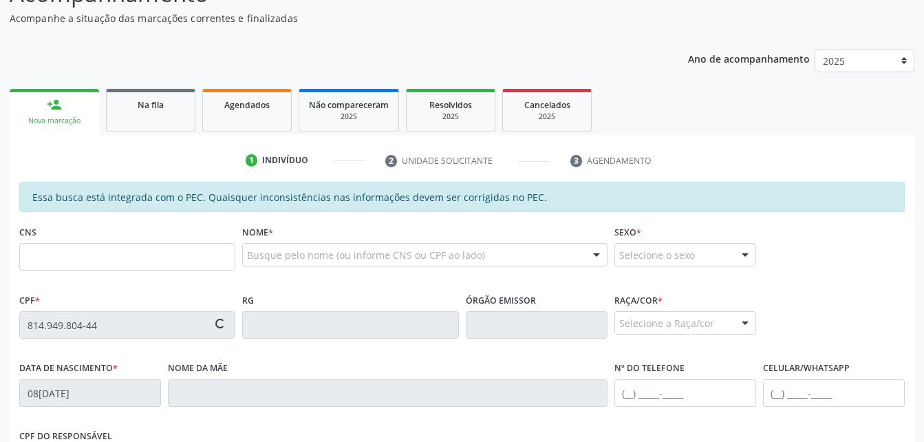
type input "[PHONE_NUMBER]"
type input "S/N"
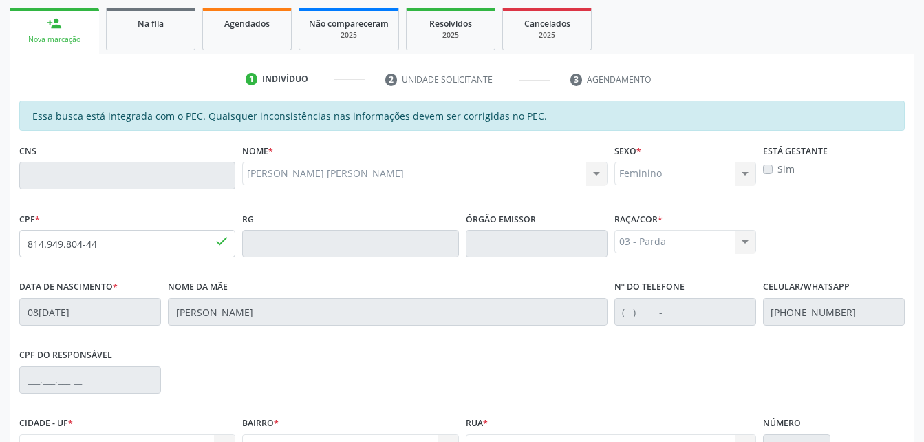
scroll to position [363, 0]
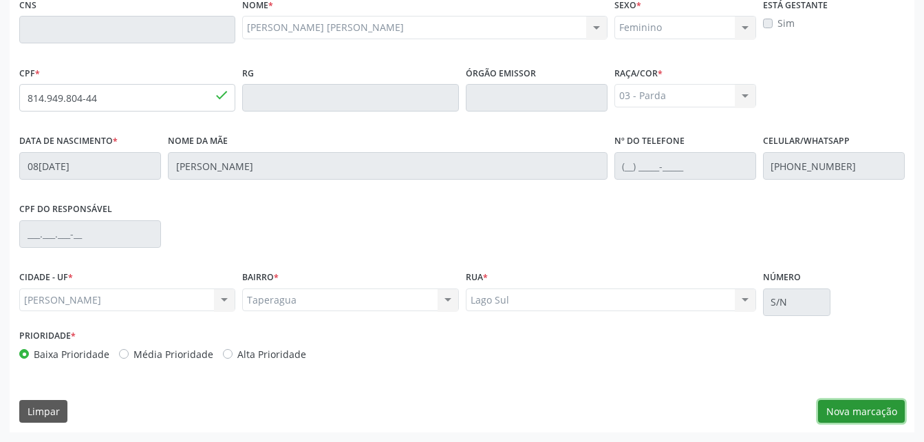
click at [892, 404] on button "Nova marcação" at bounding box center [861, 411] width 87 height 23
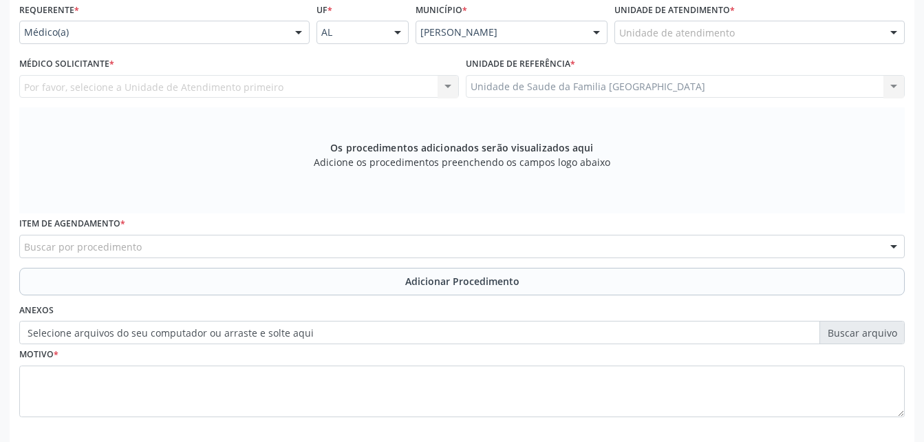
scroll to position [294, 0]
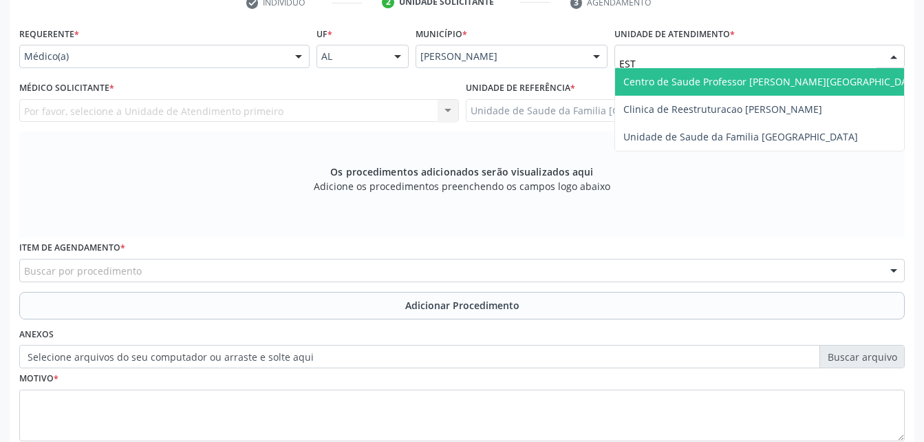
type input "ESTI"
click at [719, 75] on span "Unidade de Saude da Familia [GEOGRAPHIC_DATA]" at bounding box center [740, 81] width 235 height 13
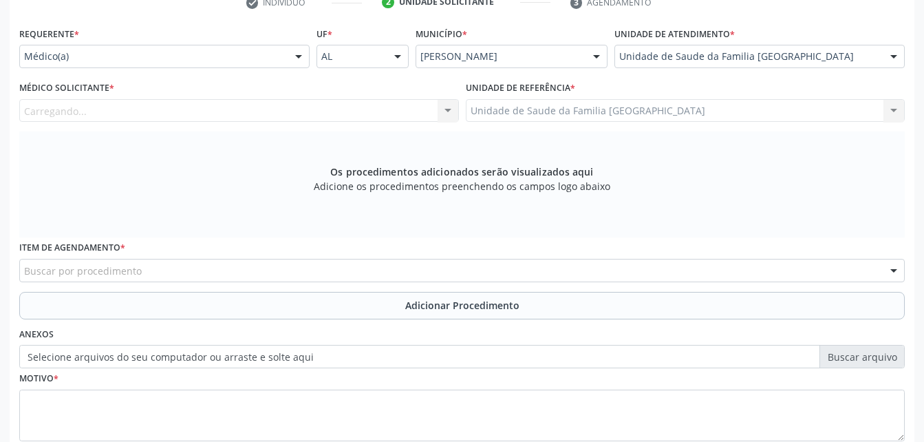
click at [406, 114] on div "Carregando... Nenhum resultado encontrado para: " " Não há nenhuma opção para s…" at bounding box center [239, 110] width 440 height 23
click at [429, 89] on div "Médico Solicitante * Médico solicitante [PERSON_NAME] [PERSON_NAME] [PERSON_NAM…" at bounding box center [239, 100] width 440 height 44
click at [434, 114] on div "Médico solicitante" at bounding box center [239, 110] width 440 height 23
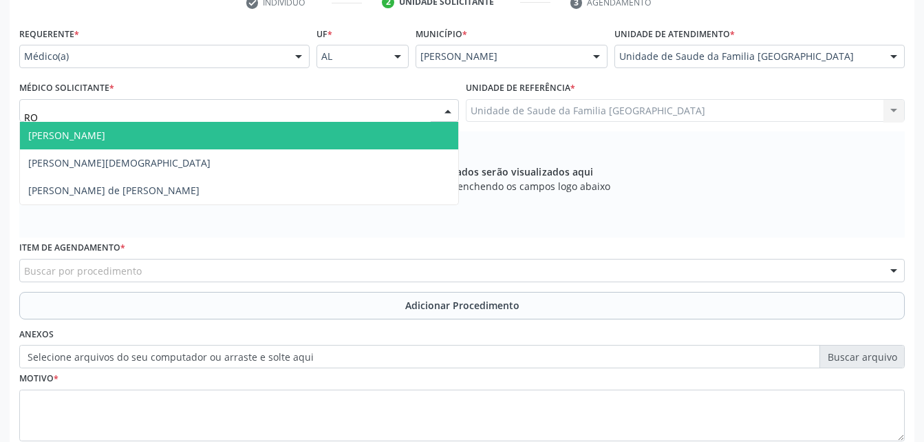
type input "ROD"
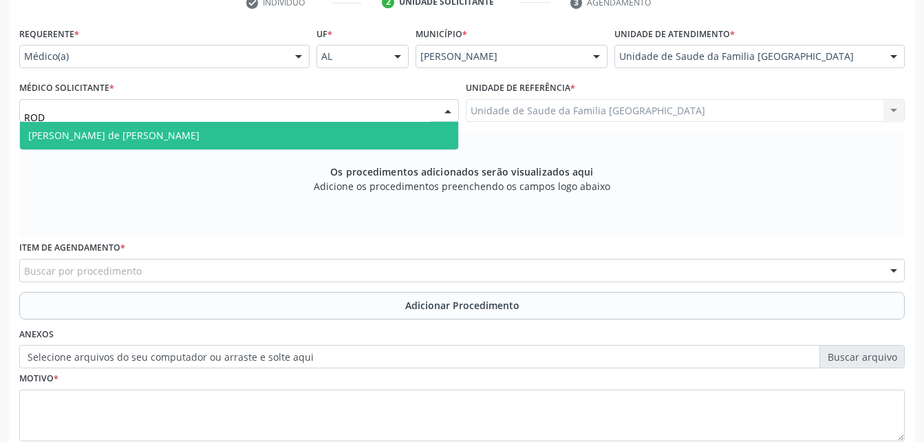
click at [455, 128] on span "[PERSON_NAME] de [PERSON_NAME]" at bounding box center [239, 136] width 438 height 28
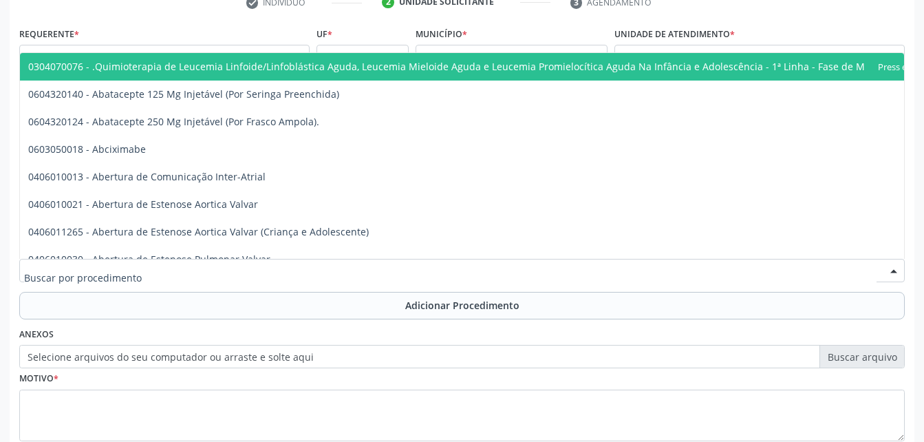
click at [443, 272] on div at bounding box center [461, 270] width 885 height 23
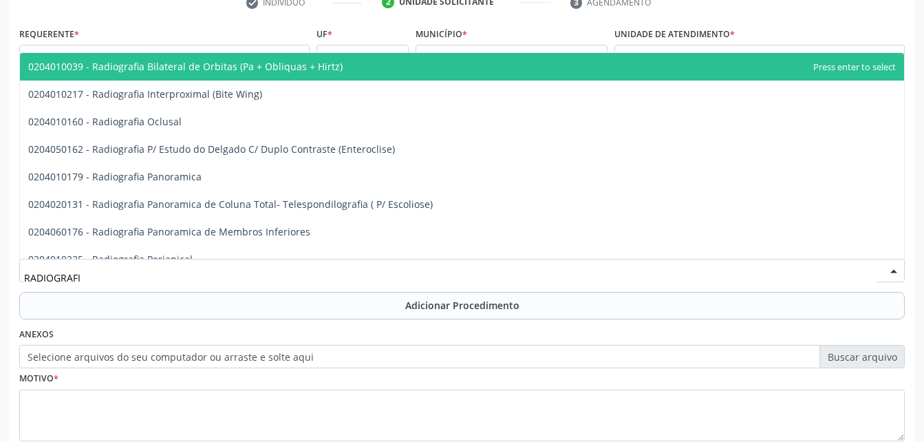
type input "RADIOGRAFIA"
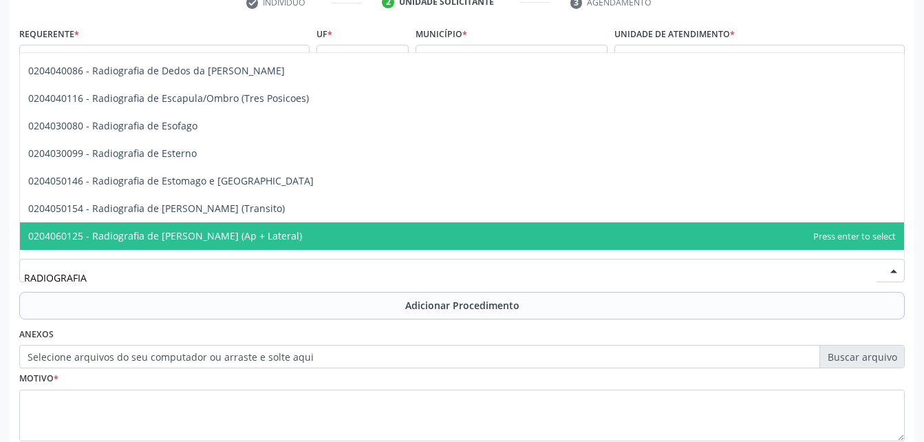
scroll to position [1100, 0]
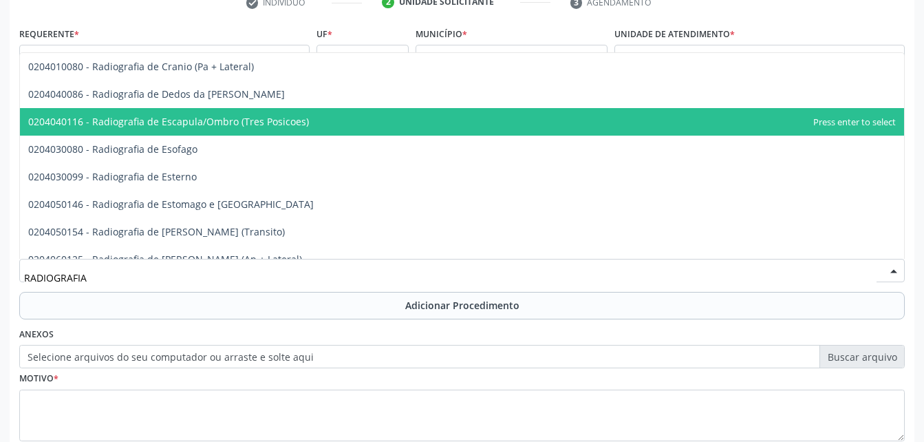
click at [414, 129] on span "0204040116 - Radiografia de Escapula/Ombro (Tres Posicoes)" at bounding box center [462, 122] width 884 height 28
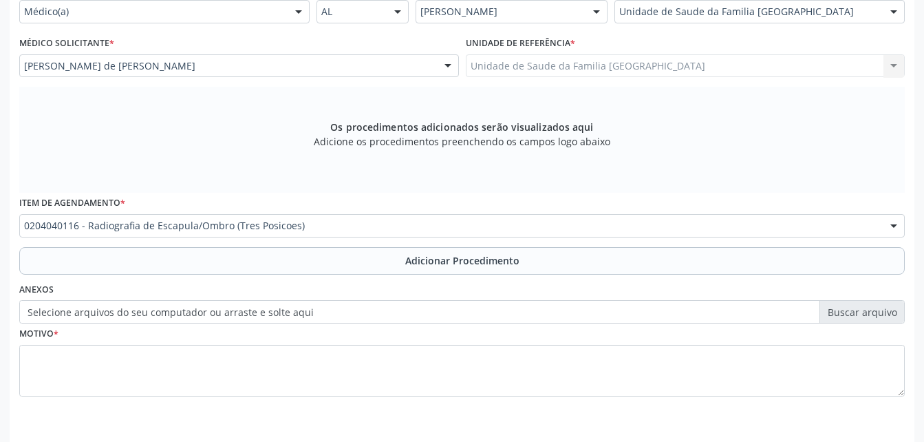
scroll to position [363, 0]
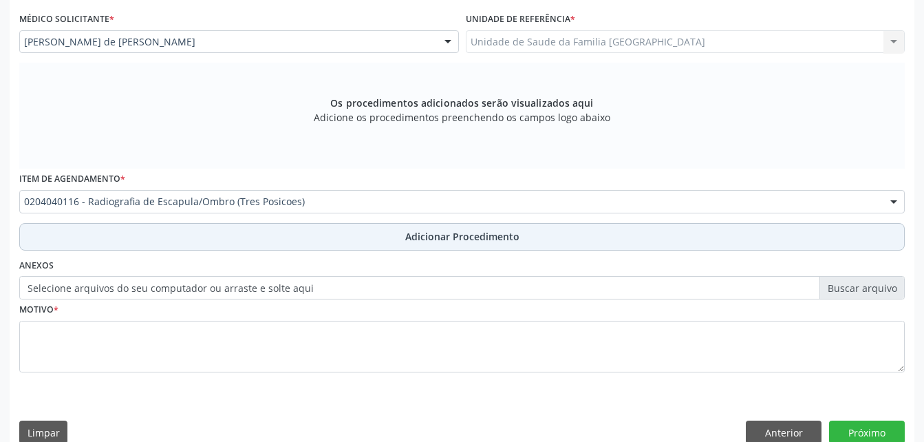
click at [430, 233] on span "Adicionar Procedimento" at bounding box center [462, 236] width 114 height 14
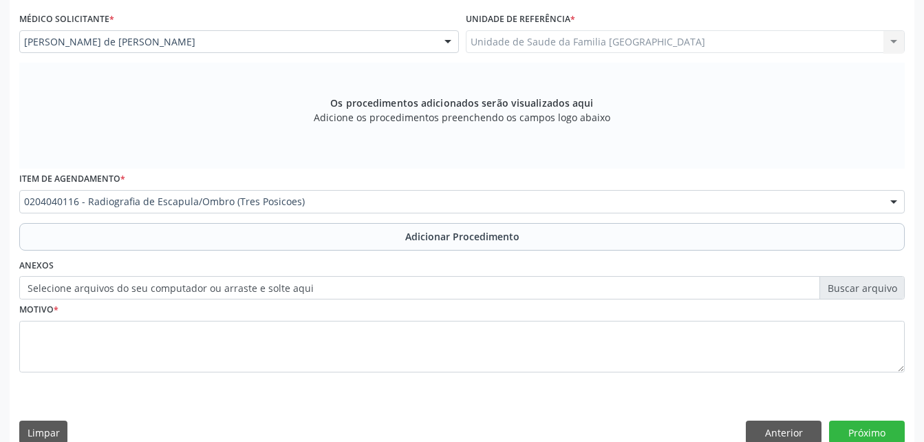
scroll to position [332, 0]
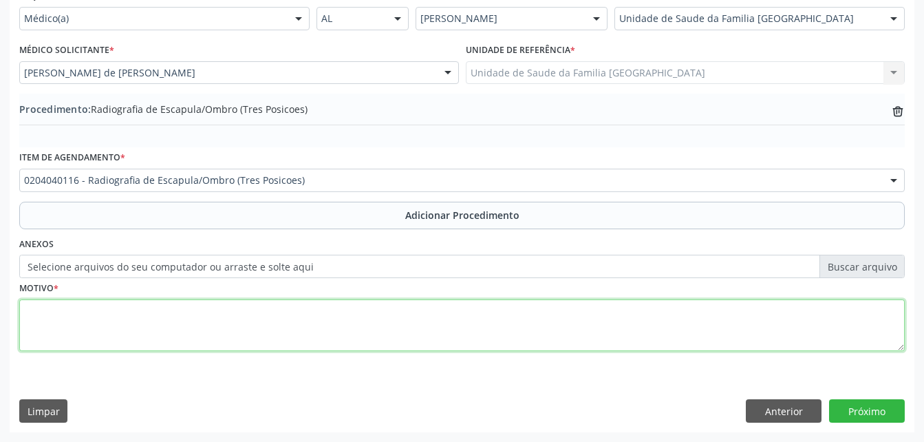
click at [393, 319] on textarea at bounding box center [461, 325] width 885 height 52
type textarea "OMBRO DIREITO"
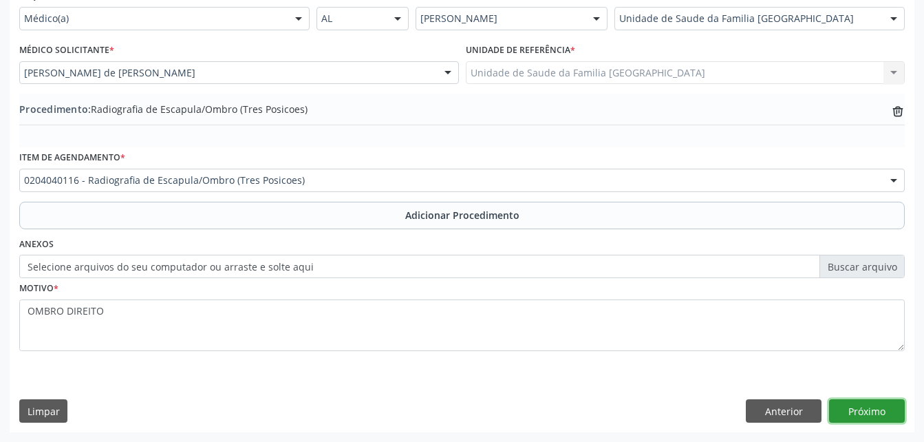
click at [875, 415] on button "Próximo" at bounding box center [867, 410] width 76 height 23
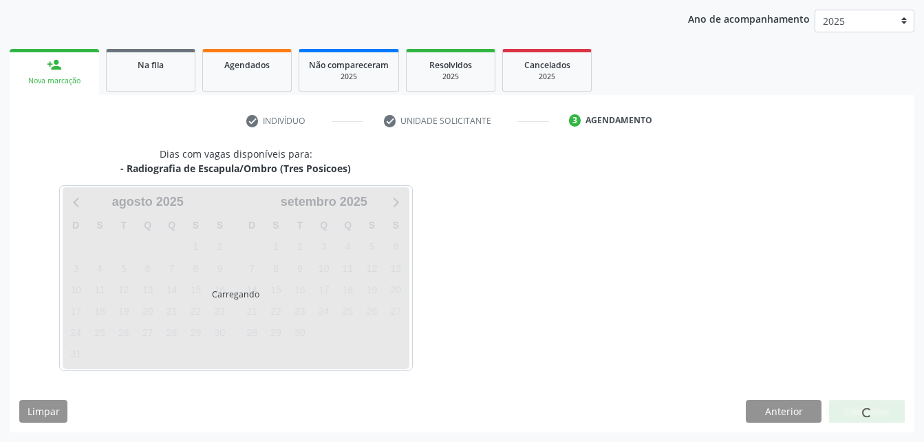
scroll to position [217, 0]
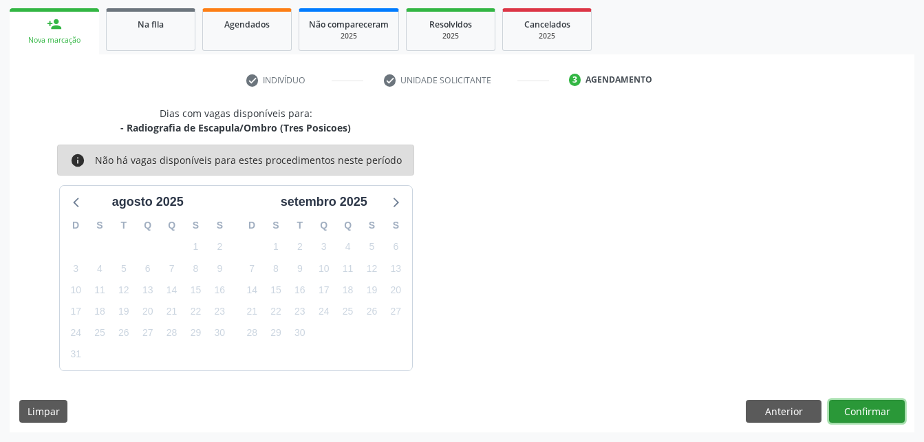
click at [882, 415] on button "Confirmar" at bounding box center [867, 411] width 76 height 23
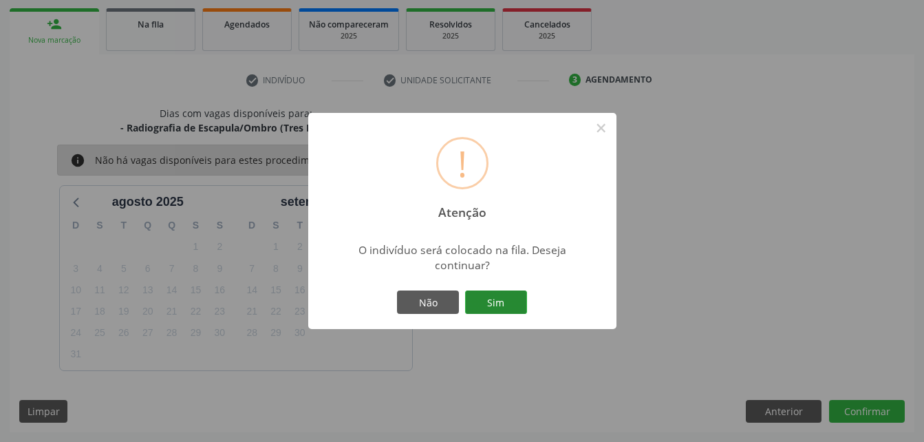
click at [496, 312] on button "Sim" at bounding box center [496, 301] width 62 height 23
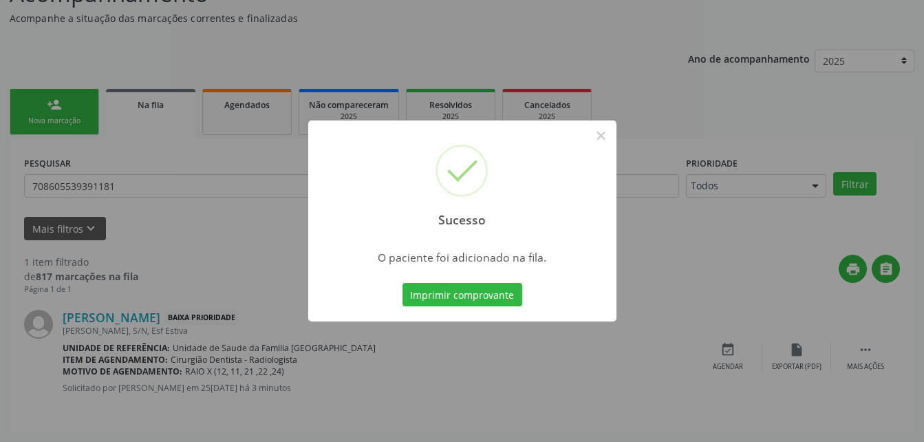
scroll to position [32, 0]
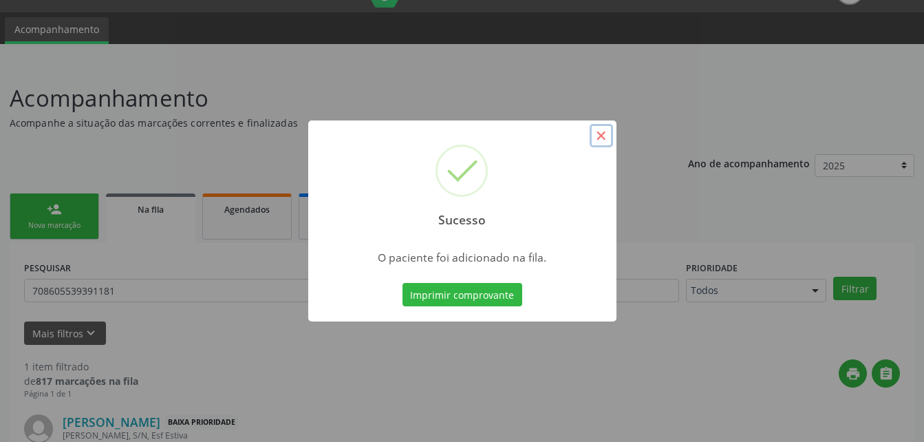
click at [607, 138] on button "×" at bounding box center [600, 135] width 23 height 23
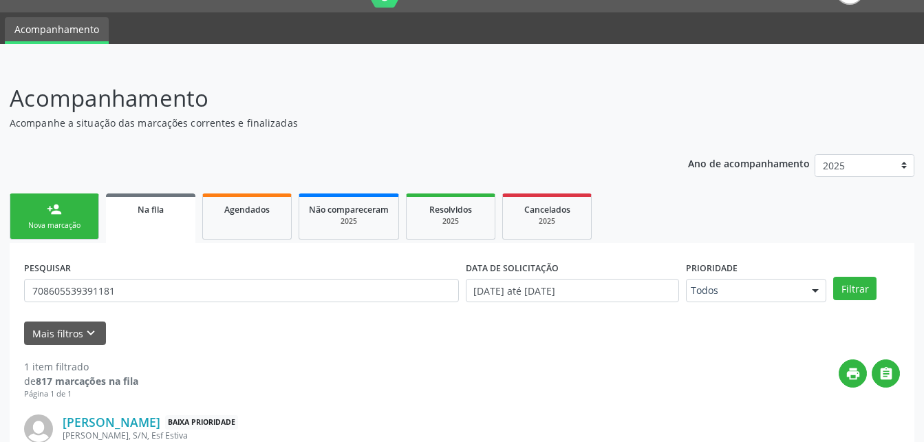
click at [83, 209] on link "person_add Nova marcação" at bounding box center [54, 216] width 89 height 46
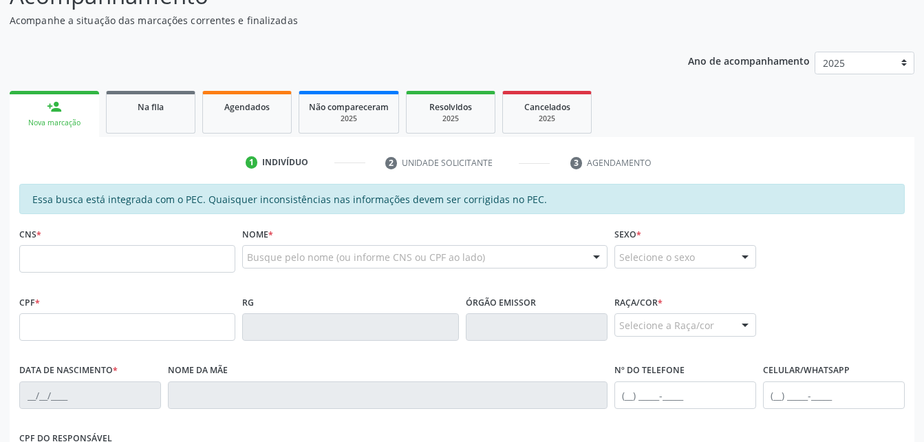
scroll to position [169, 0]
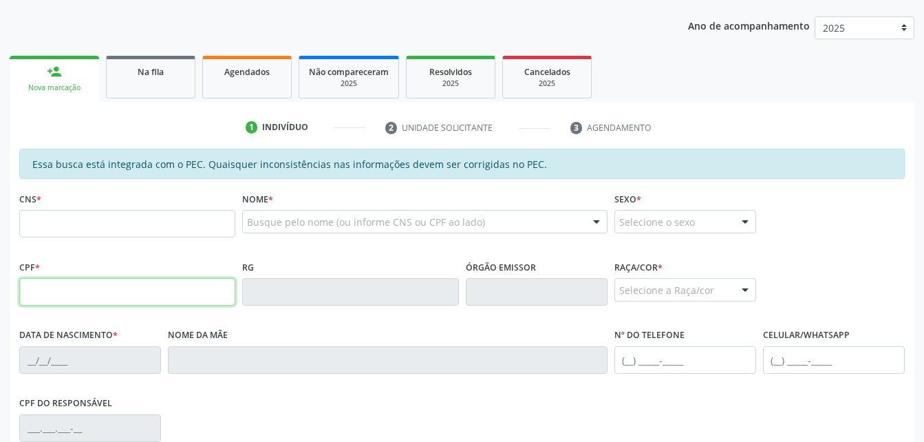
click at [173, 291] on input "text" at bounding box center [127, 292] width 216 height 28
paste input "814.949.804-44"
type input "814.949.804-44"
type input "08[DATE]"
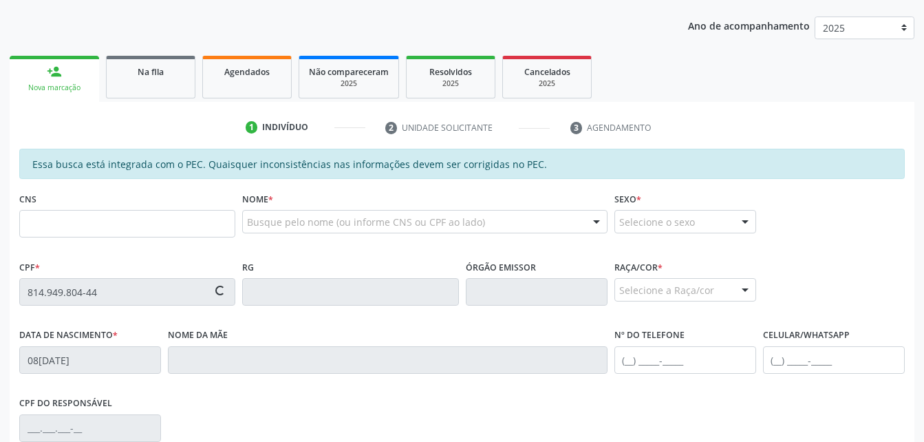
type input "[PERSON_NAME]"
type input "[PHONE_NUMBER]"
type input "S/N"
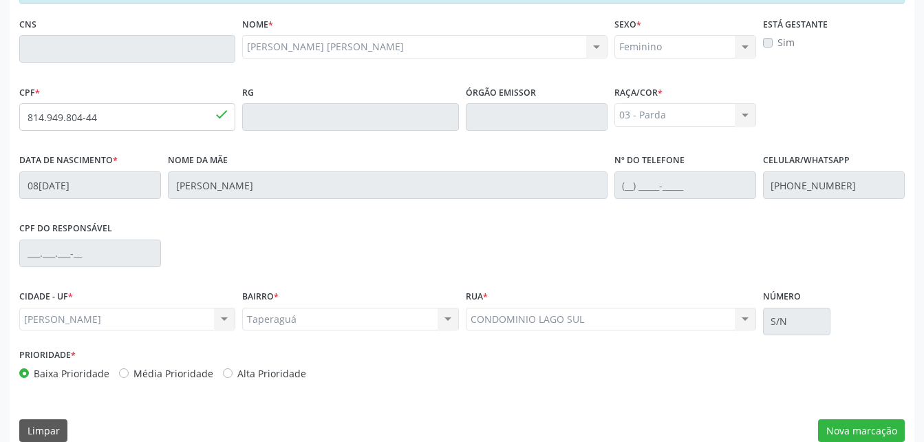
scroll to position [363, 0]
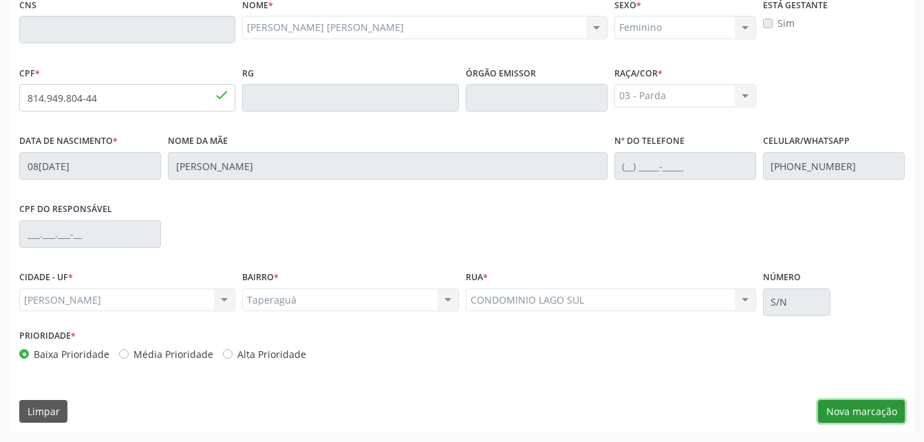
click at [865, 412] on button "Nova marcação" at bounding box center [861, 411] width 87 height 23
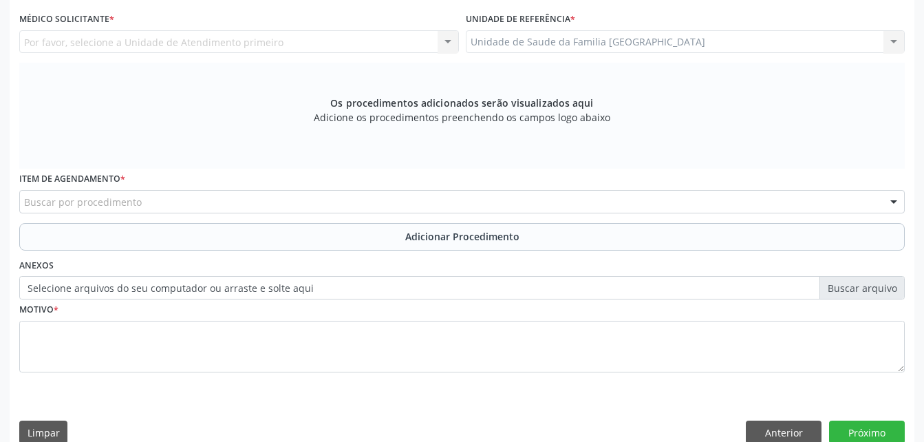
scroll to position [294, 0]
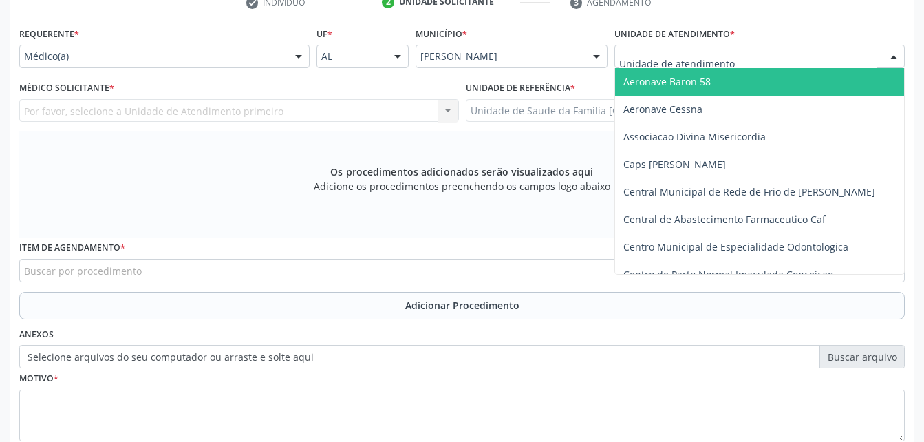
click at [771, 61] on div at bounding box center [759, 56] width 290 height 23
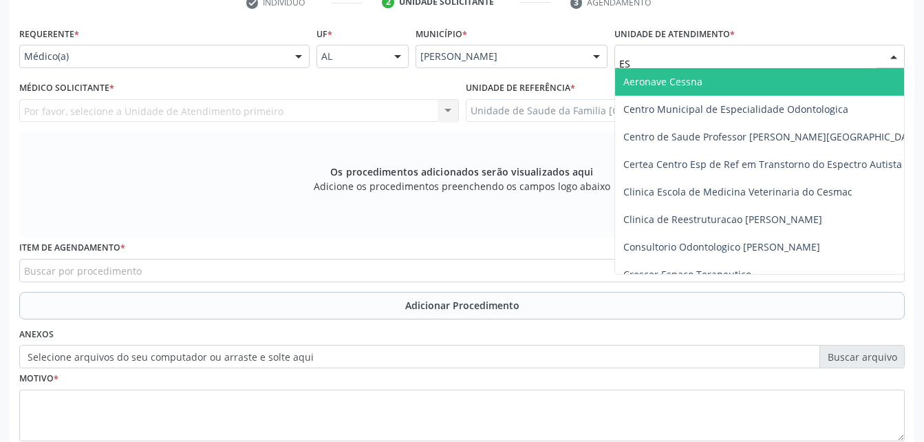
type input "EST"
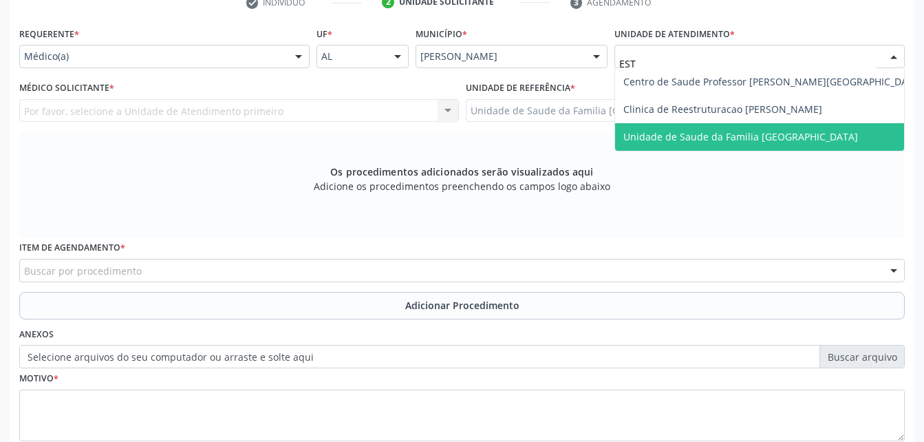
click at [790, 135] on span "Unidade de Saude da Familia [GEOGRAPHIC_DATA]" at bounding box center [740, 136] width 235 height 13
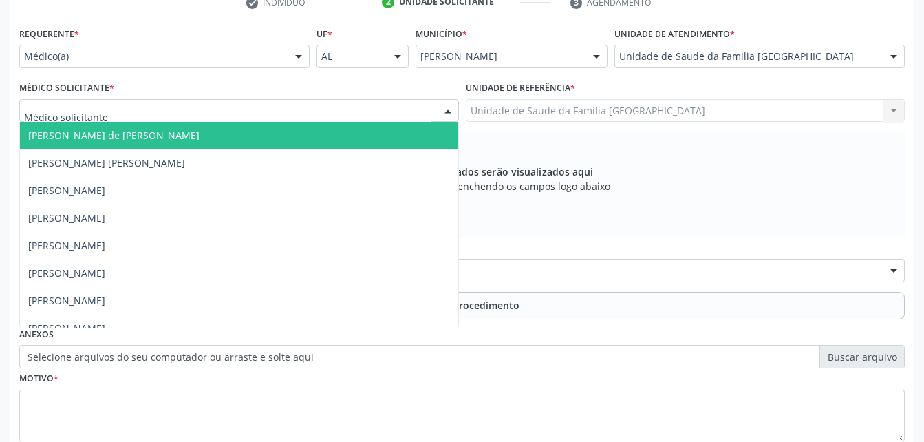
click at [323, 111] on div at bounding box center [239, 110] width 440 height 23
type input "ROD"
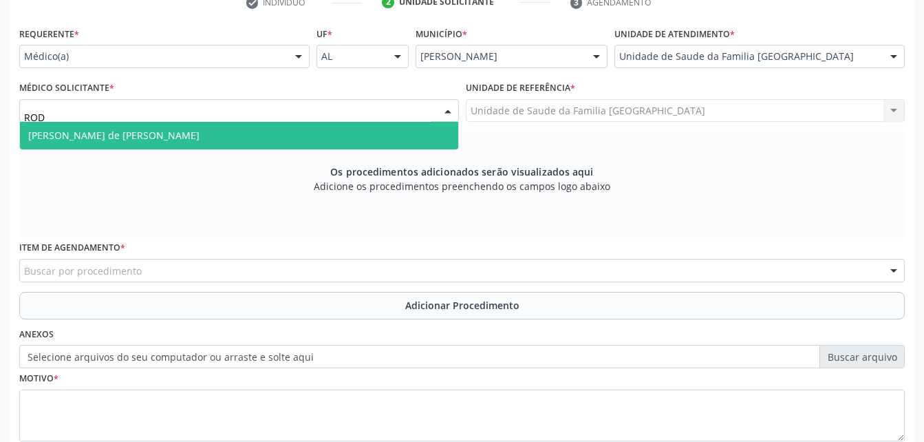
click at [335, 127] on span "[PERSON_NAME] de [PERSON_NAME]" at bounding box center [239, 136] width 438 height 28
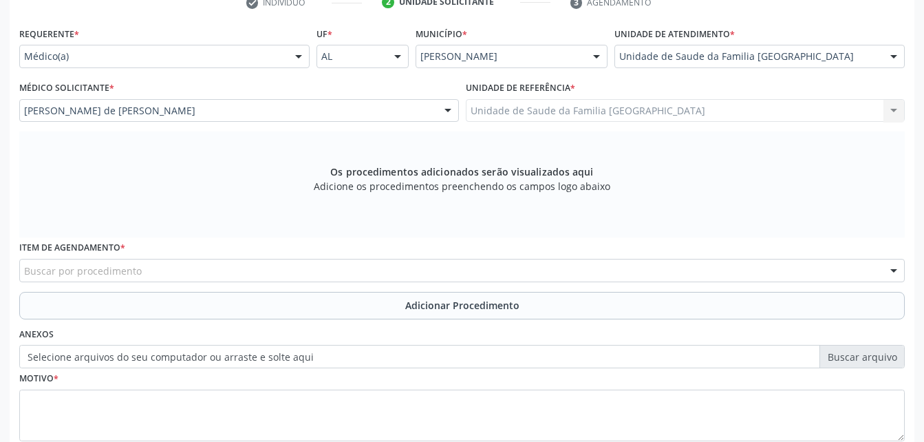
click at [379, 265] on div "Buscar por procedimento" at bounding box center [461, 270] width 885 height 23
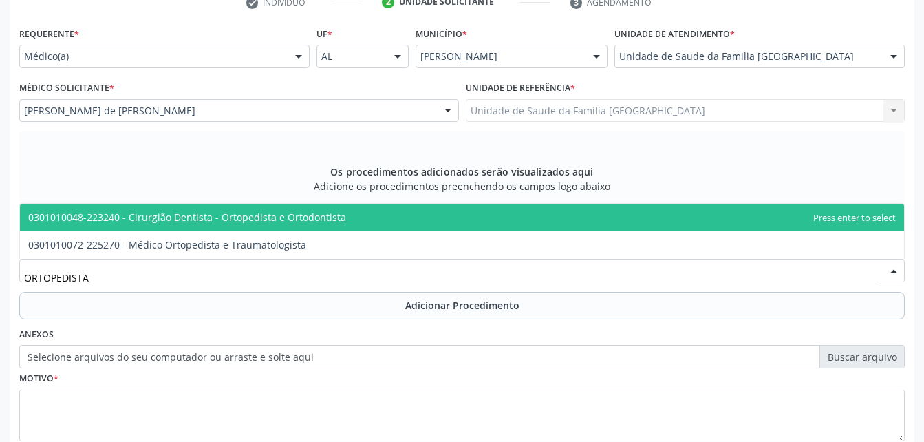
click at [376, 224] on span "0301010048-223240 - Cirurgião Dentista - Ortopedista e Ortodontista" at bounding box center [462, 218] width 884 height 28
type input "ORTOPEDISTA"
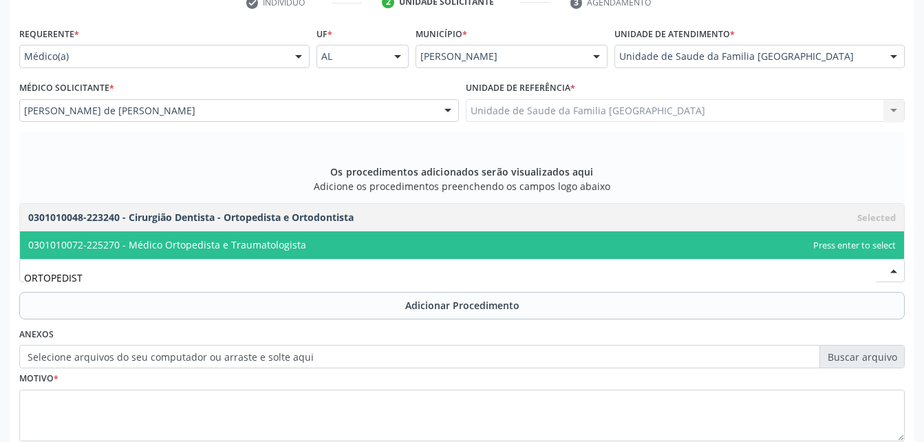
type input "ORTOPEDISTA"
click at [378, 243] on span "0301010072-225270 - Médico Ortopedista e Traumatologista" at bounding box center [462, 245] width 884 height 28
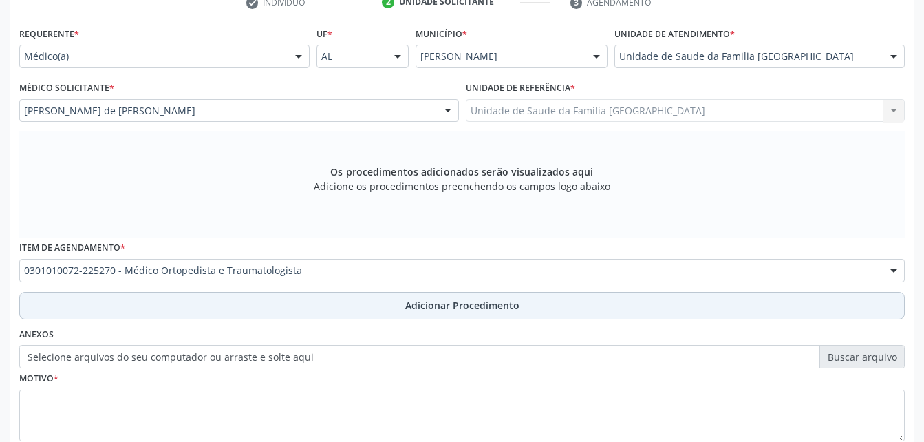
click at [397, 303] on button "Adicionar Procedimento" at bounding box center [461, 306] width 885 height 28
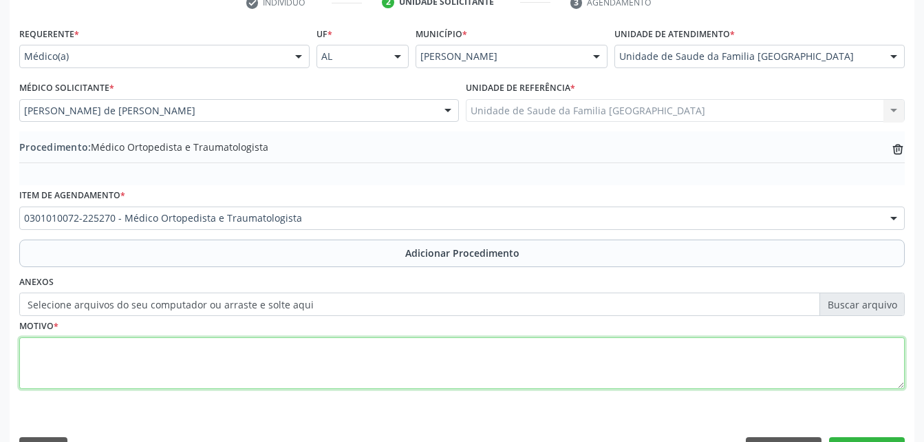
click at [389, 363] on textarea at bounding box center [461, 363] width 885 height 52
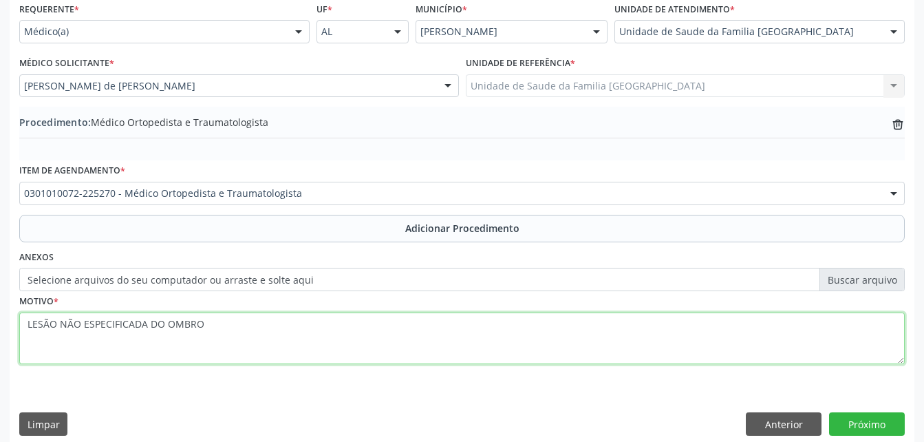
scroll to position [332, 0]
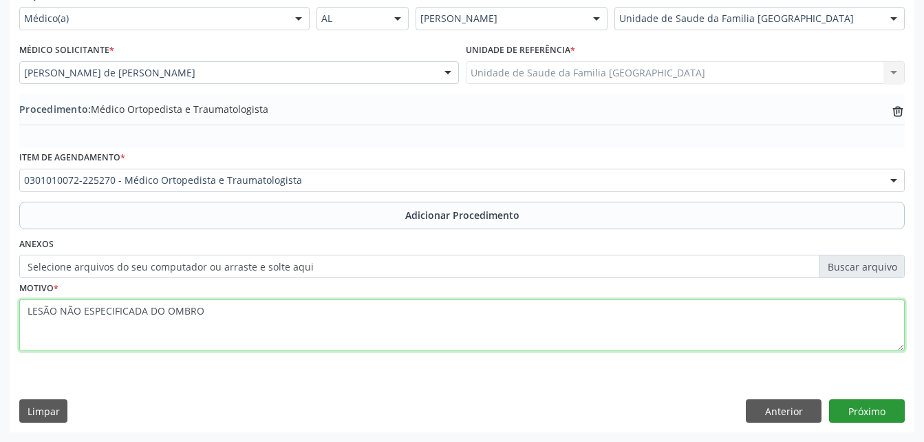
type textarea "LESÃO NÃO ESPECIFICADA DO OMBRO"
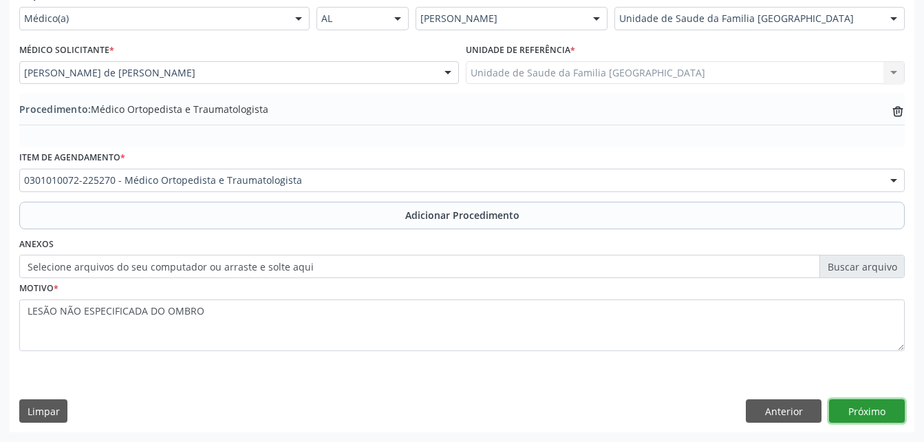
click at [843, 409] on button "Próximo" at bounding box center [867, 410] width 76 height 23
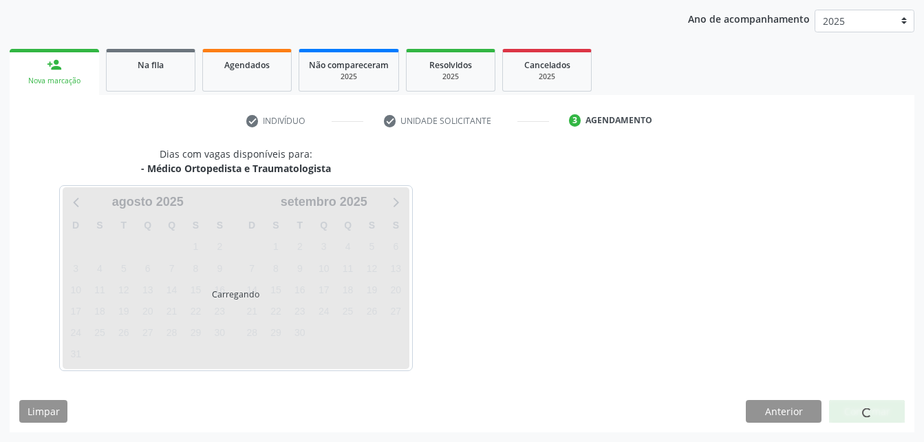
scroll to position [217, 0]
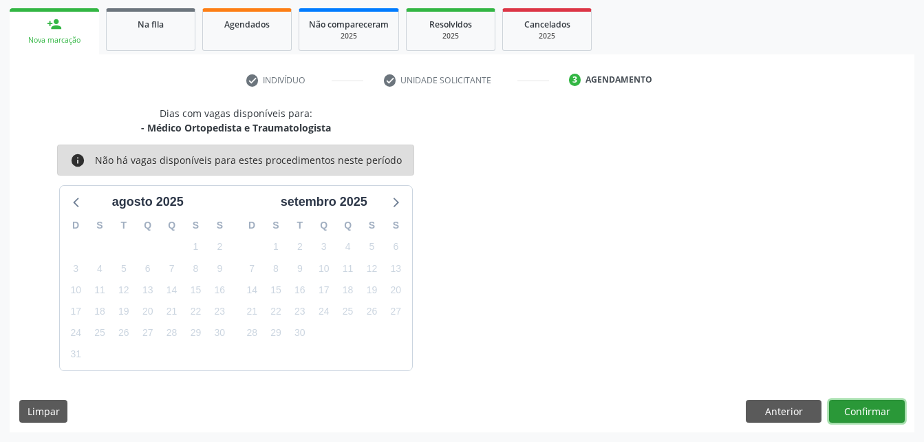
click at [884, 409] on button "Confirmar" at bounding box center [867, 411] width 76 height 23
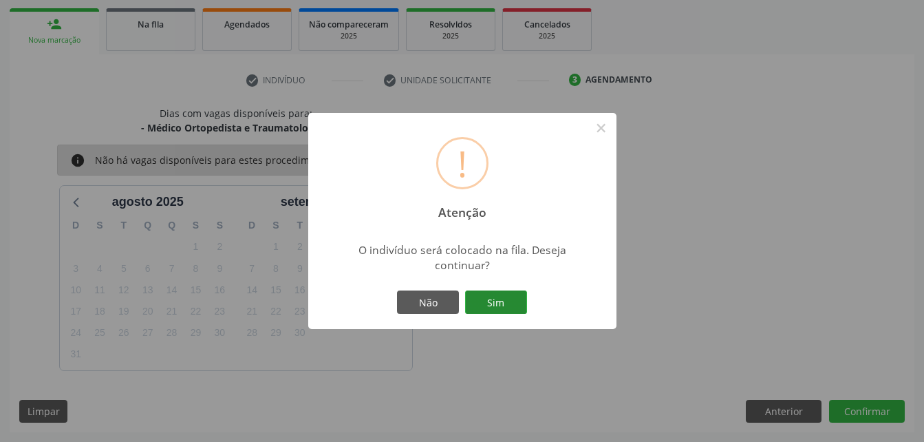
click at [512, 297] on button "Sim" at bounding box center [496, 301] width 62 height 23
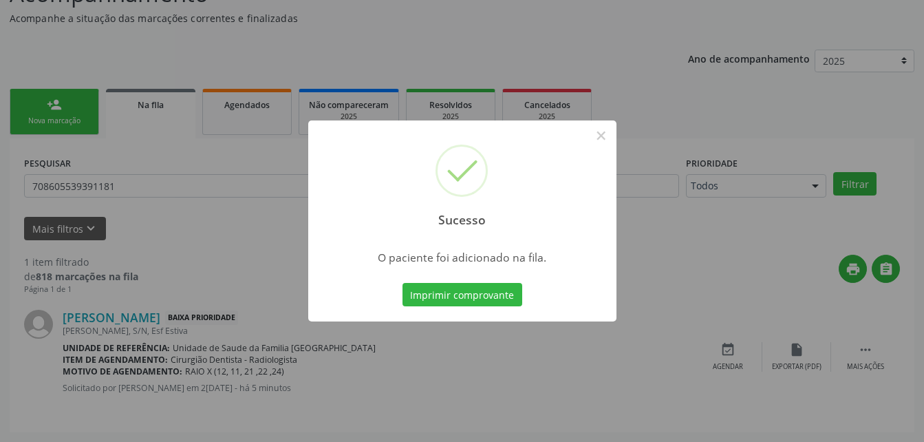
scroll to position [32, 0]
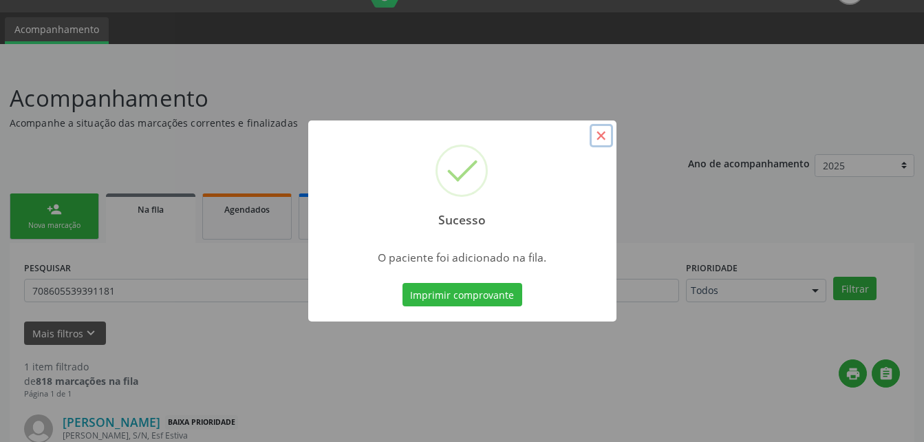
click at [596, 140] on button "×" at bounding box center [600, 135] width 23 height 23
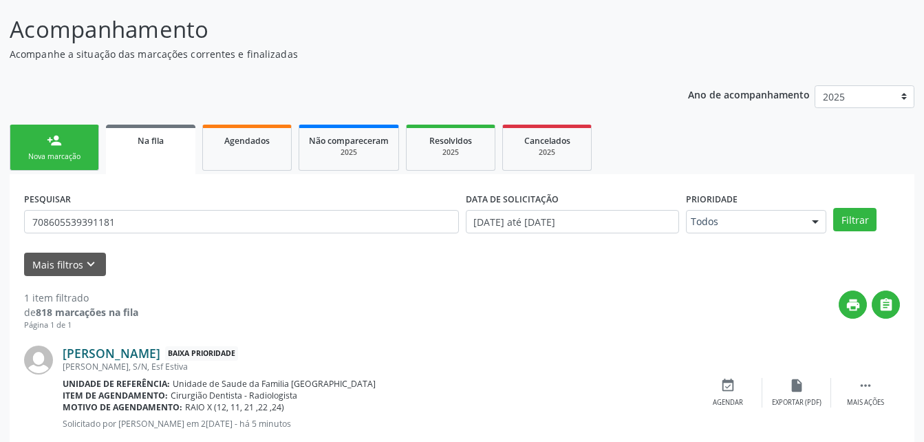
scroll to position [136, 0]
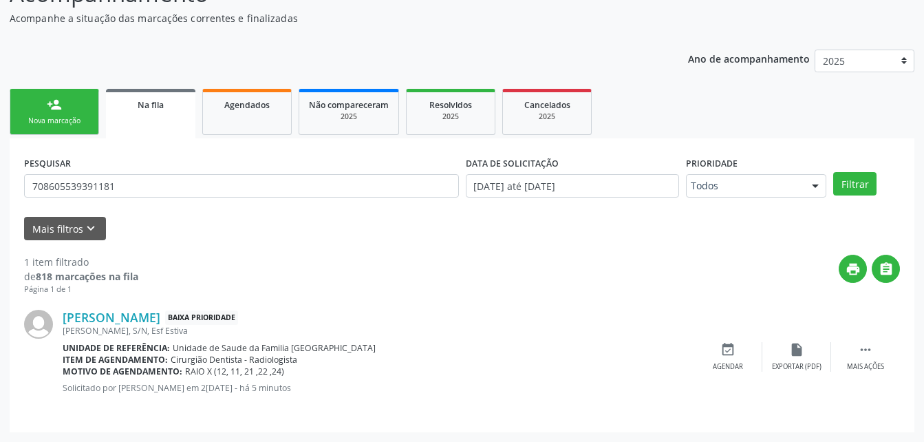
click at [74, 117] on div "Nova marcação" at bounding box center [54, 121] width 69 height 10
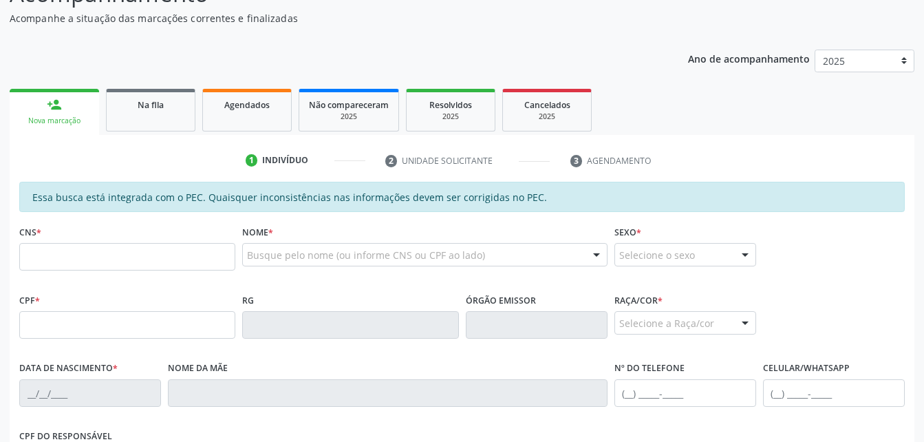
click at [81, 111] on link "person_add Nova marcação" at bounding box center [54, 112] width 89 height 46
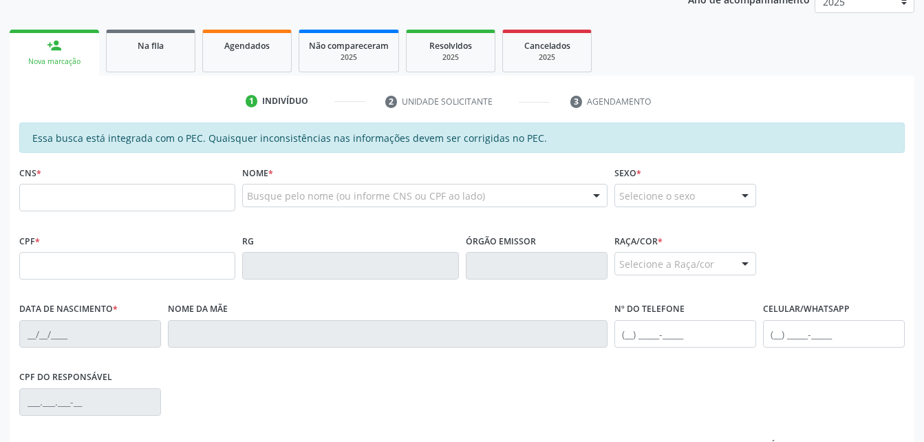
scroll to position [274, 0]
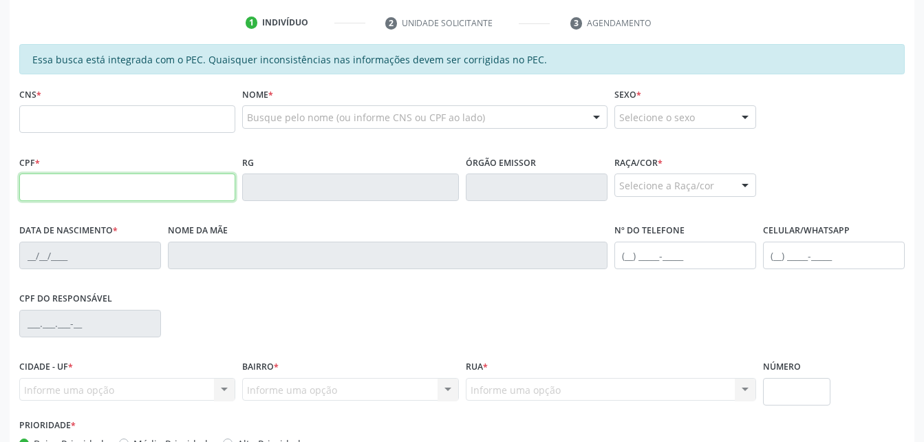
click at [177, 194] on input "text" at bounding box center [127, 187] width 216 height 28
paste input "940.383.094-87"
type input "940.383.094-87"
click at [223, 312] on div "CPF do responsável" at bounding box center [462, 322] width 892 height 68
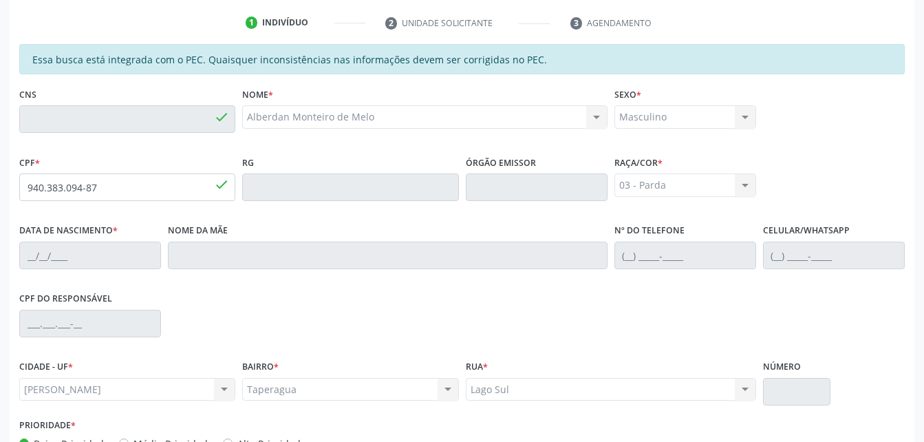
type input "704 7047 2587 0235"
type input "[DATE]"
type input "Alaíde [PERSON_NAME]"
type input "[PHONE_NUMBER]"
type input "S/N"
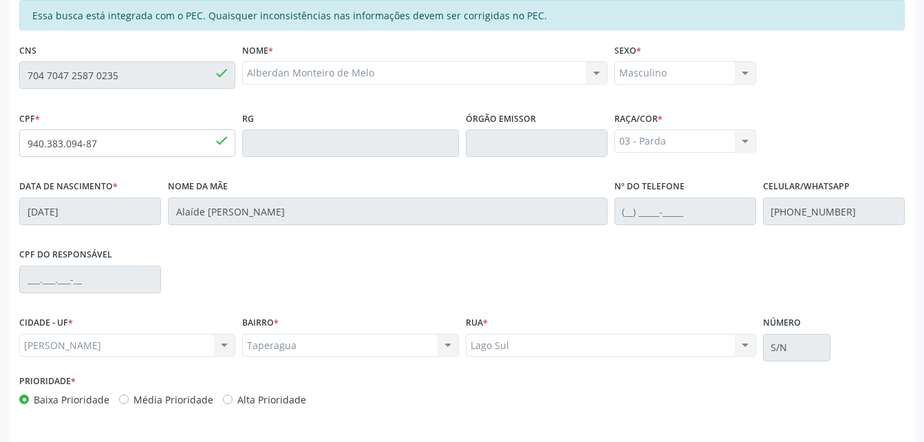
scroll to position [363, 0]
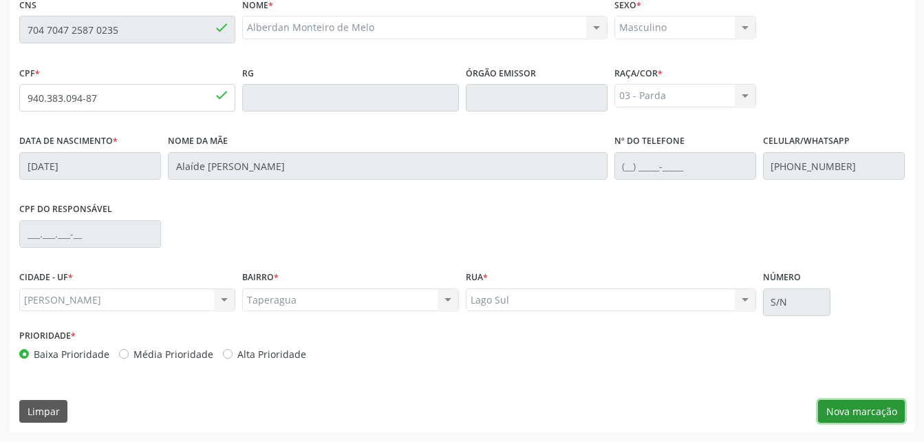
click at [862, 420] on button "Nova marcação" at bounding box center [861, 411] width 87 height 23
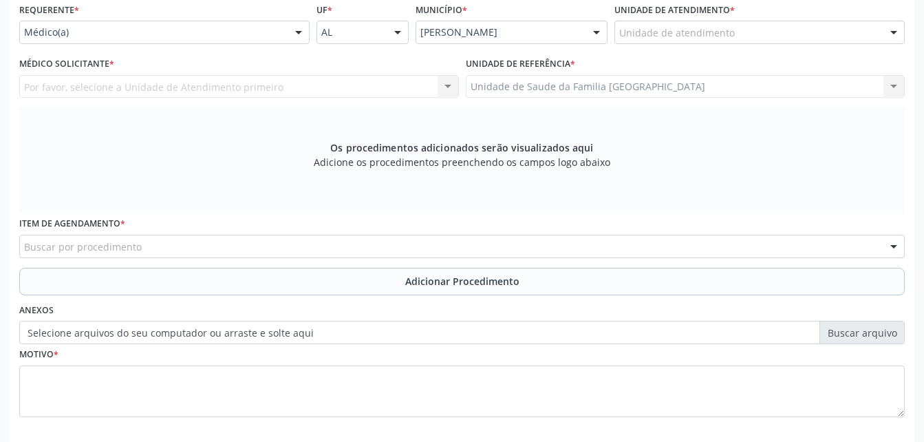
scroll to position [294, 0]
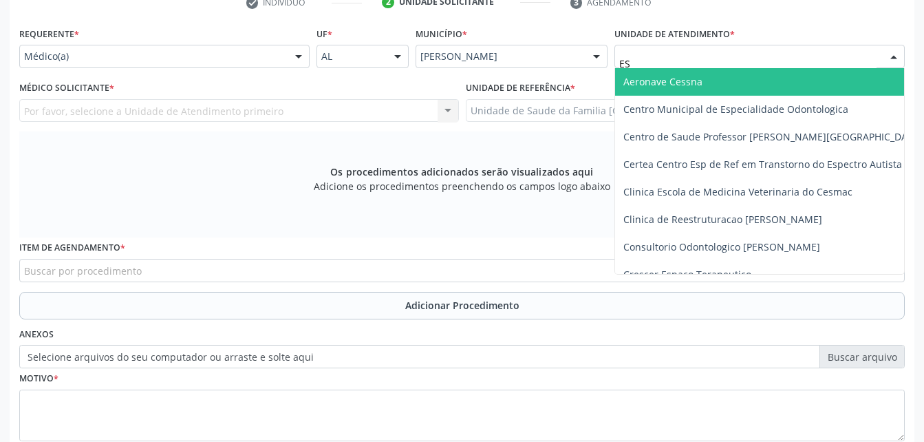
type input "EST"
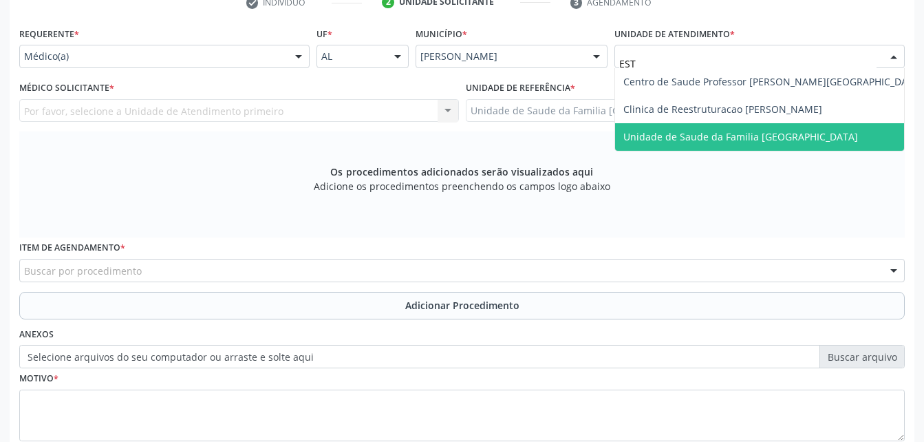
click at [703, 137] on span "Unidade de Saude da Familia [GEOGRAPHIC_DATA]" at bounding box center [740, 136] width 235 height 13
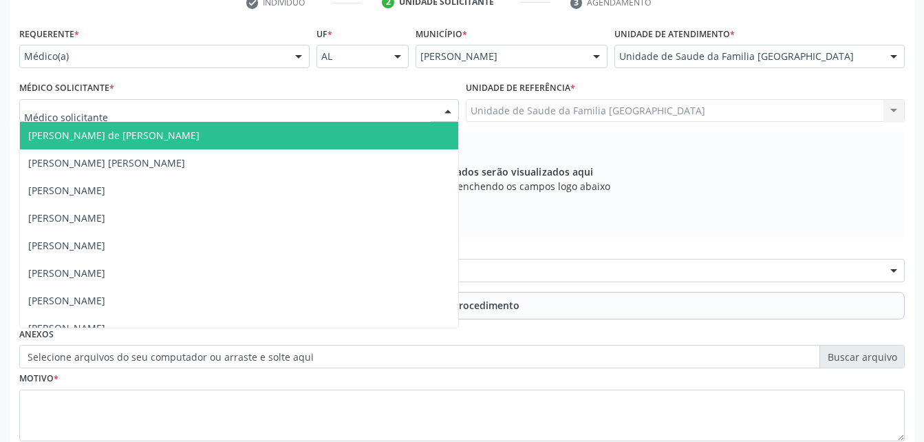
click at [204, 105] on div at bounding box center [239, 110] width 440 height 23
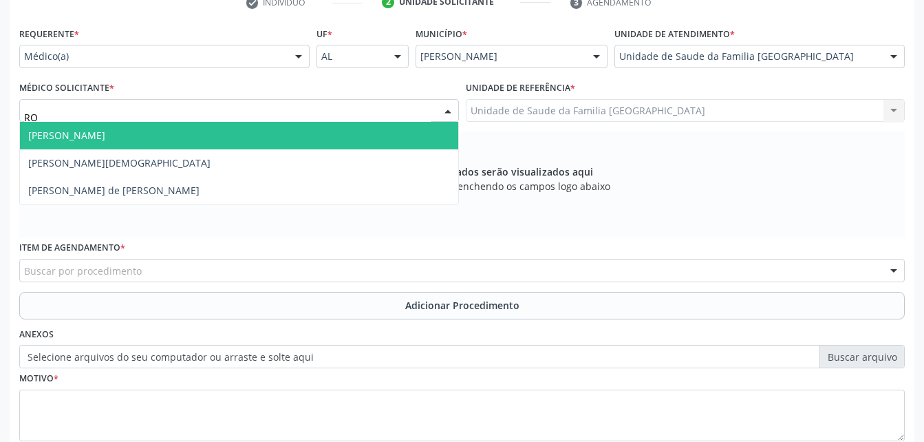
type input "ROD"
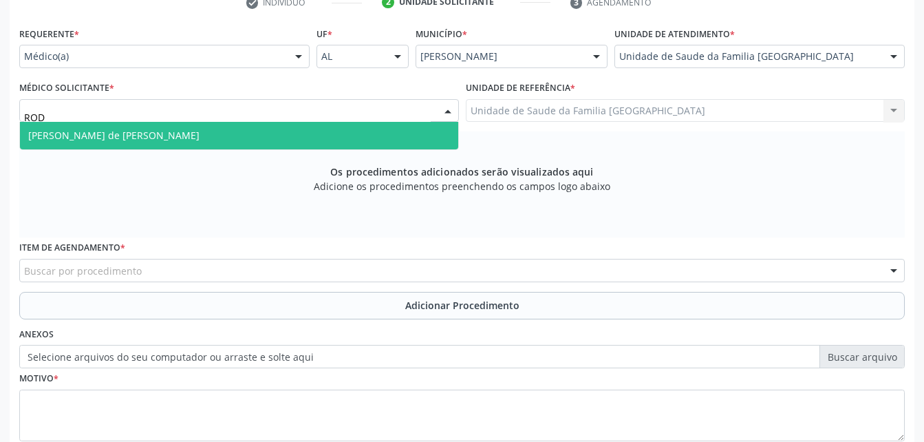
click at [167, 144] on span "[PERSON_NAME] de [PERSON_NAME]" at bounding box center [239, 136] width 438 height 28
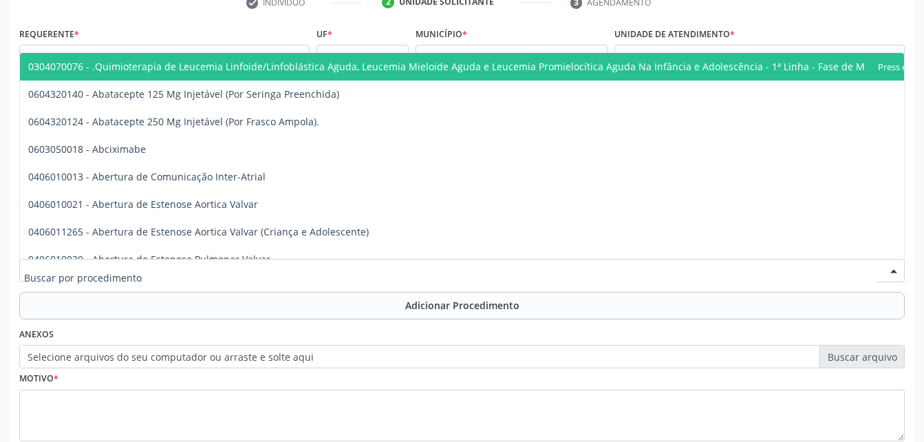
click at [154, 260] on div at bounding box center [461, 270] width 885 height 23
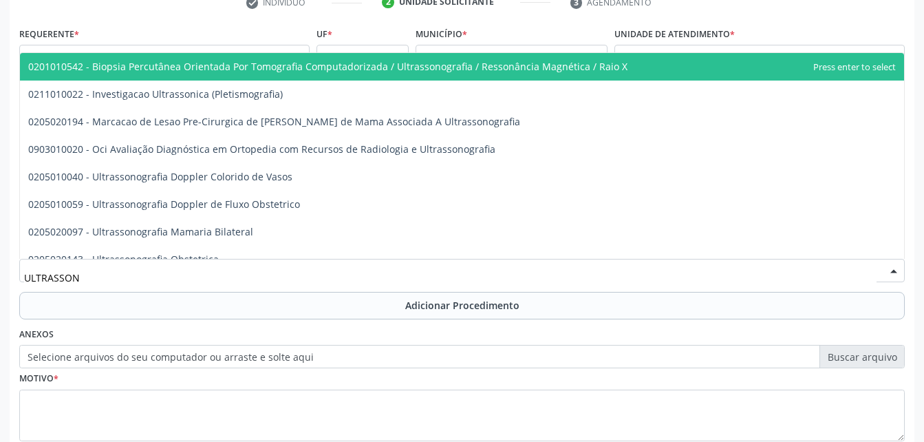
type input "ULTRASSONO"
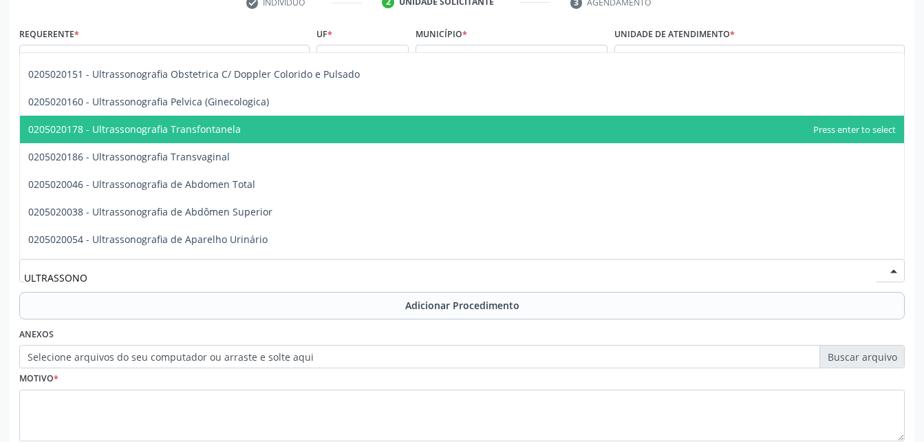
scroll to position [206, 0]
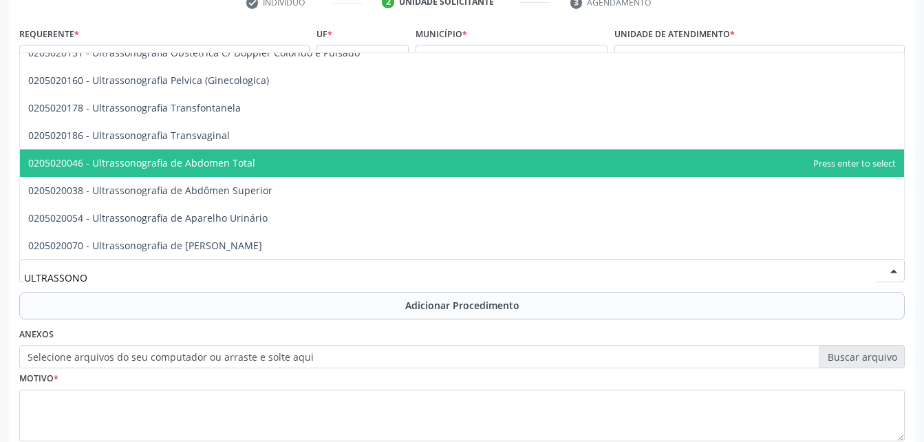
click at [327, 153] on span "0205020046 - Ultrassonografia de Abdomen Total" at bounding box center [462, 163] width 884 height 28
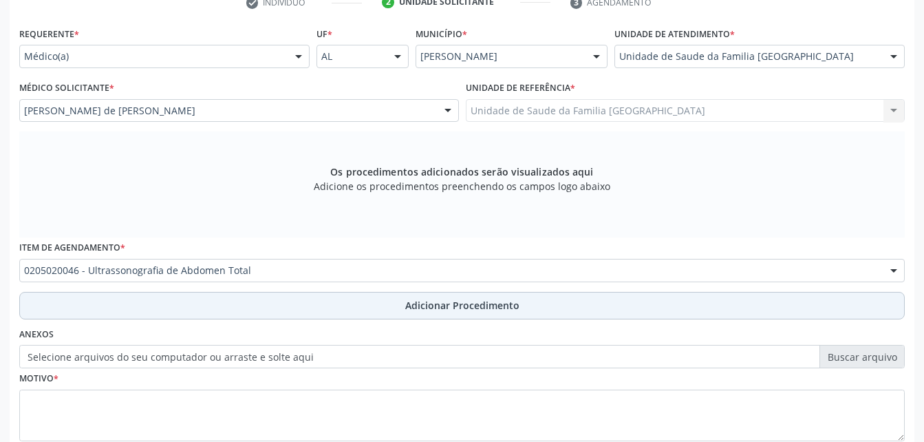
click at [404, 306] on button "Adicionar Procedimento" at bounding box center [461, 306] width 885 height 28
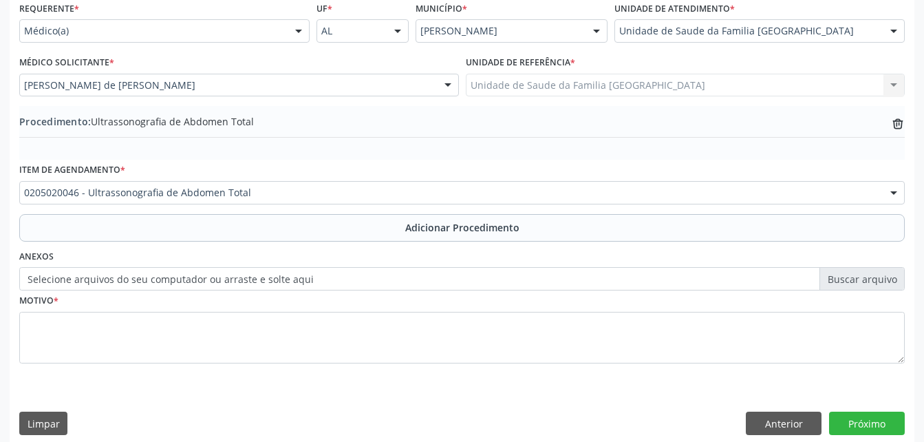
scroll to position [332, 0]
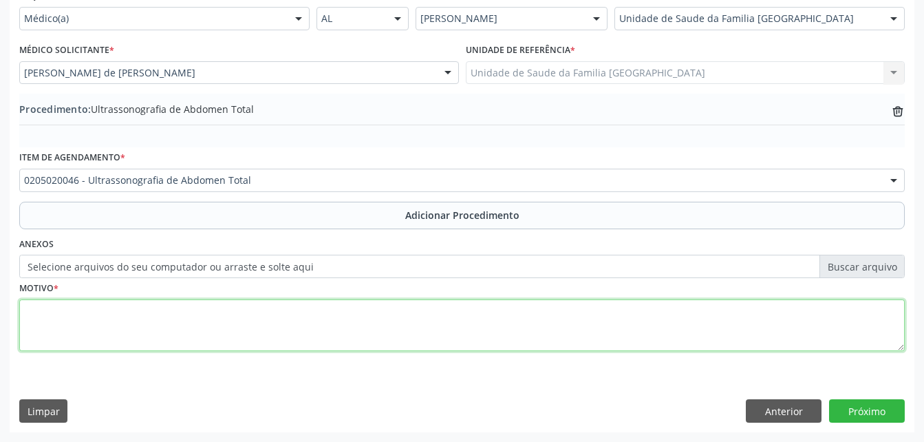
click at [399, 328] on textarea at bounding box center [461, 325] width 885 height 52
click at [40, 316] on textarea "ACALIAÇÃO CLINICA" at bounding box center [461, 325] width 885 height 52
type textarea "AVALIAÇÃO CLINICA"
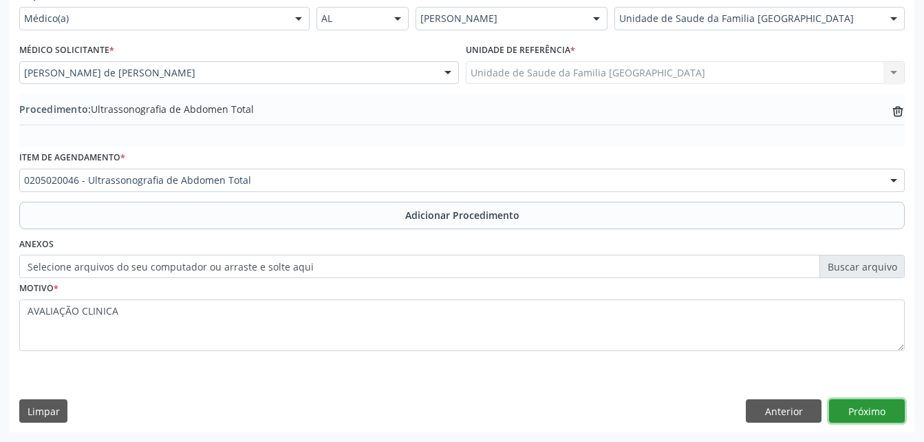
click at [860, 413] on button "Próximo" at bounding box center [867, 410] width 76 height 23
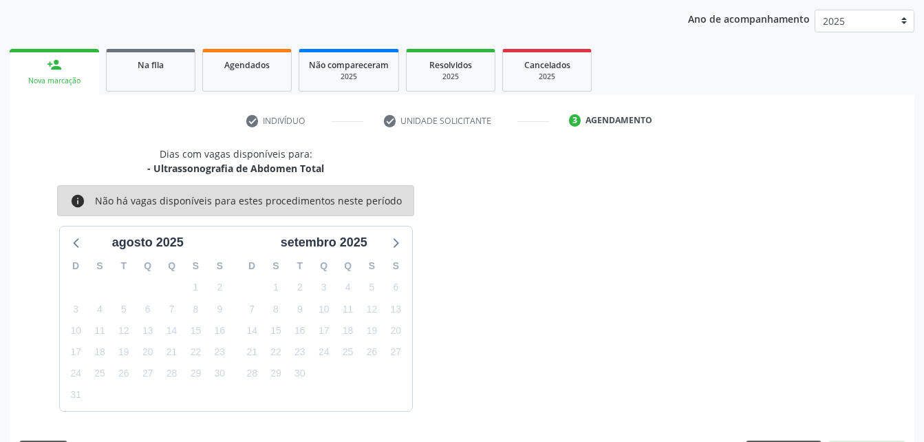
scroll to position [217, 0]
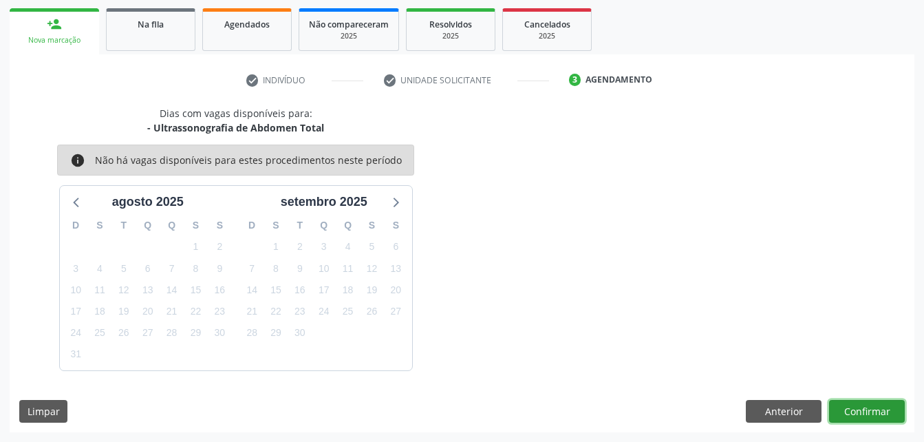
click at [851, 407] on button "Confirmar" at bounding box center [867, 411] width 76 height 23
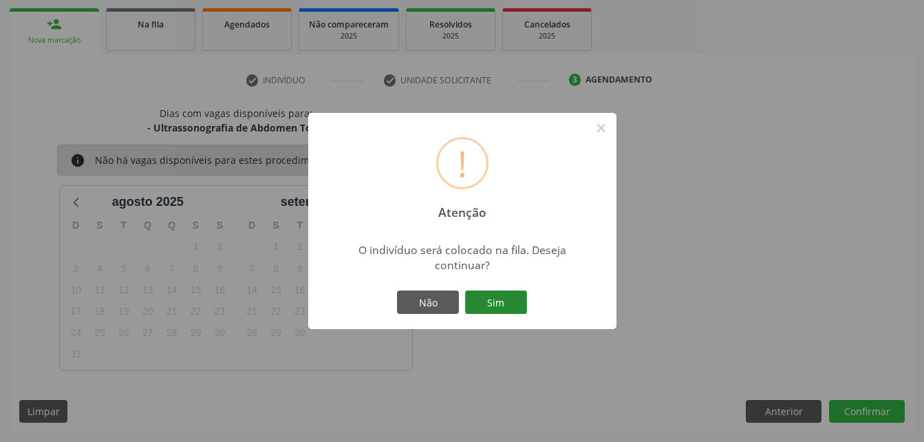
click at [481, 304] on button "Sim" at bounding box center [496, 301] width 62 height 23
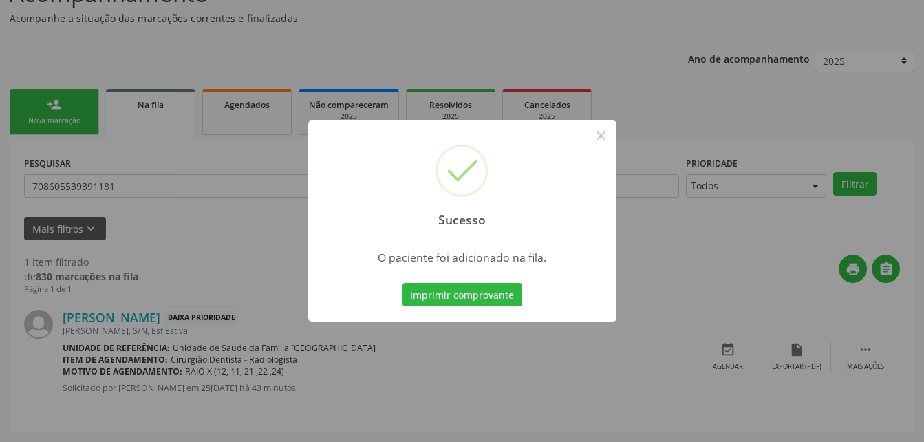
scroll to position [32, 0]
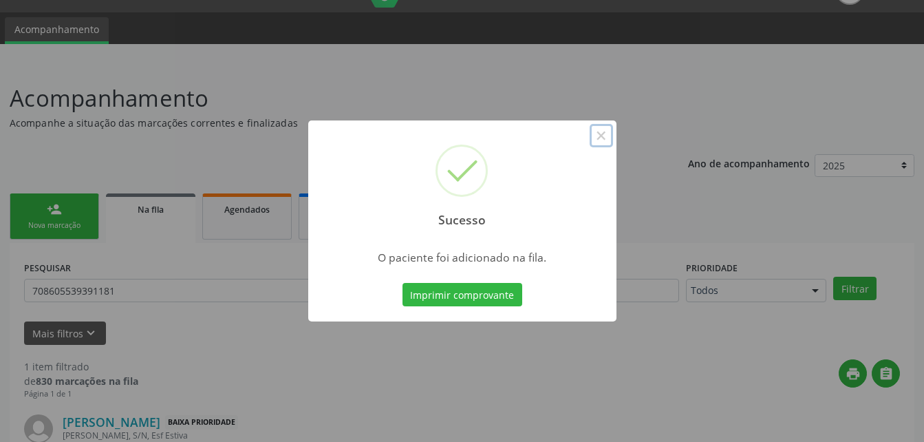
drag, startPoint x: 603, startPoint y: 133, endPoint x: 338, endPoint y: 228, distance: 281.3
click at [606, 134] on button "×" at bounding box center [600, 135] width 23 height 23
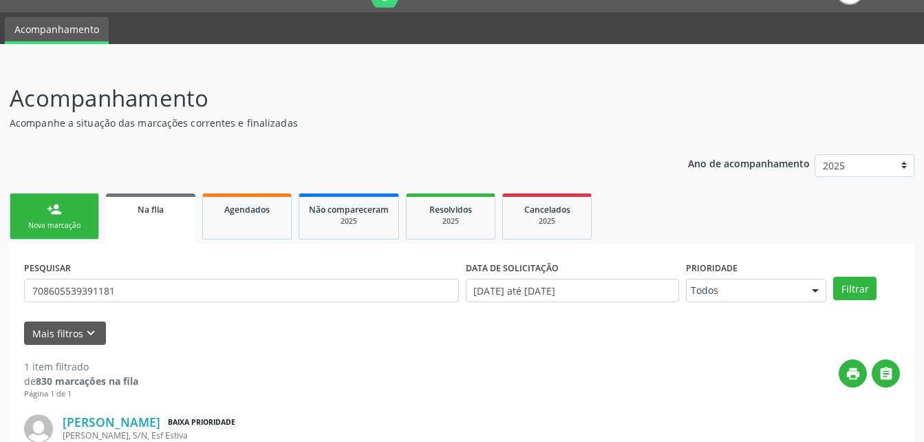
click at [50, 228] on div "Nova marcação" at bounding box center [54, 225] width 69 height 10
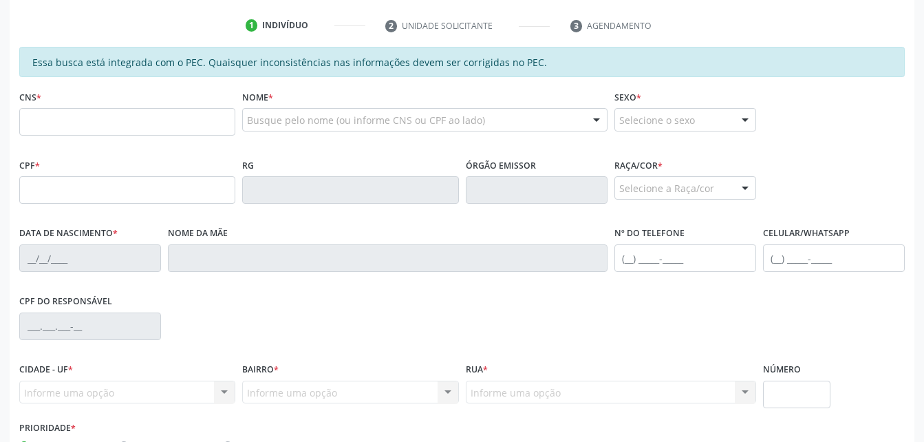
scroll to position [274, 0]
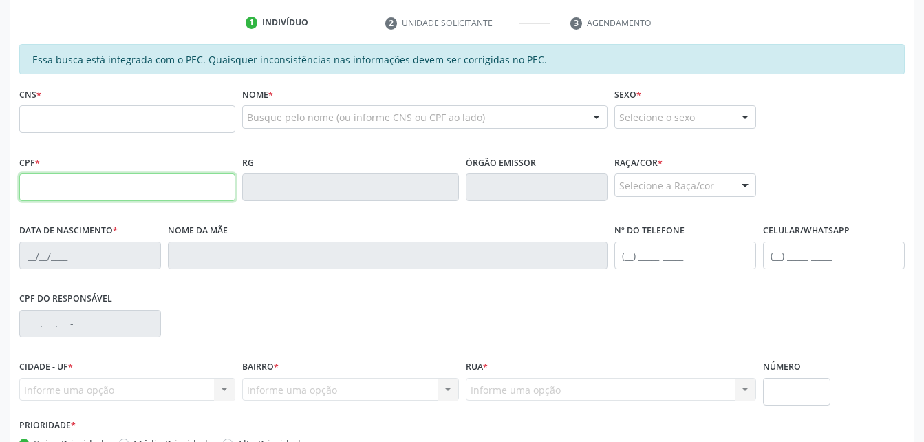
click at [60, 186] on input "text" at bounding box center [127, 187] width 216 height 28
paste input "068.734.664-92"
type input "068.734.664-92"
type input "703 4054 6787 1000"
type input "[DATE]"
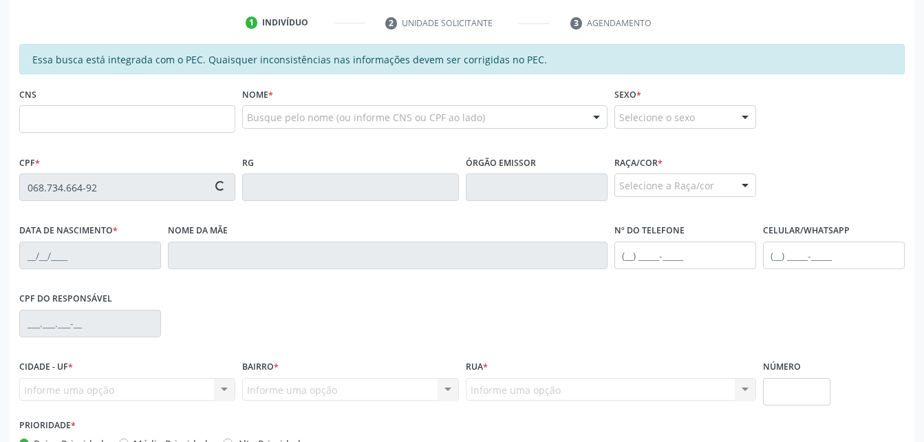
type input "[PERSON_NAME]"
type input "[PHONE_NUMBER]"
type input "S/N"
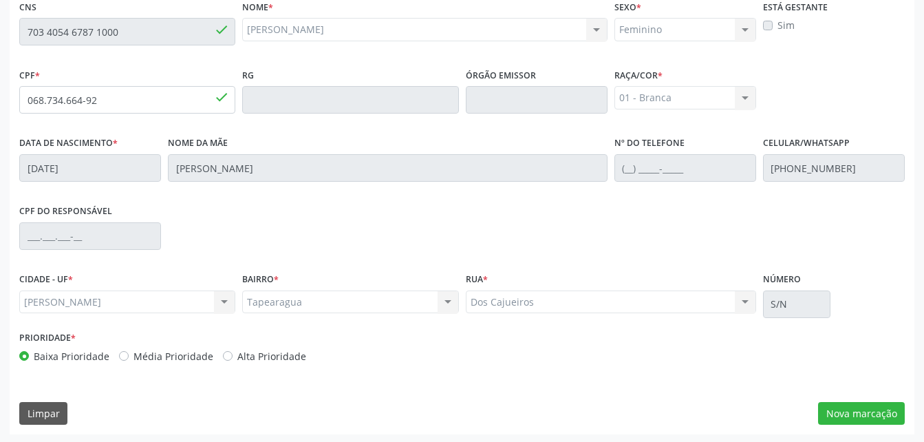
scroll to position [363, 0]
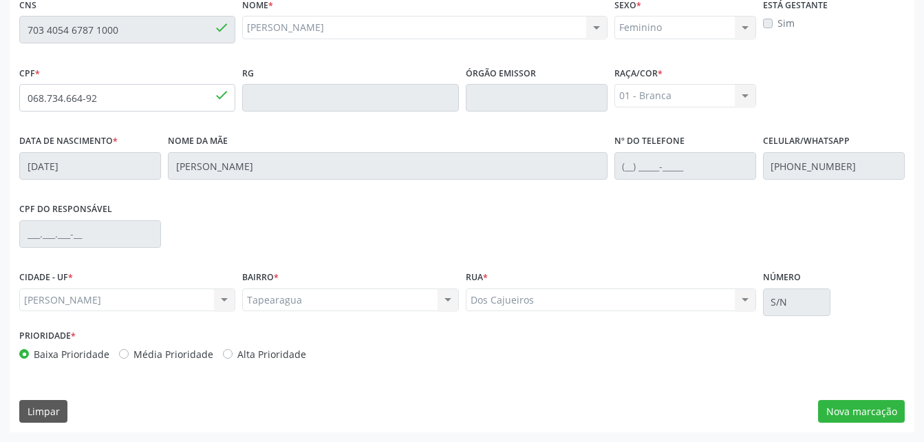
click at [849, 395] on div "Essa busca está integrada com o PEC. Quaisquer inconsistências nas informações …" at bounding box center [462, 193] width 904 height 477
click at [851, 405] on button "Nova marcação" at bounding box center [861, 411] width 87 height 23
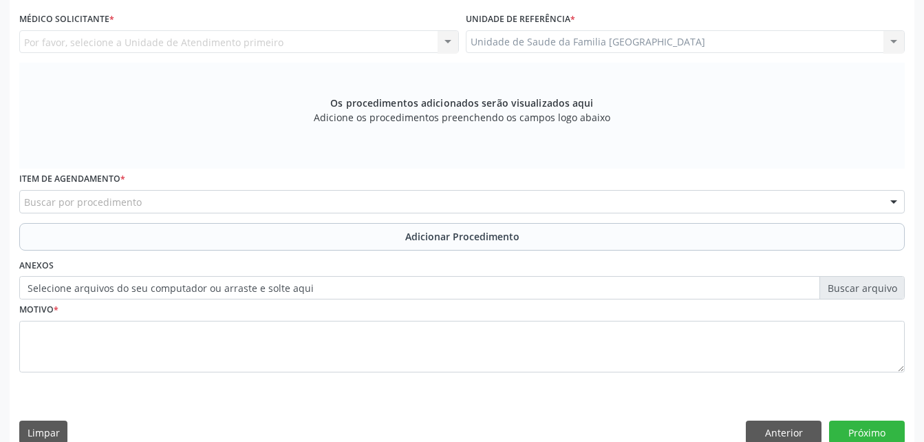
click at [609, 53] on div "Unidade de Saude da Familia [GEOGRAPHIC_DATA] Unidade de Saude da Familia [GEOG…" at bounding box center [686, 41] width 440 height 23
click at [603, 38] on div "Unidade de Saude da Familia [GEOGRAPHIC_DATA] Unidade de Saude da Familia [GEOG…" at bounding box center [686, 41] width 440 height 23
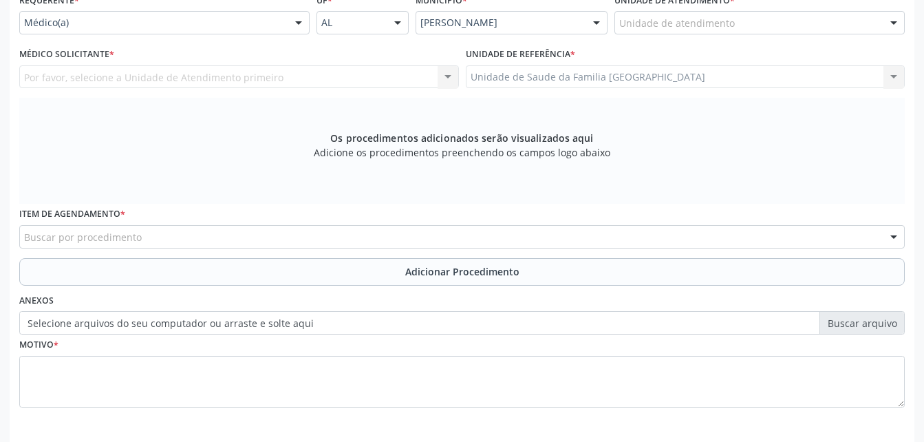
scroll to position [294, 0]
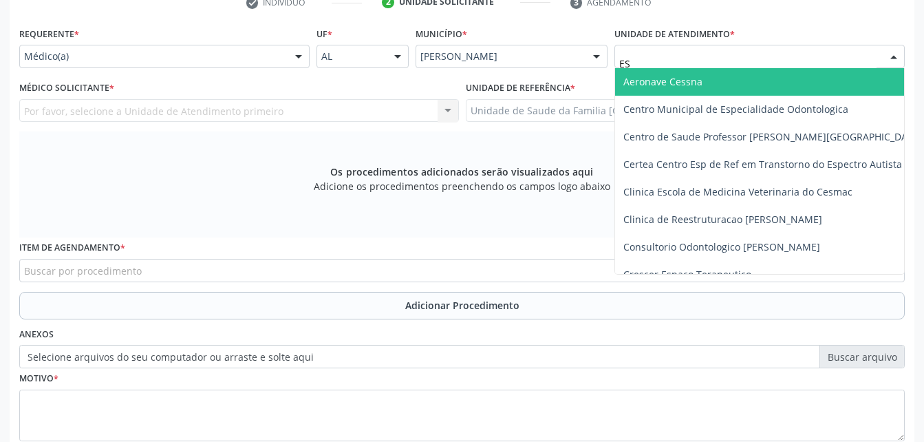
type input "EST"
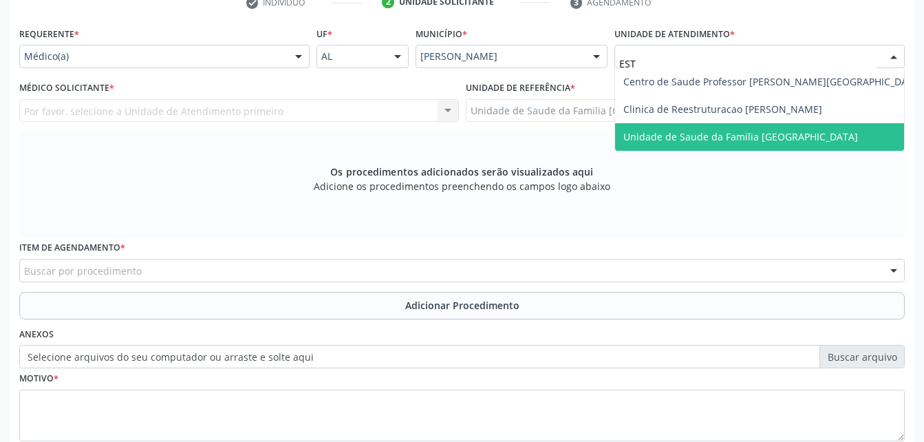
drag, startPoint x: 705, startPoint y: 135, endPoint x: 630, endPoint y: 138, distance: 75.0
click at [705, 138] on span "Unidade de Saude da Familia [GEOGRAPHIC_DATA]" at bounding box center [740, 136] width 235 height 13
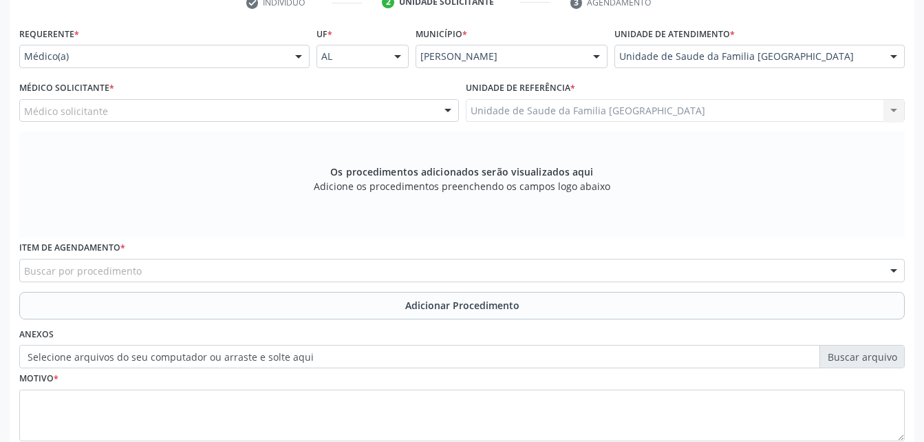
click at [257, 106] on div "Médico solicitante" at bounding box center [239, 110] width 440 height 23
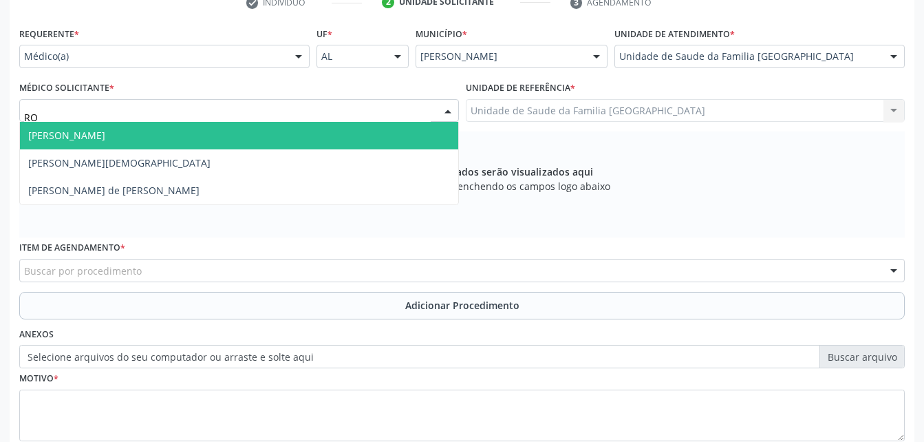
type input "ROD"
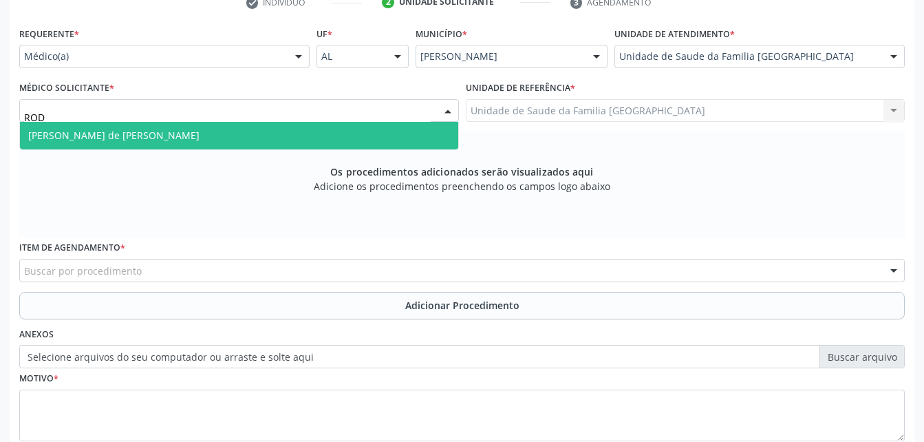
click at [206, 127] on span "[PERSON_NAME] de [PERSON_NAME]" at bounding box center [239, 136] width 438 height 28
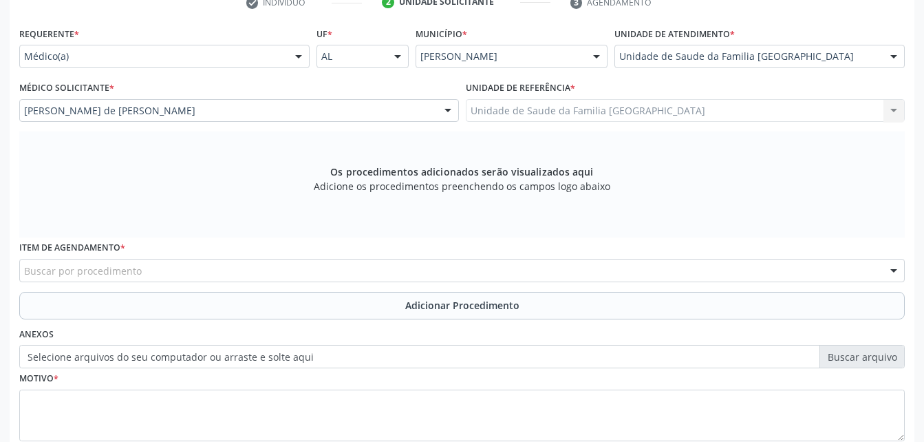
click at [220, 271] on div "Buscar por procedimento" at bounding box center [461, 270] width 885 height 23
